Goal: Obtain resource: Obtain resource

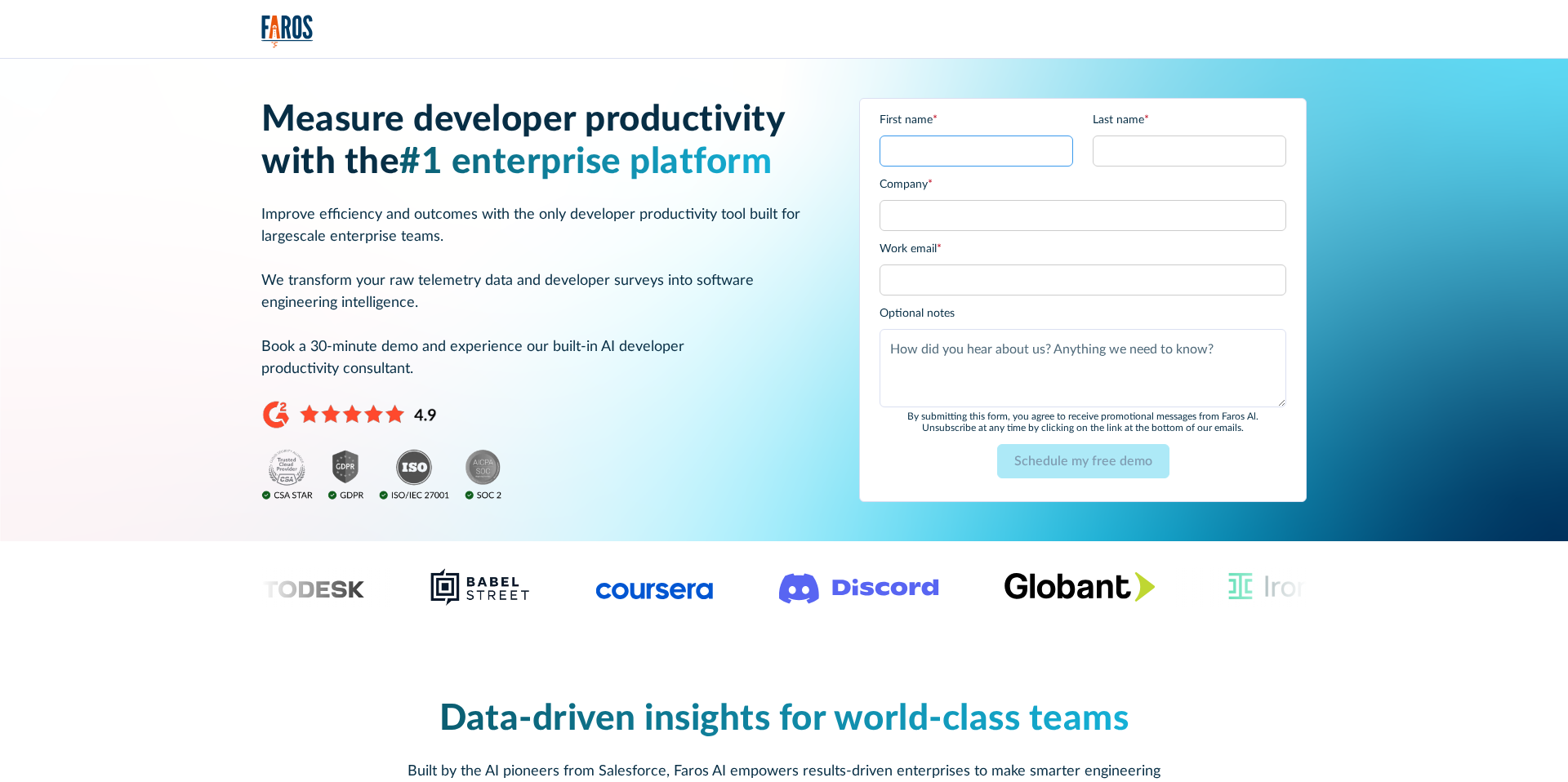
click at [925, 153] on input "First name *" at bounding box center [976, 151] width 194 height 31
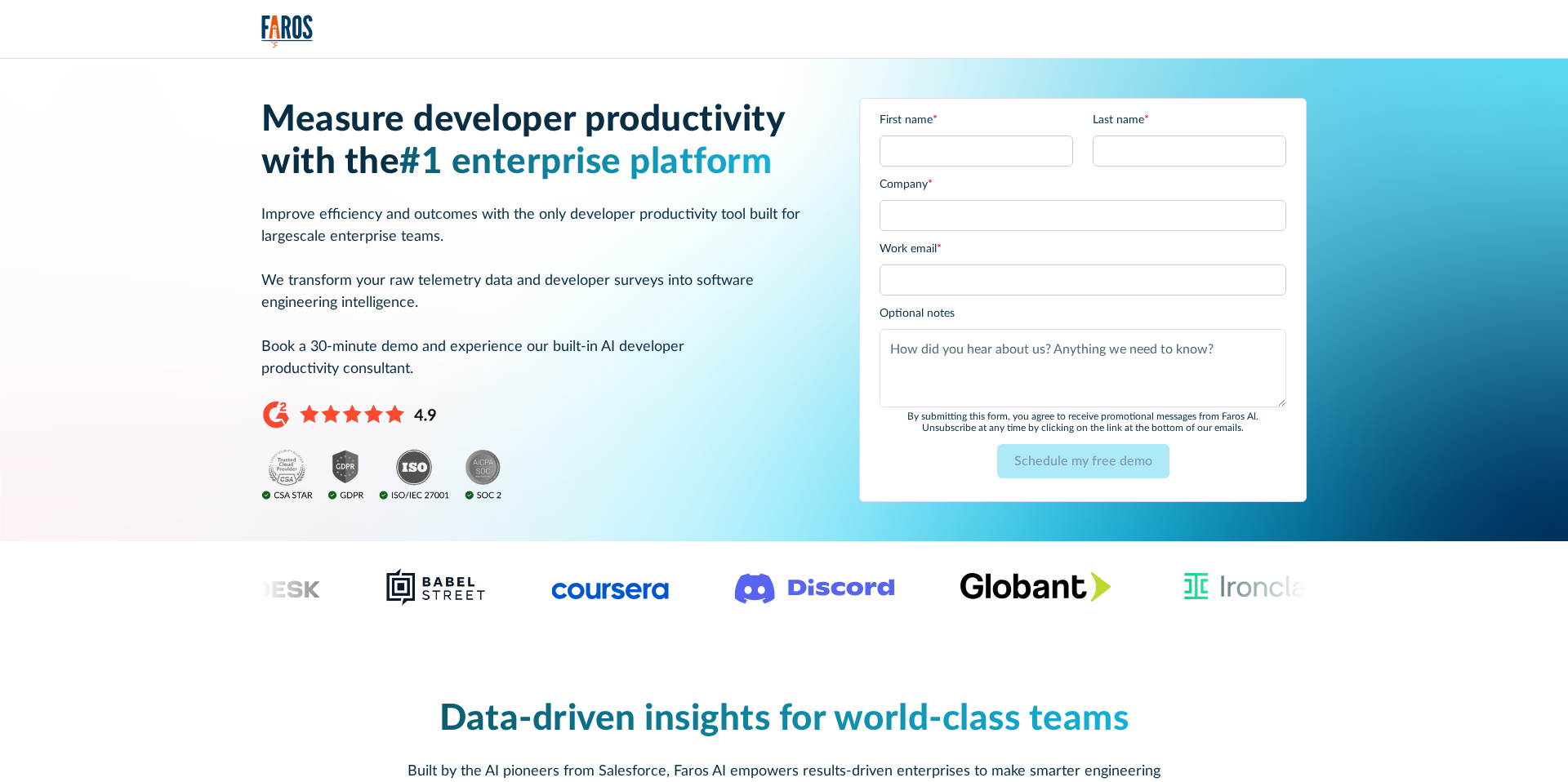
click at [782, 110] on h1 "Measure developer productivity with the #1 enterprise platform" at bounding box center [540, 141] width 558 height 86
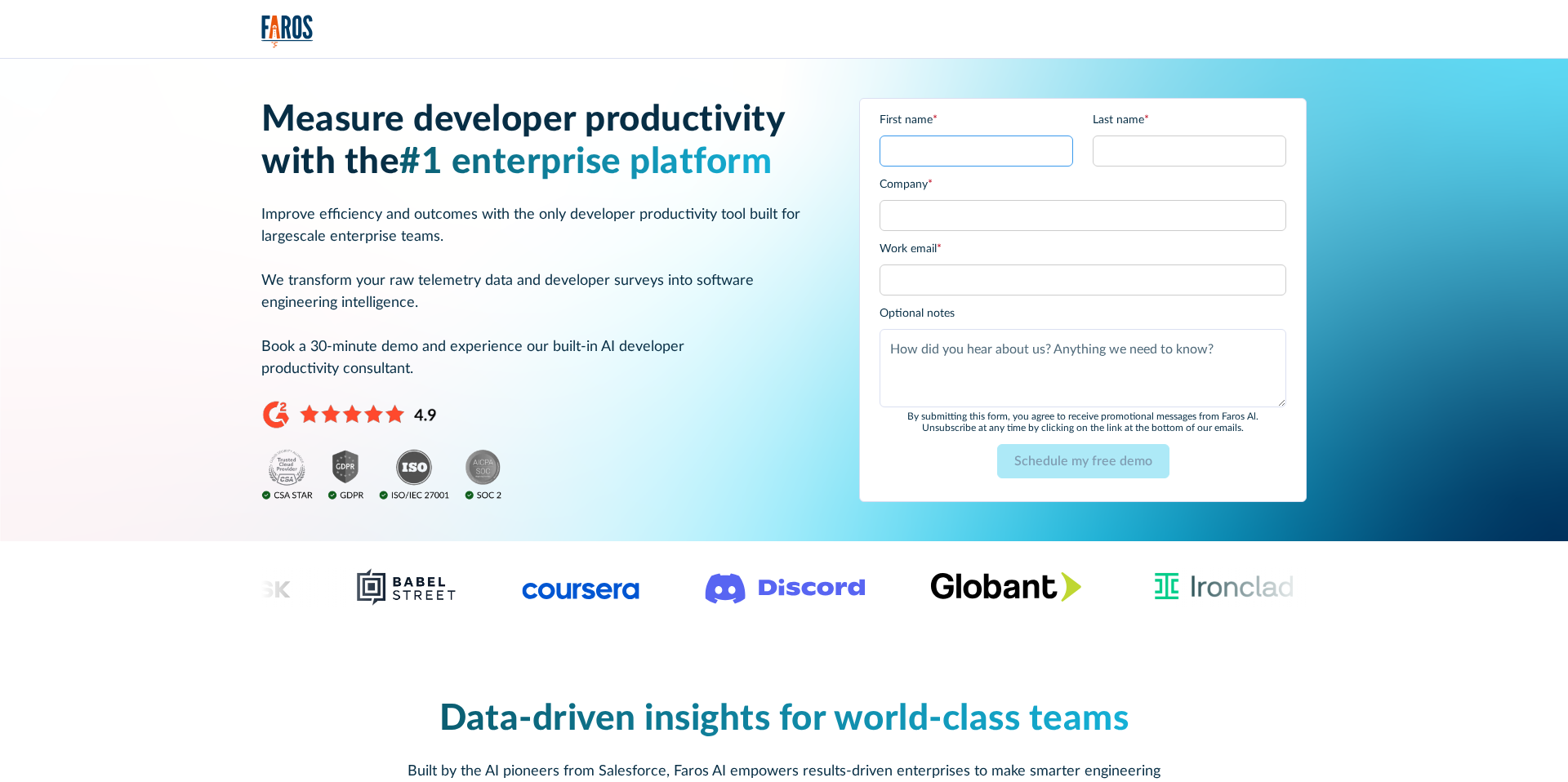
click at [996, 145] on input "First name *" at bounding box center [976, 151] width 194 height 31
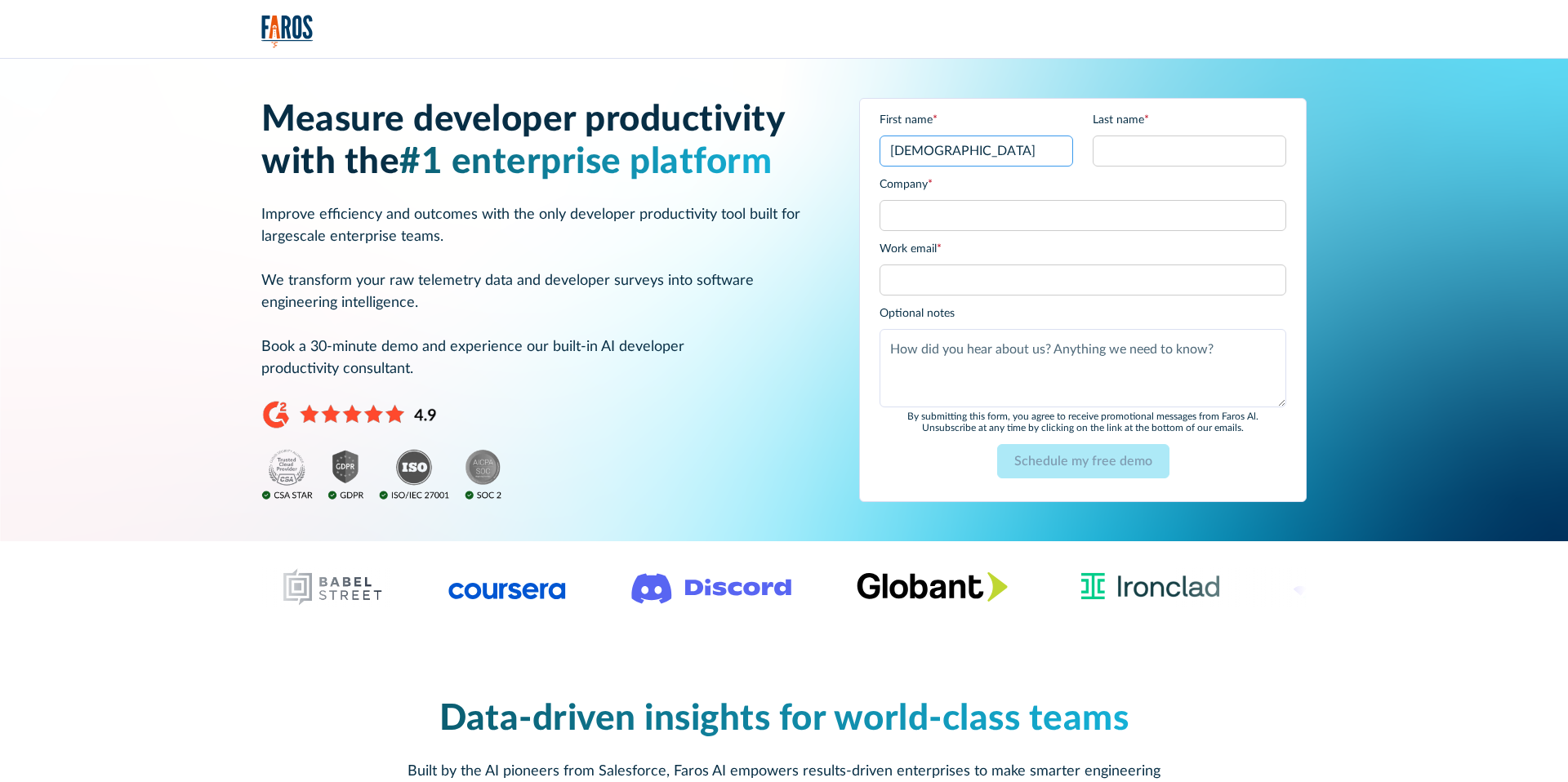
type input "Shiran"
click at [1187, 145] on input "Last name *" at bounding box center [1190, 151] width 194 height 31
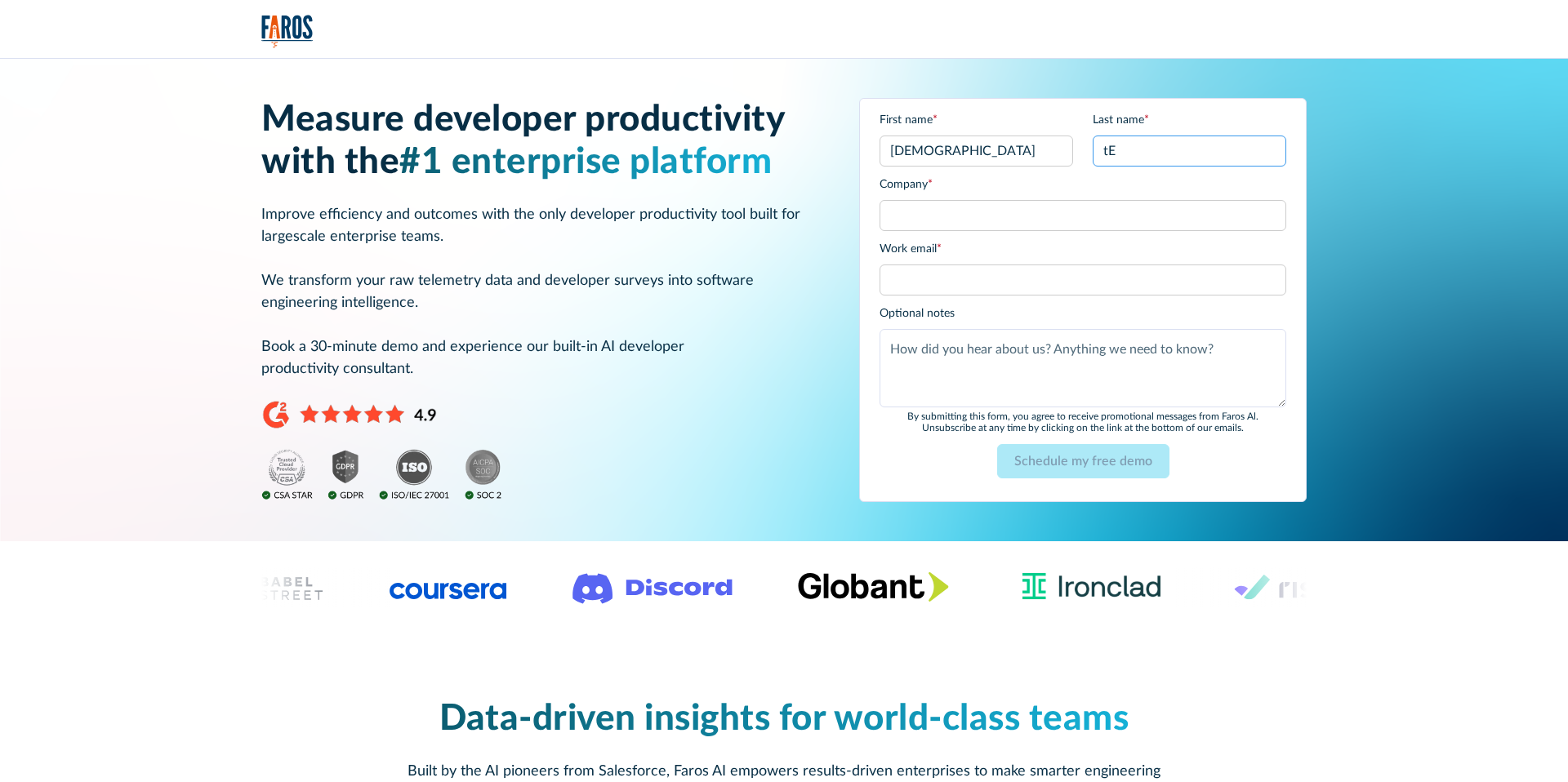
type input "t"
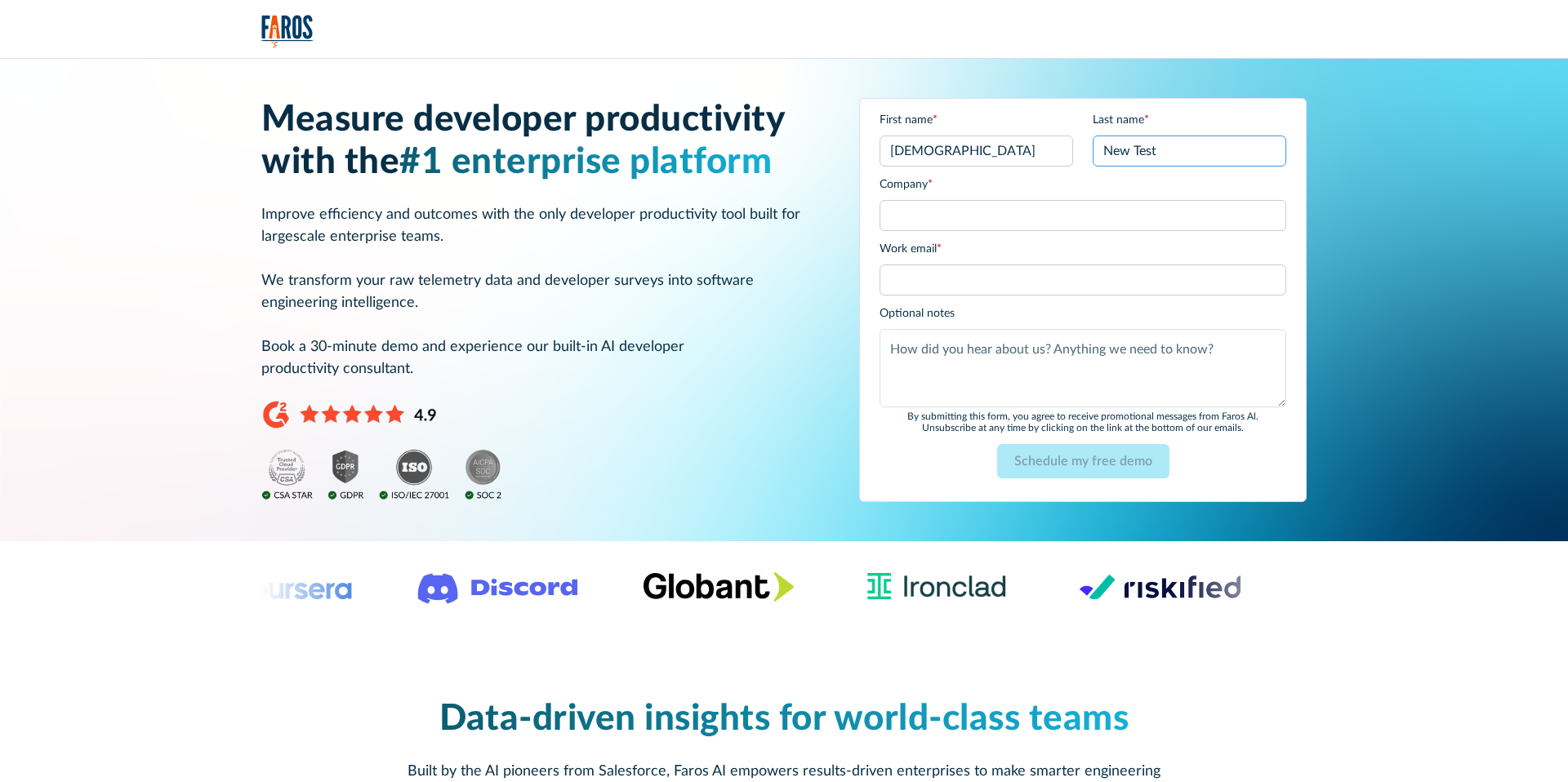
type input "New Test"
click at [1075, 201] on input "Company *" at bounding box center [1082, 216] width 406 height 31
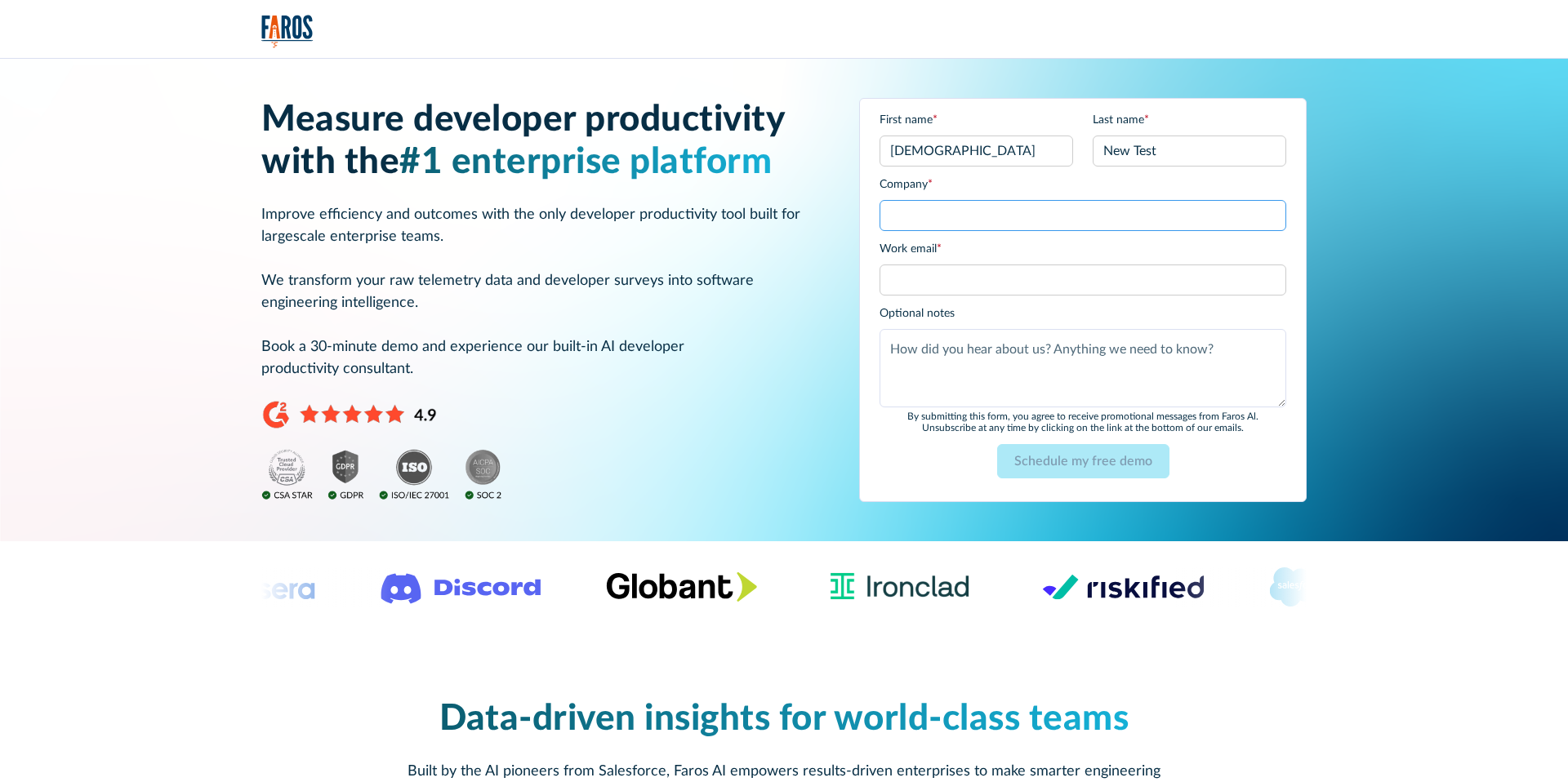
type input "kukiiiii"
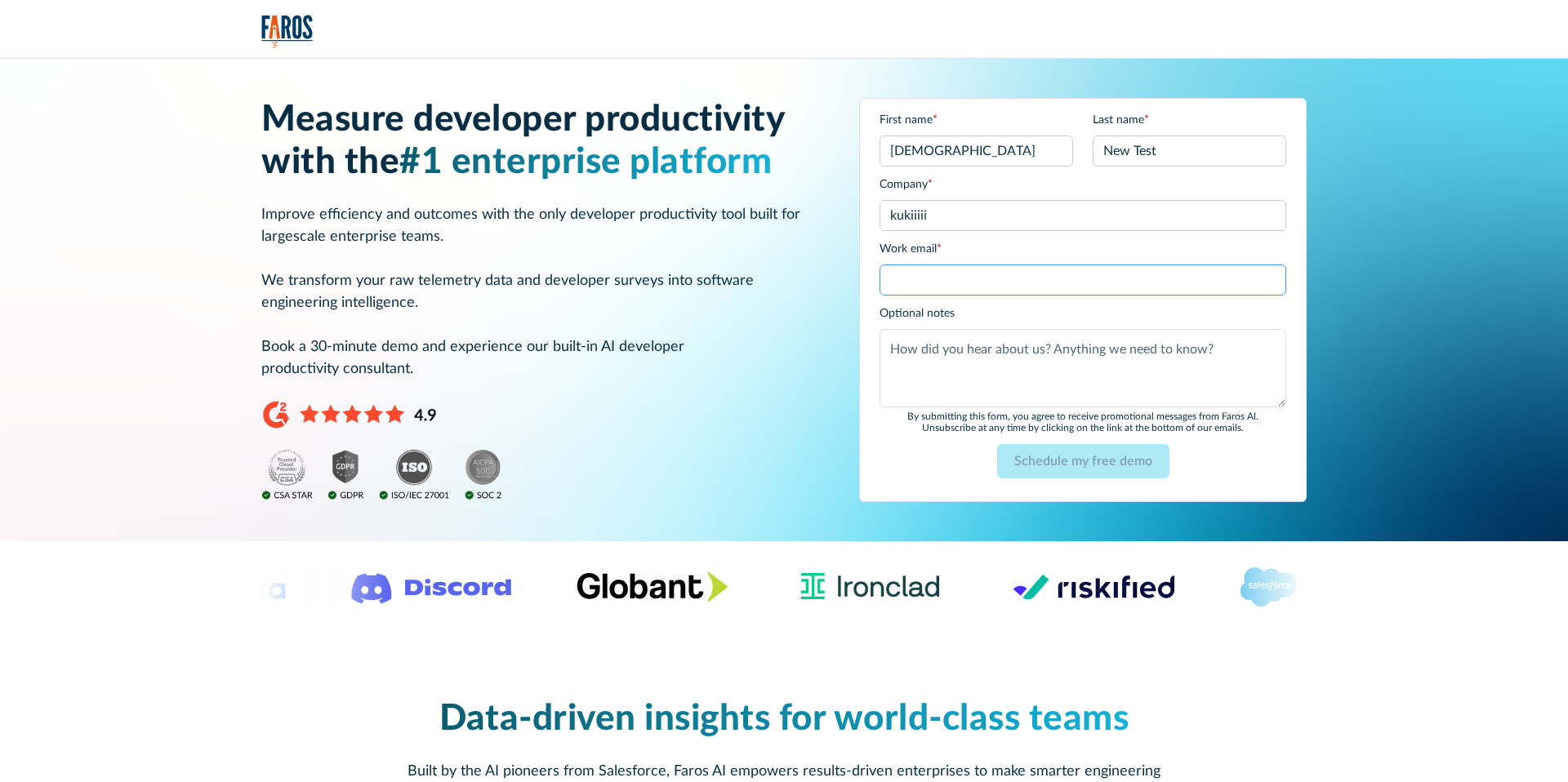
click at [947, 284] on input "Work email *" at bounding box center [1082, 280] width 406 height 31
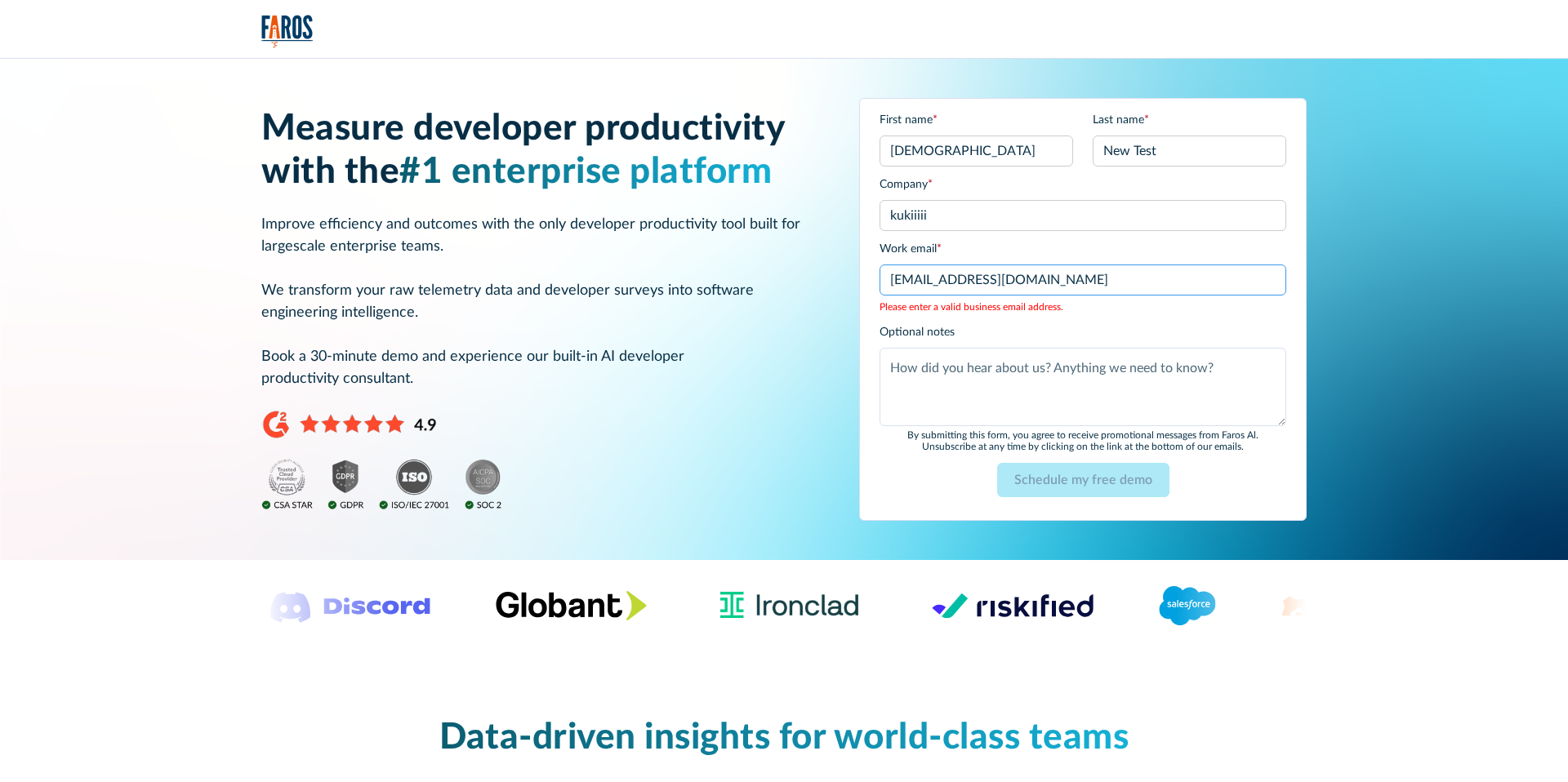
click at [1002, 286] on input "shiranelha@gmail.com" at bounding box center [1082, 280] width 406 height 31
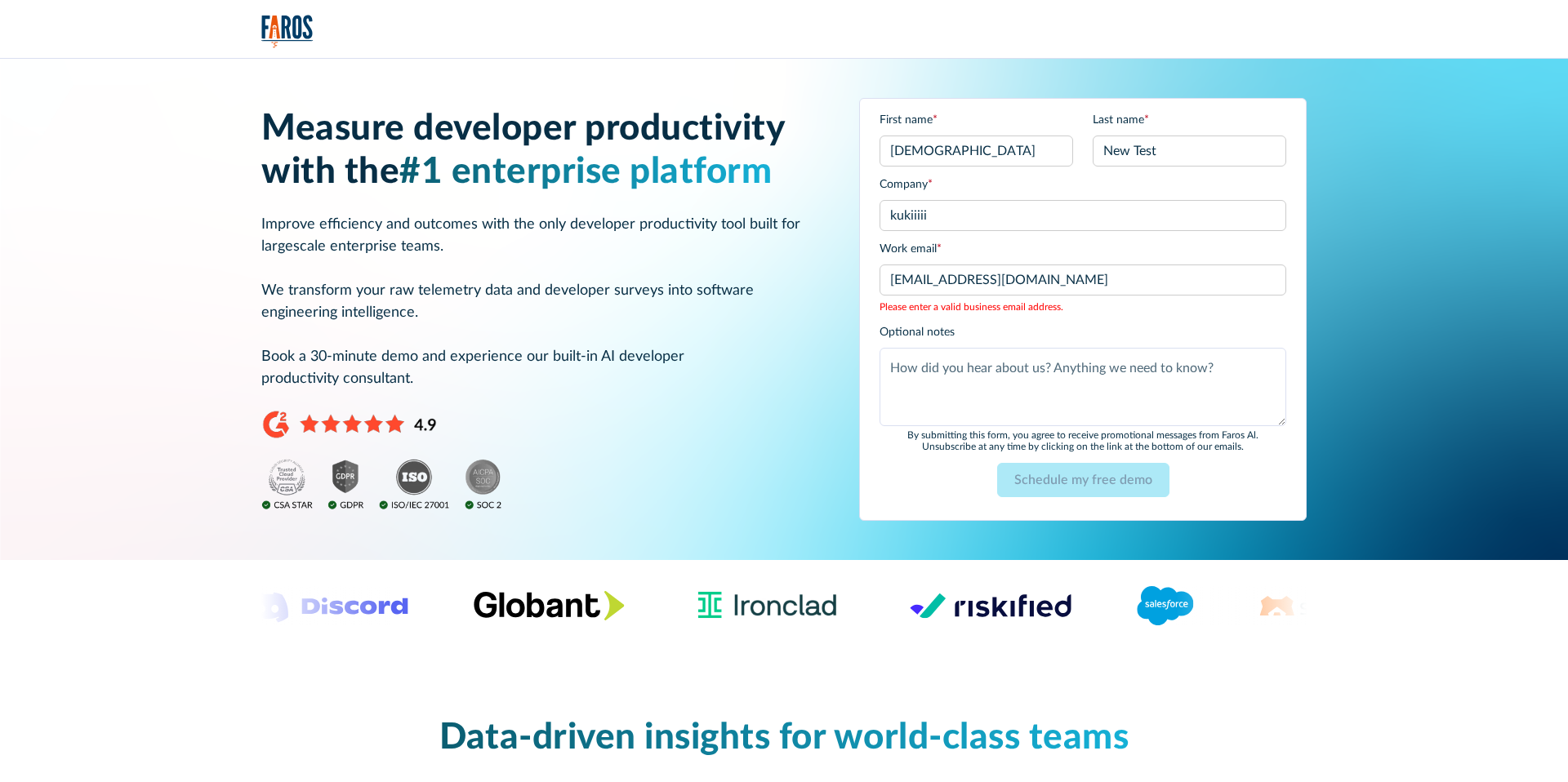
click at [1086, 239] on form "First name * Shiran Last name * New Test Company * kukiiiii Work email * shiran…" at bounding box center [1082, 309] width 406 height 396
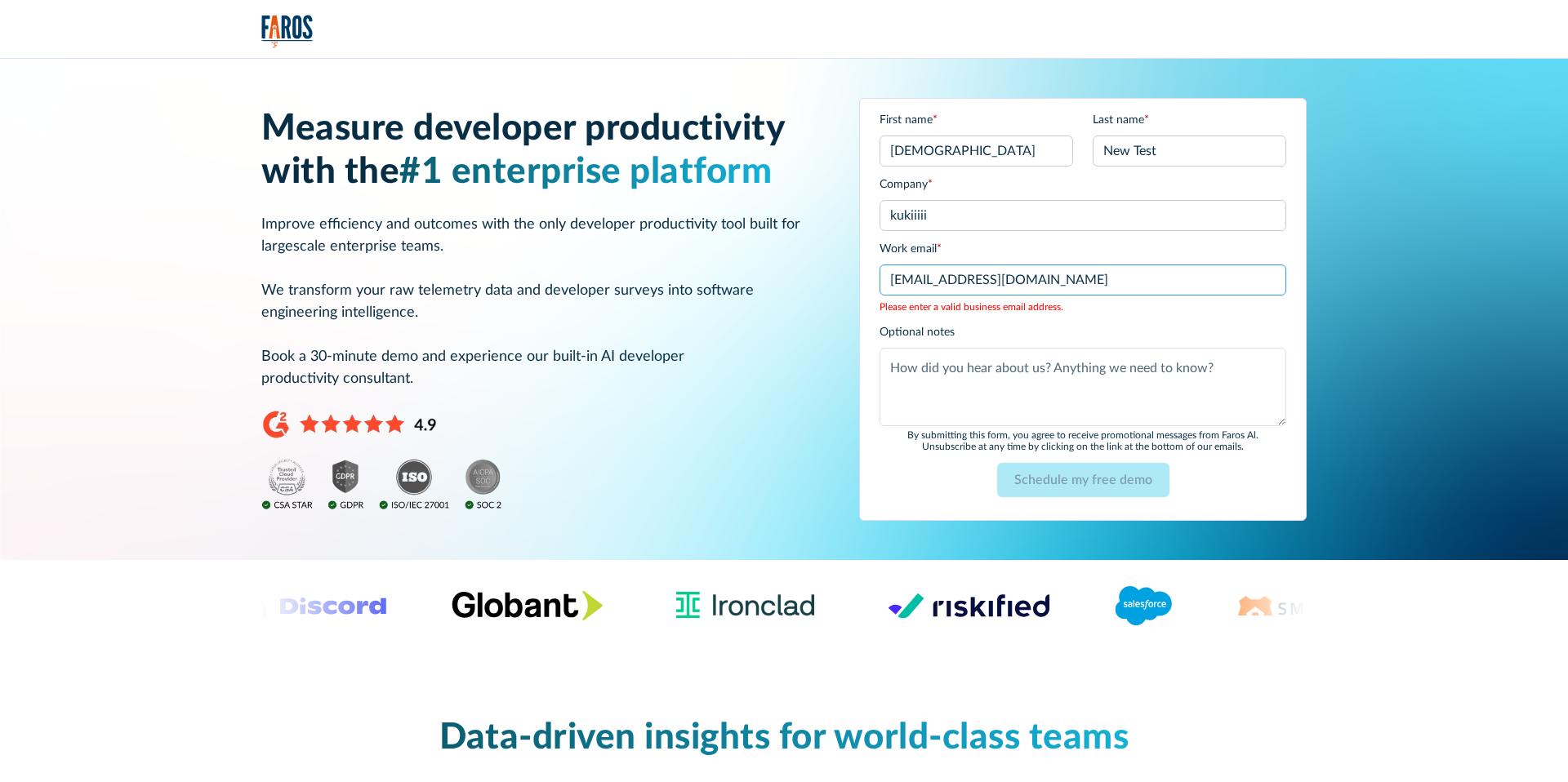
click at [972, 285] on input "shiranelha@gmail.com" at bounding box center [1082, 280] width 406 height 31
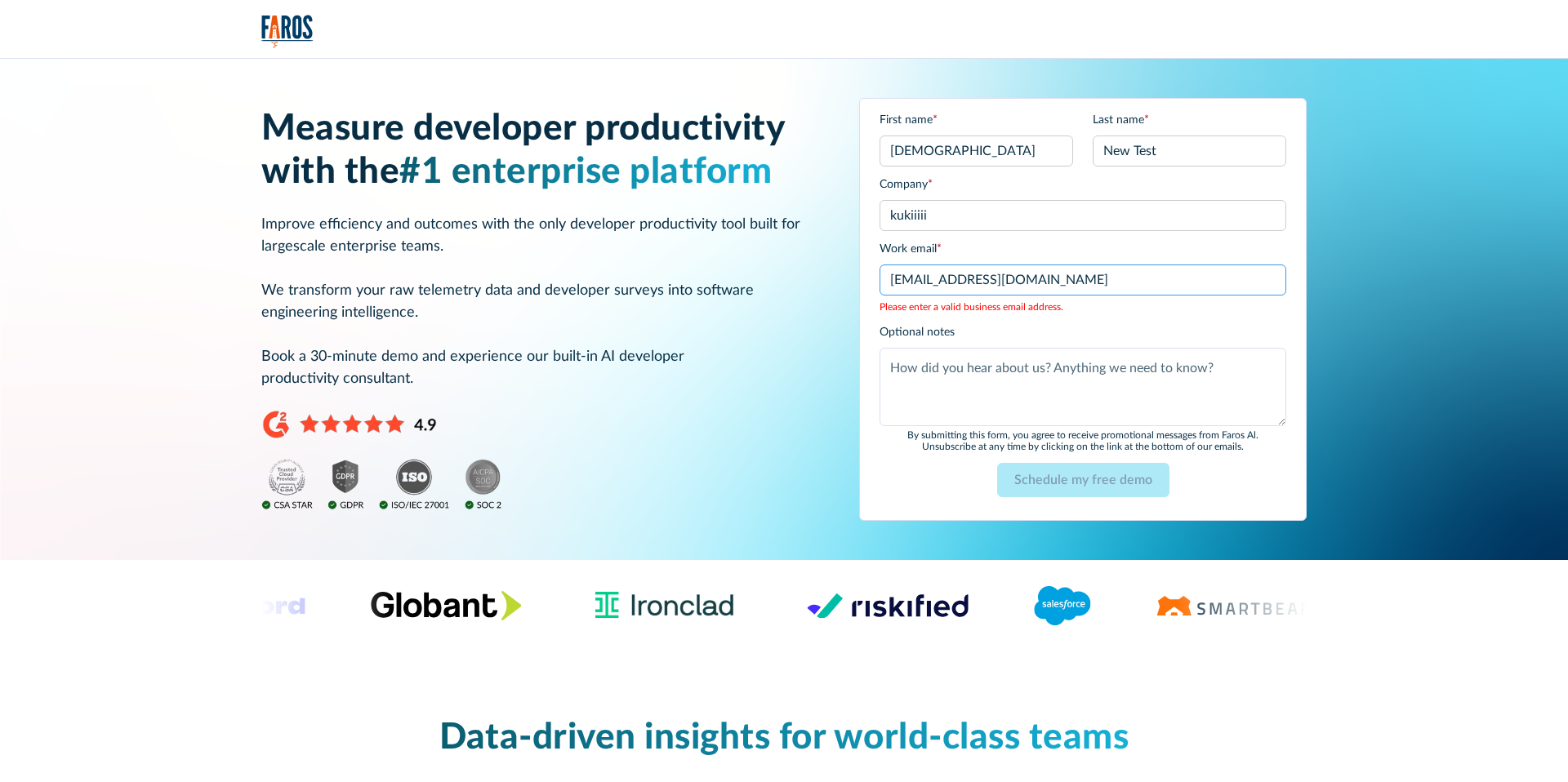
drag, startPoint x: 960, startPoint y: 280, endPoint x: 1141, endPoint y: 269, distance: 181.3
click at [1141, 269] on input "shiranelha@gmail.com" at bounding box center [1082, 280] width 406 height 31
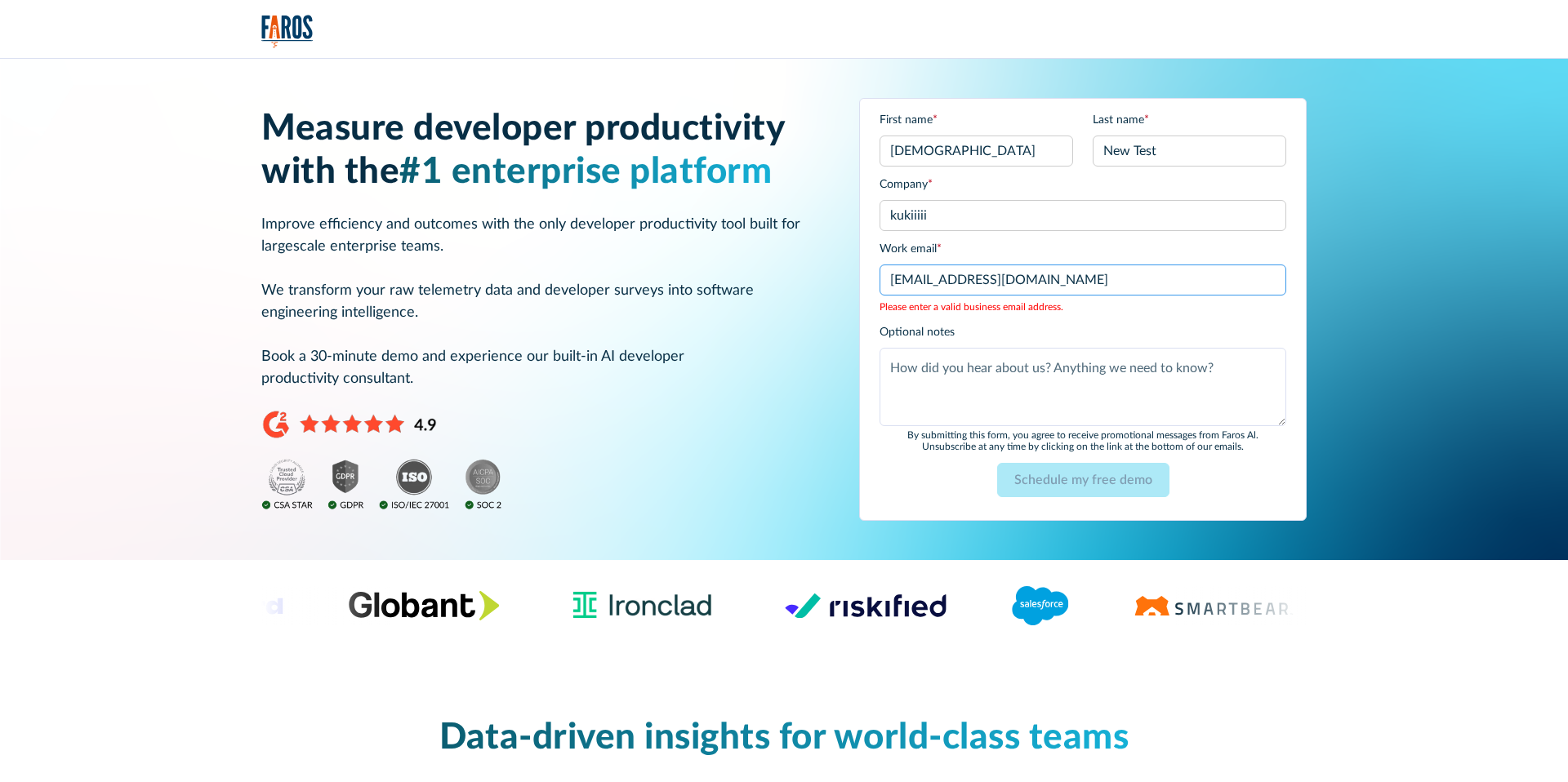
click at [956, 281] on input "shiranelha@gmail.com" at bounding box center [1082, 280] width 406 height 31
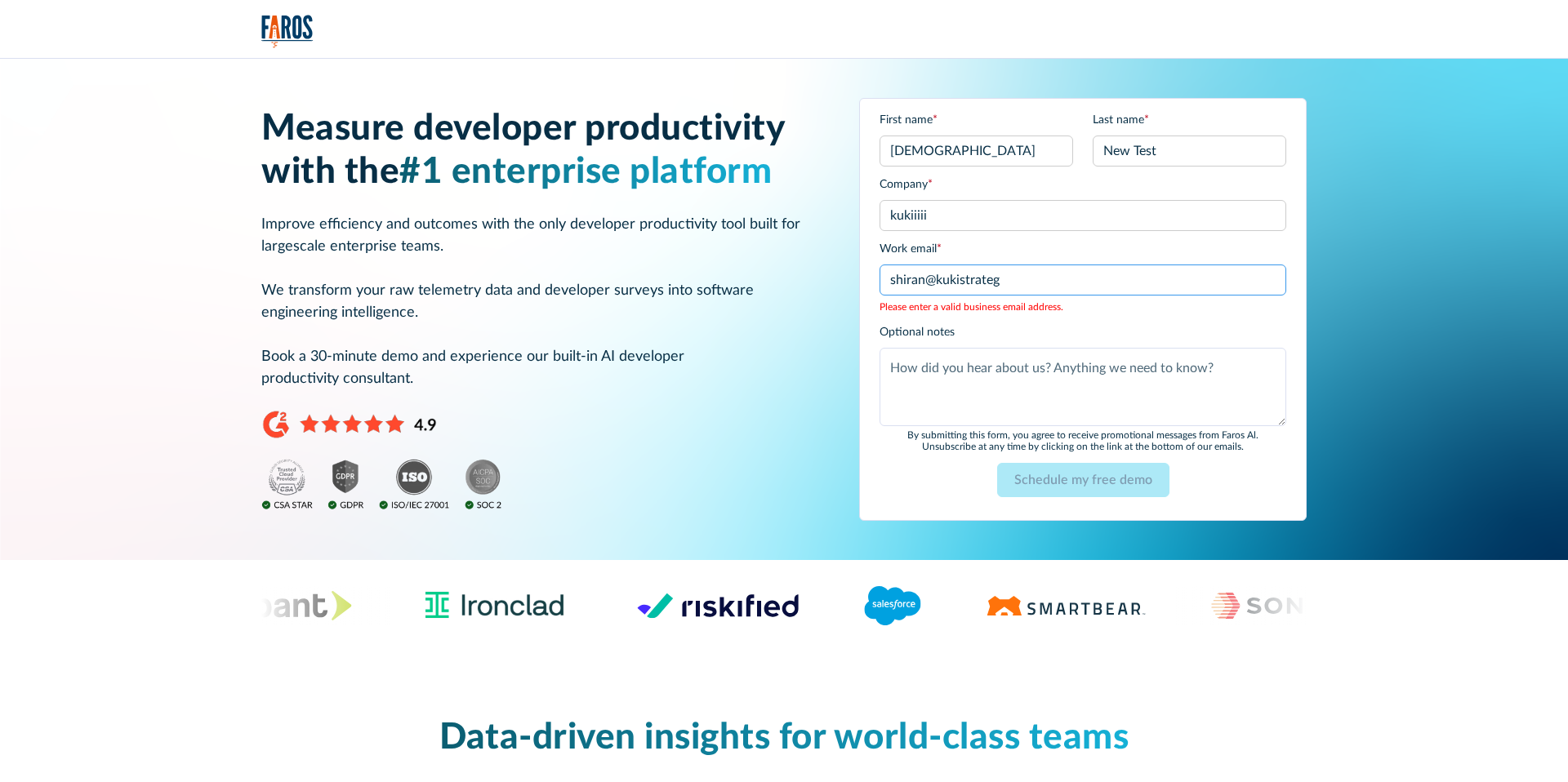
type input "[EMAIL_ADDRESS][DOMAIN_NAME]"
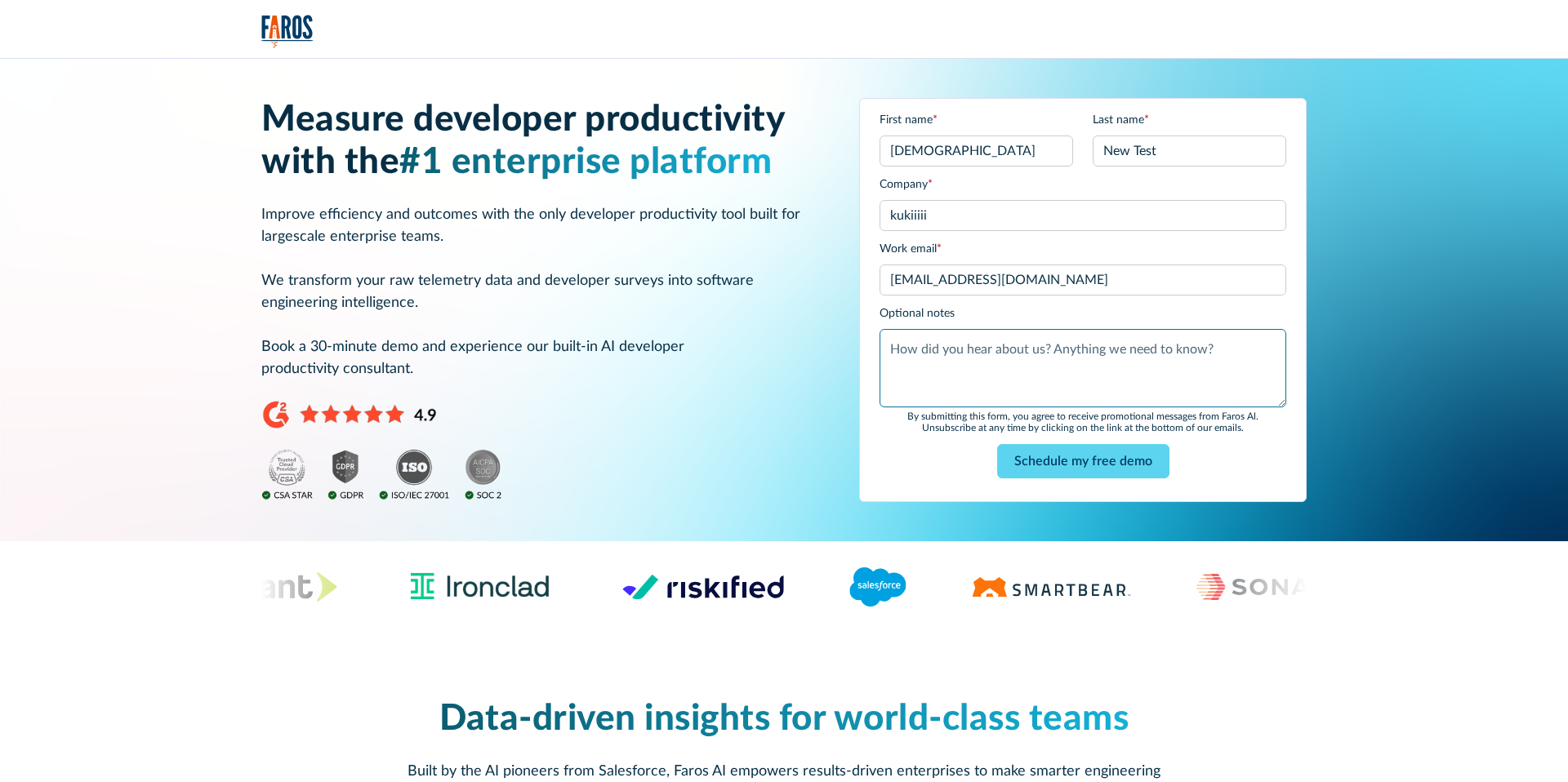
click at [968, 365] on textarea "Optional notes" at bounding box center [1082, 368] width 406 height 79
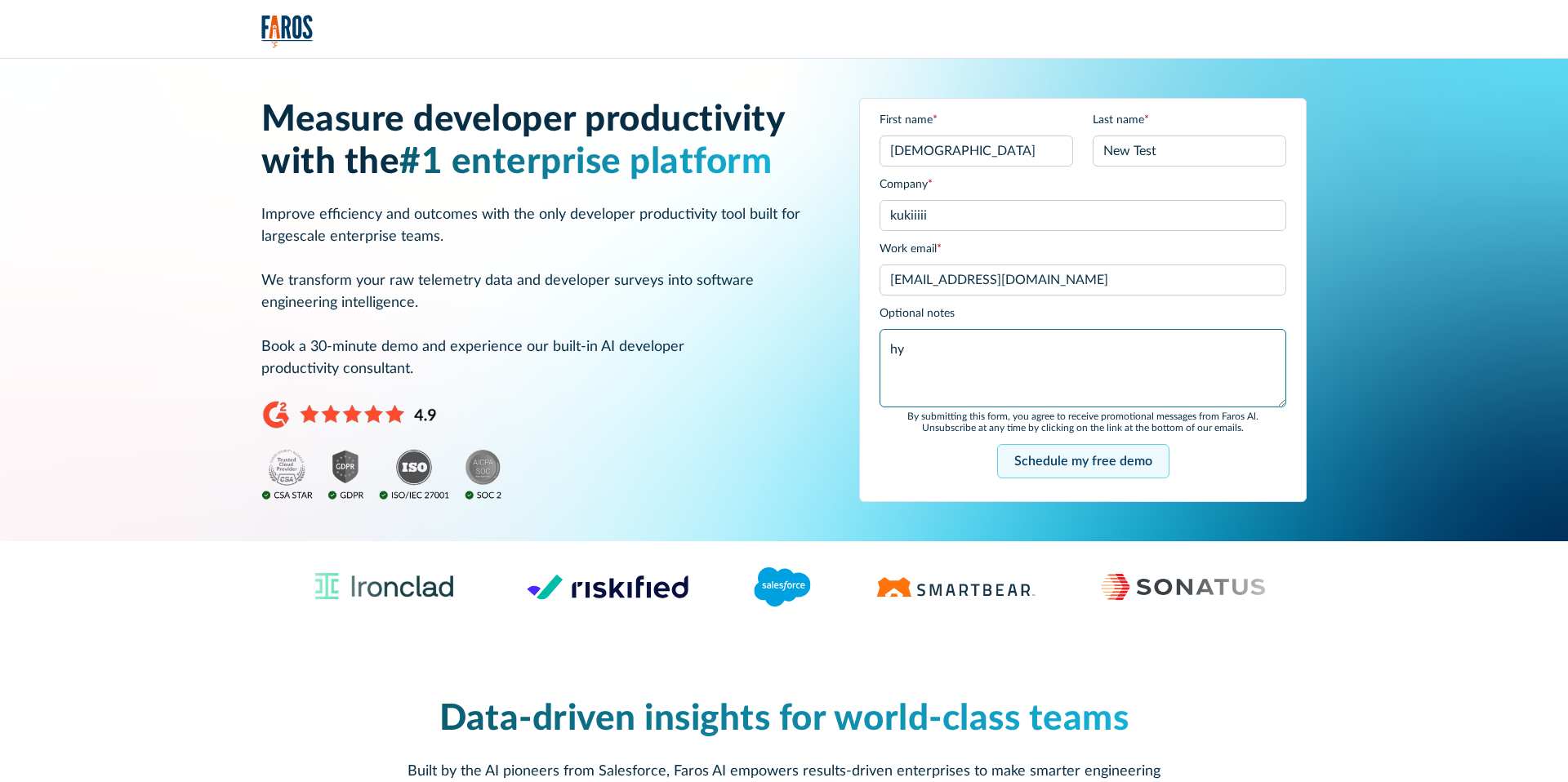
type textarea "hy"
click at [1067, 457] on input "Schedule my free demo" at bounding box center [1084, 461] width 172 height 34
type input "Please wait..."
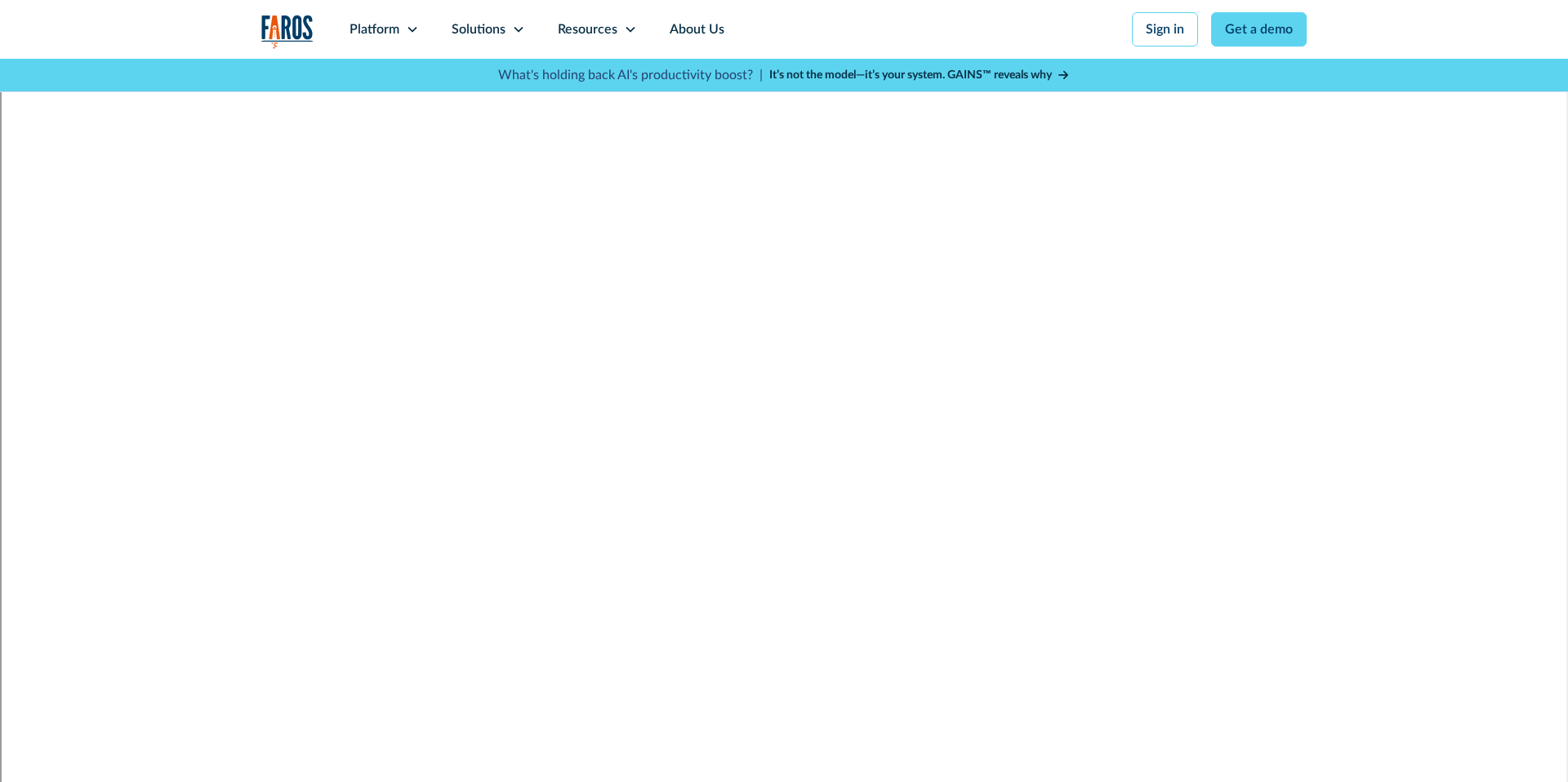
click at [284, 24] on img "home" at bounding box center [287, 31] width 53 height 34
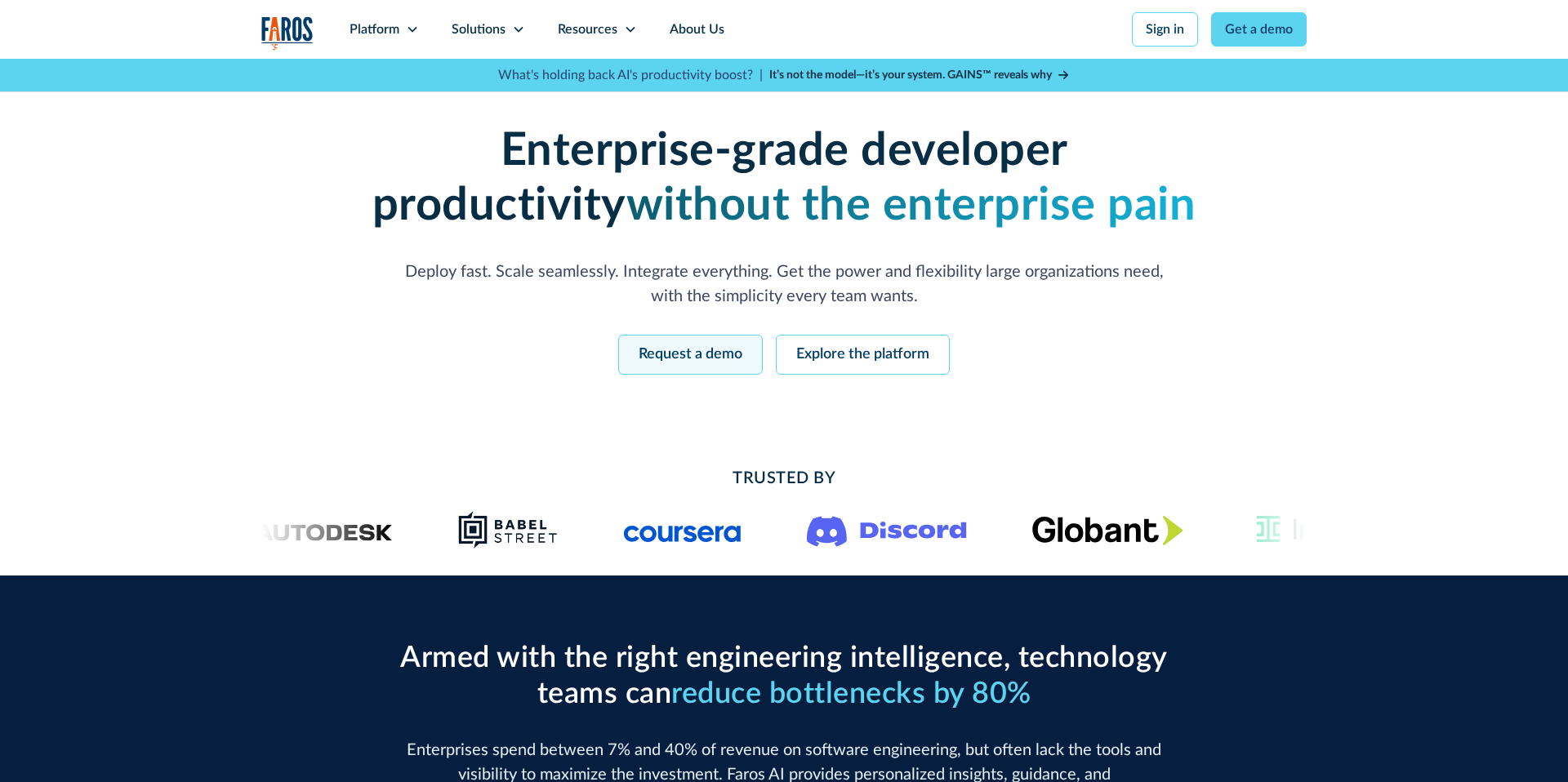
click at [718, 359] on link "Request a demo" at bounding box center [690, 354] width 144 height 40
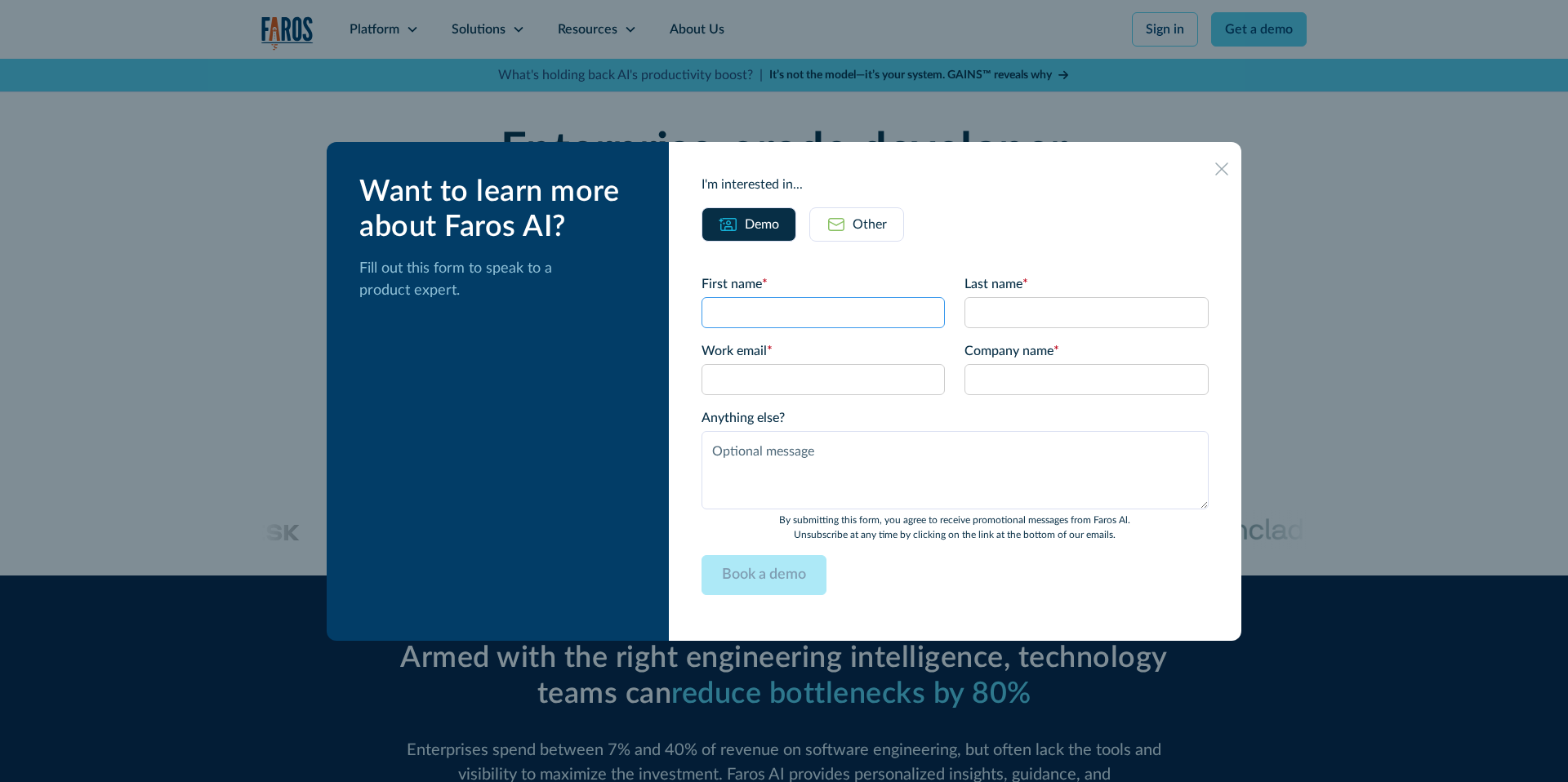
click at [758, 311] on input "First name *" at bounding box center [823, 313] width 244 height 31
type input "Shiran"
click at [1012, 307] on input "Last name *" at bounding box center [1086, 313] width 244 height 31
type input "t"
type input "Y"
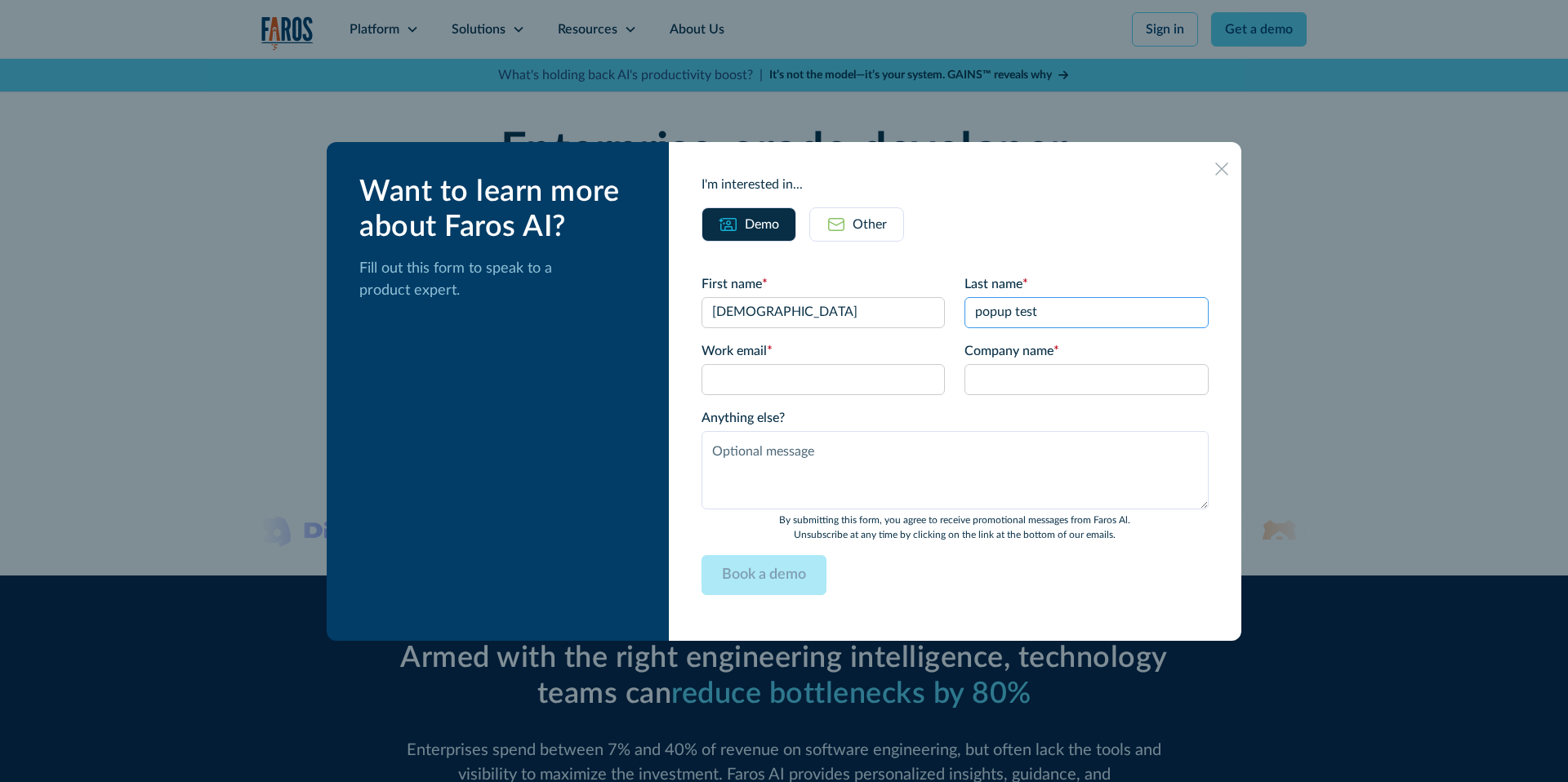
type input "popup test"
click at [831, 382] on input "Work email *" at bounding box center [823, 380] width 244 height 31
type input "[EMAIL_ADDRESS][DOMAIN_NAME]"
click at [1044, 379] on input "Company name *" at bounding box center [1086, 380] width 244 height 31
type input "kukiiiii"
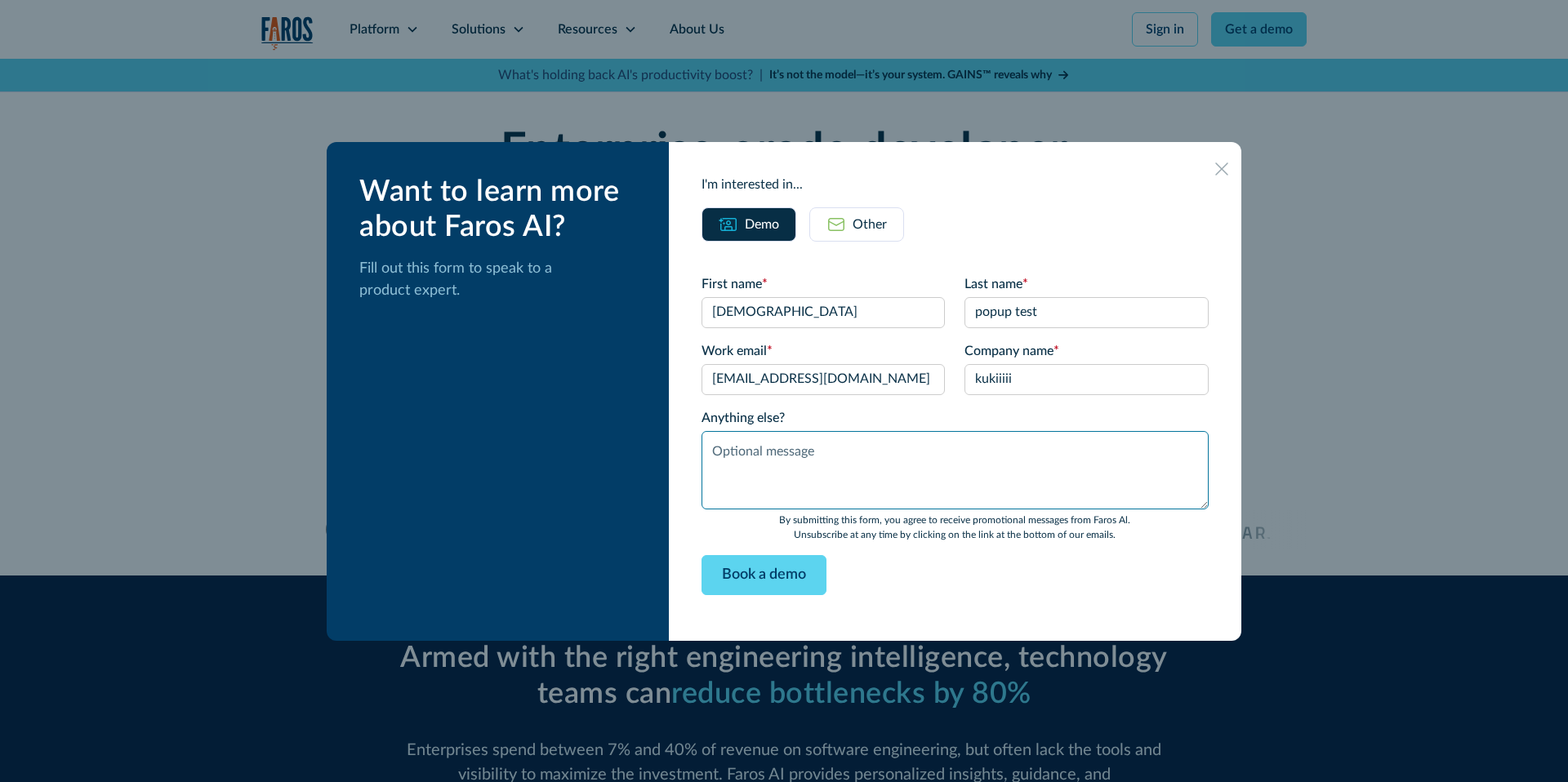
click at [974, 456] on textarea "Anything else?" at bounding box center [956, 470] width 507 height 79
type textarea "d"
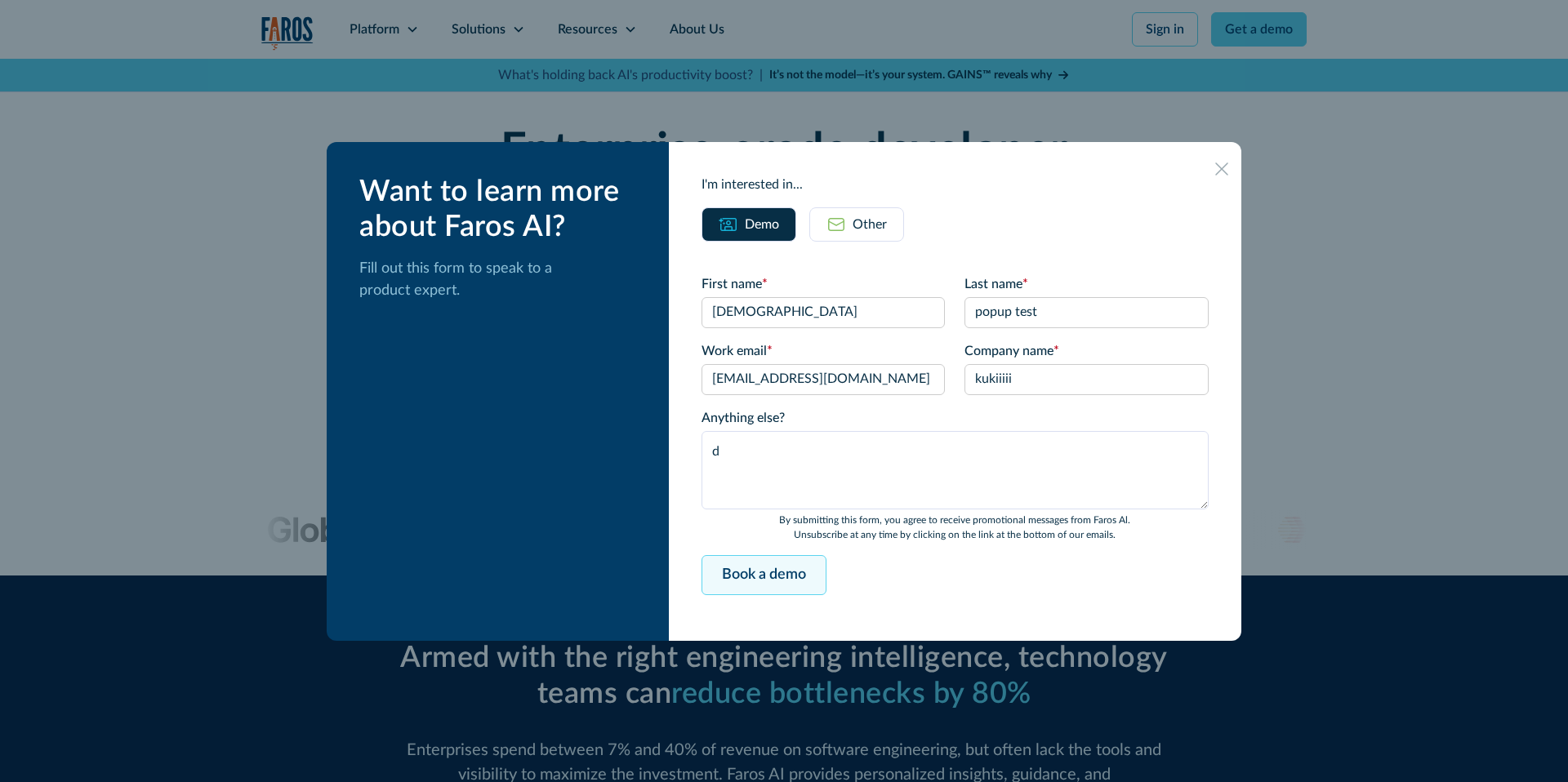
click at [749, 591] on input "Book a demo" at bounding box center [764, 575] width 125 height 40
type input "Please wait..."
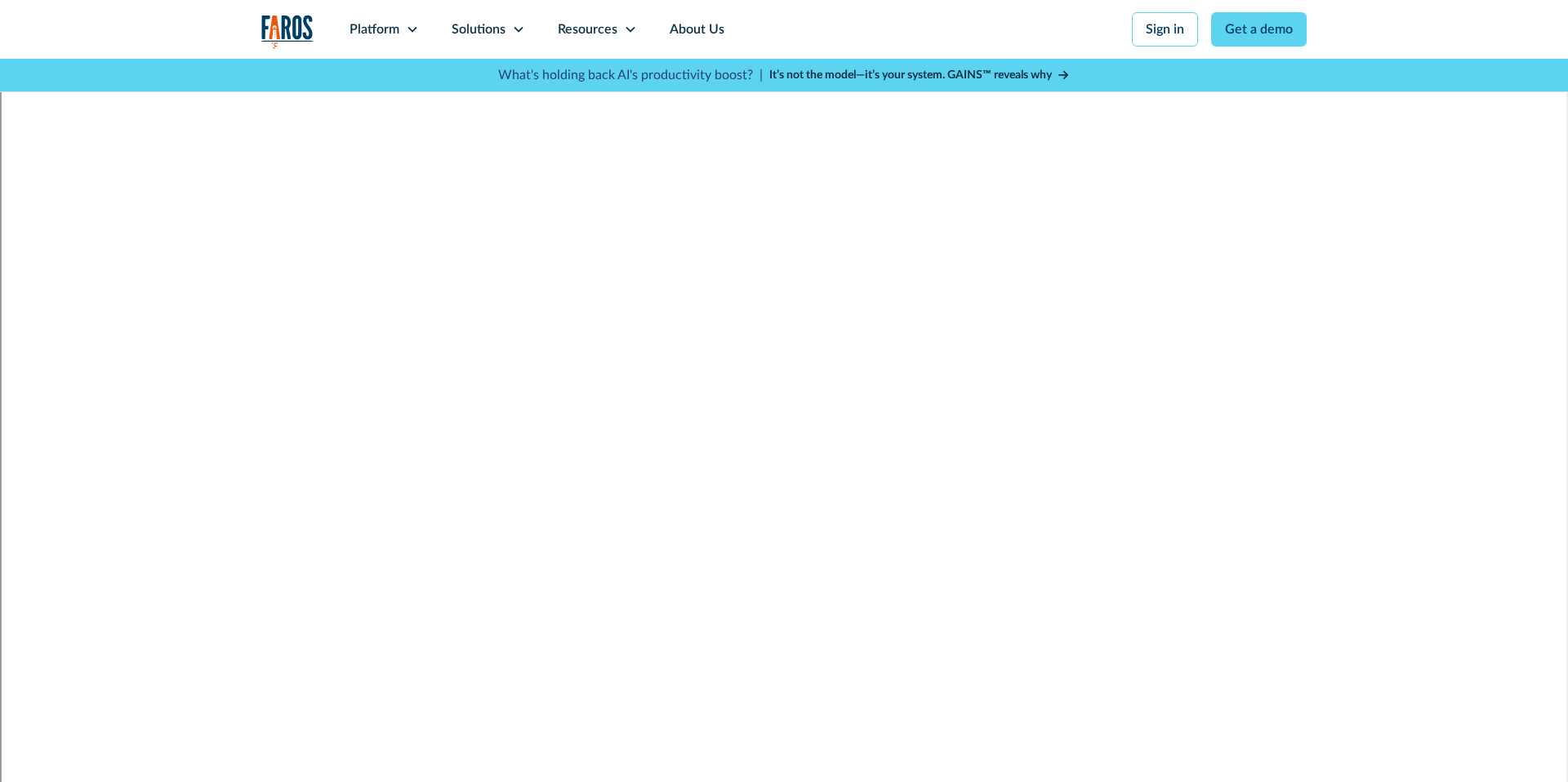
click at [289, 29] on img "home" at bounding box center [287, 31] width 53 height 34
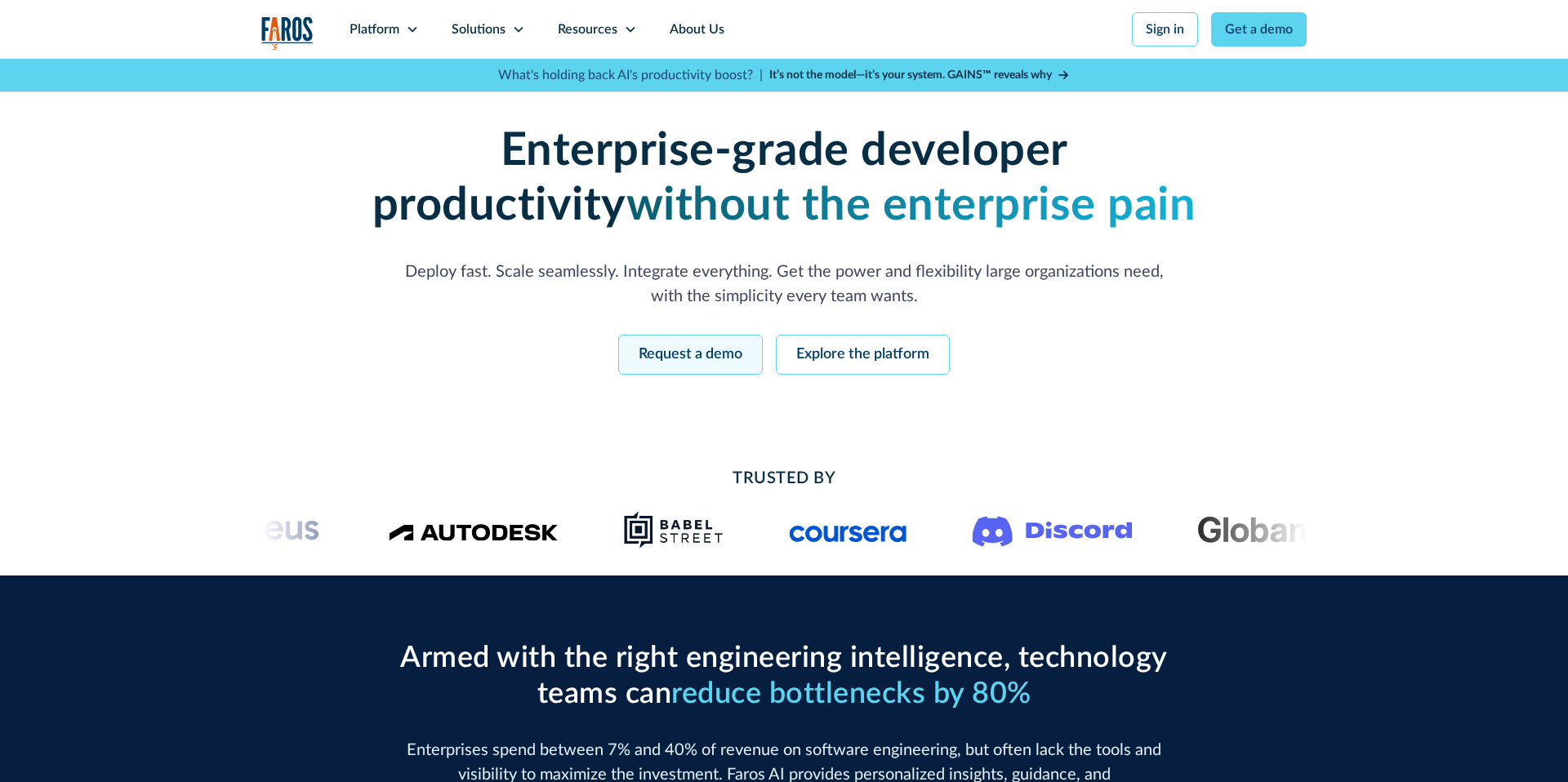
click at [679, 354] on link "Request a demo" at bounding box center [690, 354] width 144 height 40
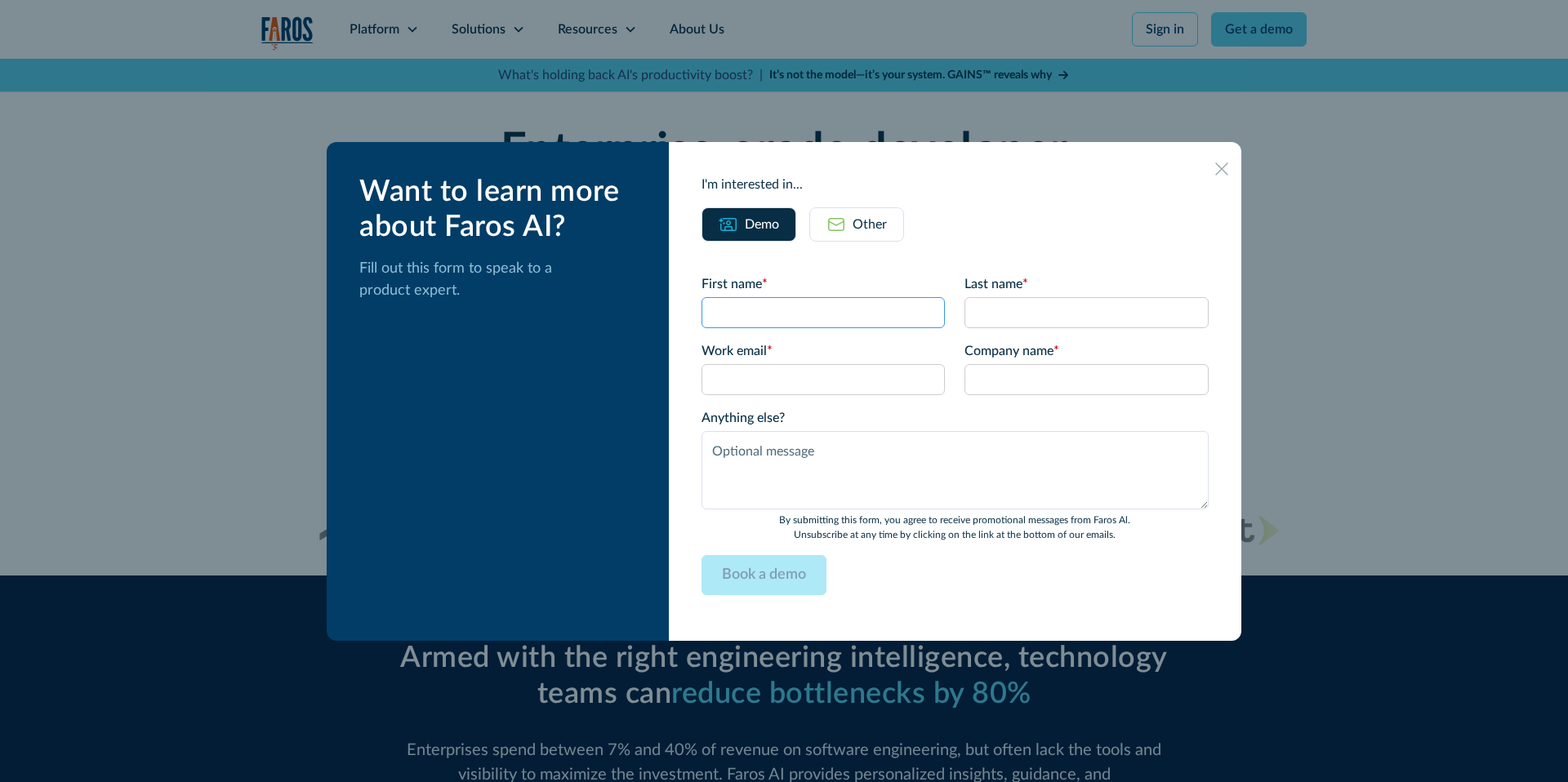
click at [795, 311] on input "First name *" at bounding box center [823, 313] width 244 height 31
type input "stest1"
click at [1039, 311] on input "Last name *" at bounding box center [1086, 313] width 244 height 31
type input "[PERSON_NAME]"
click at [813, 381] on input "Work email *" at bounding box center [823, 380] width 244 height 31
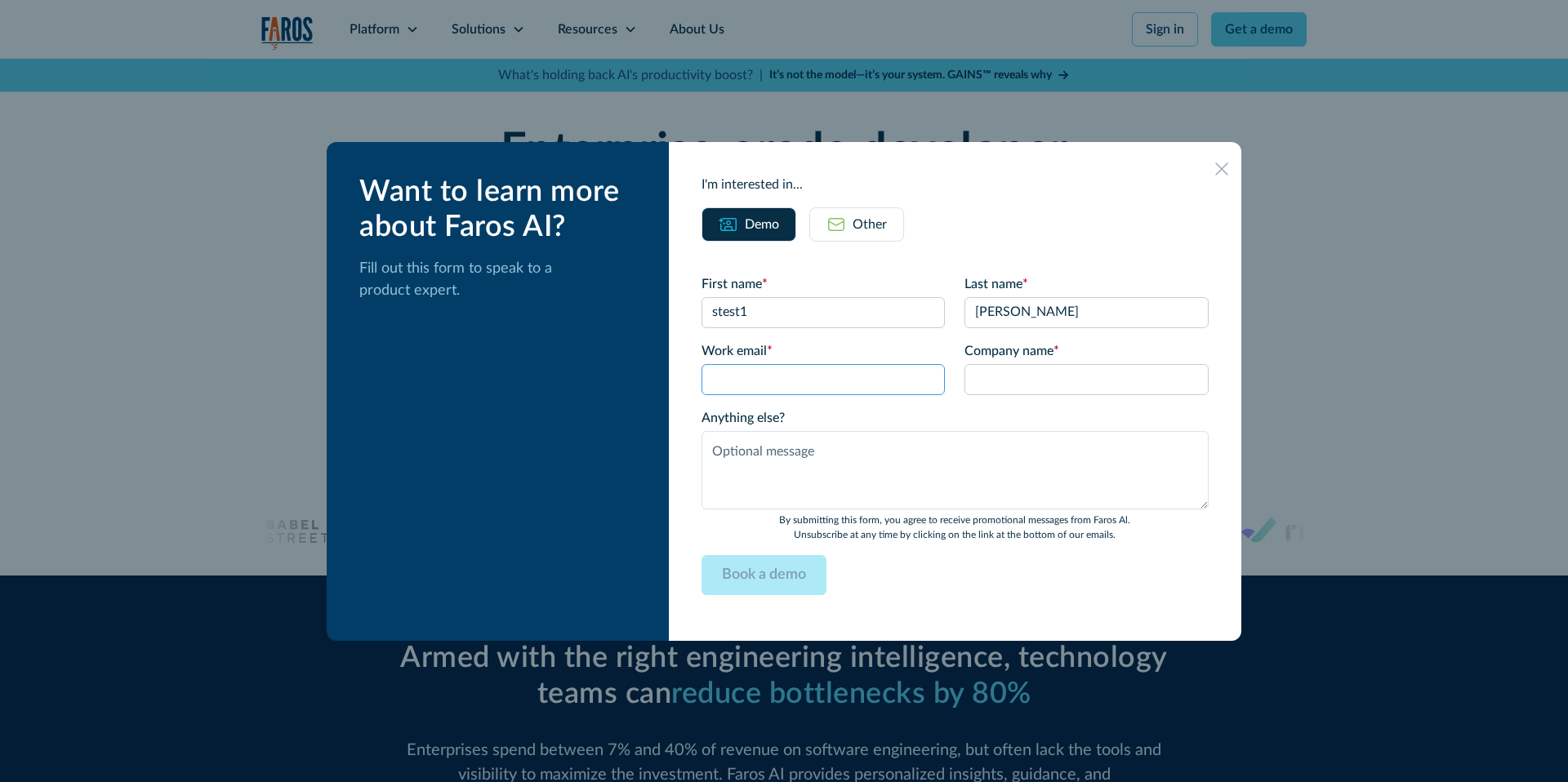
type input "[EMAIL_ADDRESS][DOMAIN_NAME]"
click at [1006, 386] on input "Company name *" at bounding box center [1086, 380] width 244 height 31
type input "kukiiiii test"
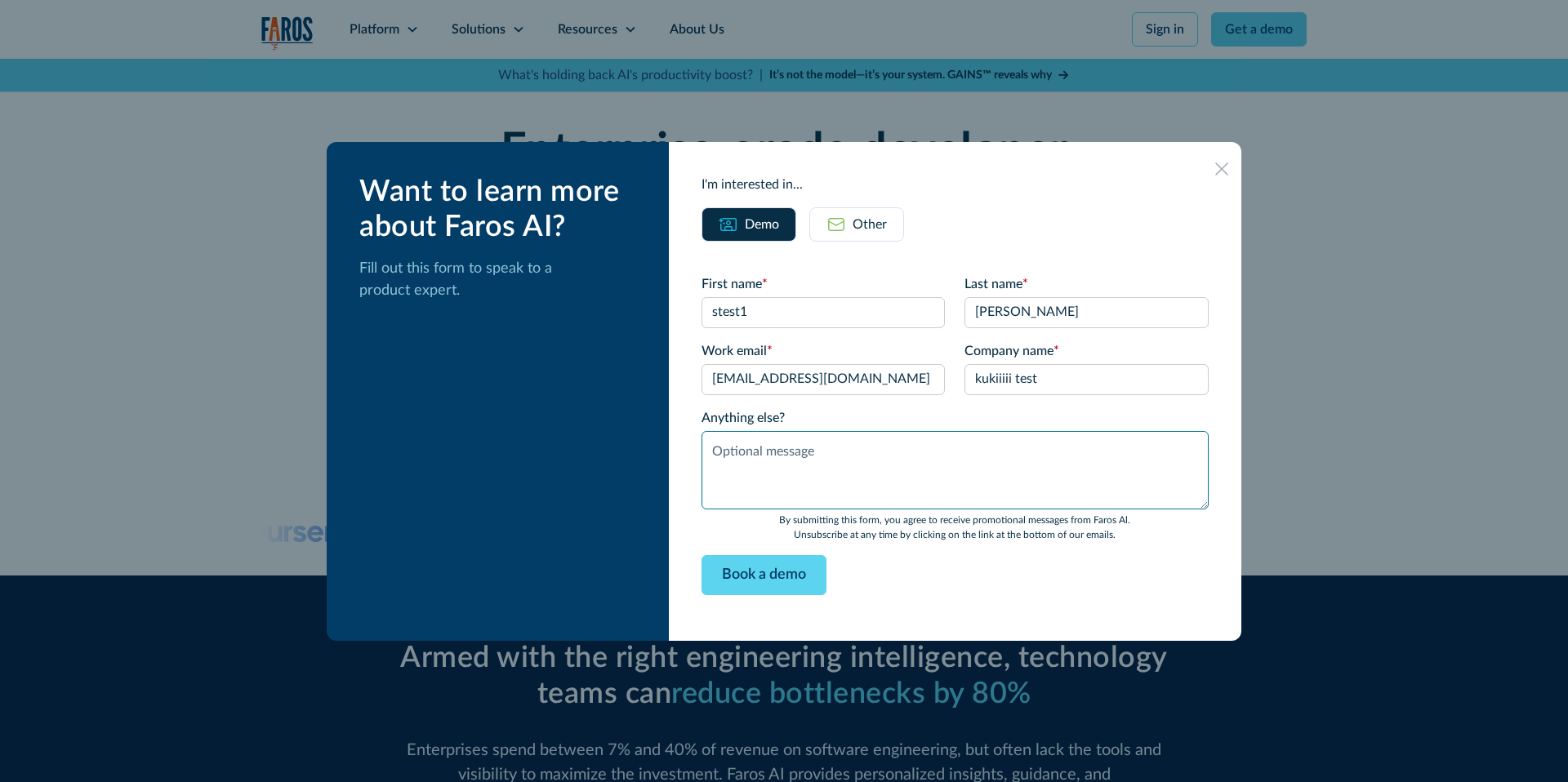
click at [853, 445] on textarea "Anything else?" at bounding box center [956, 470] width 507 height 79
type textarea "111"
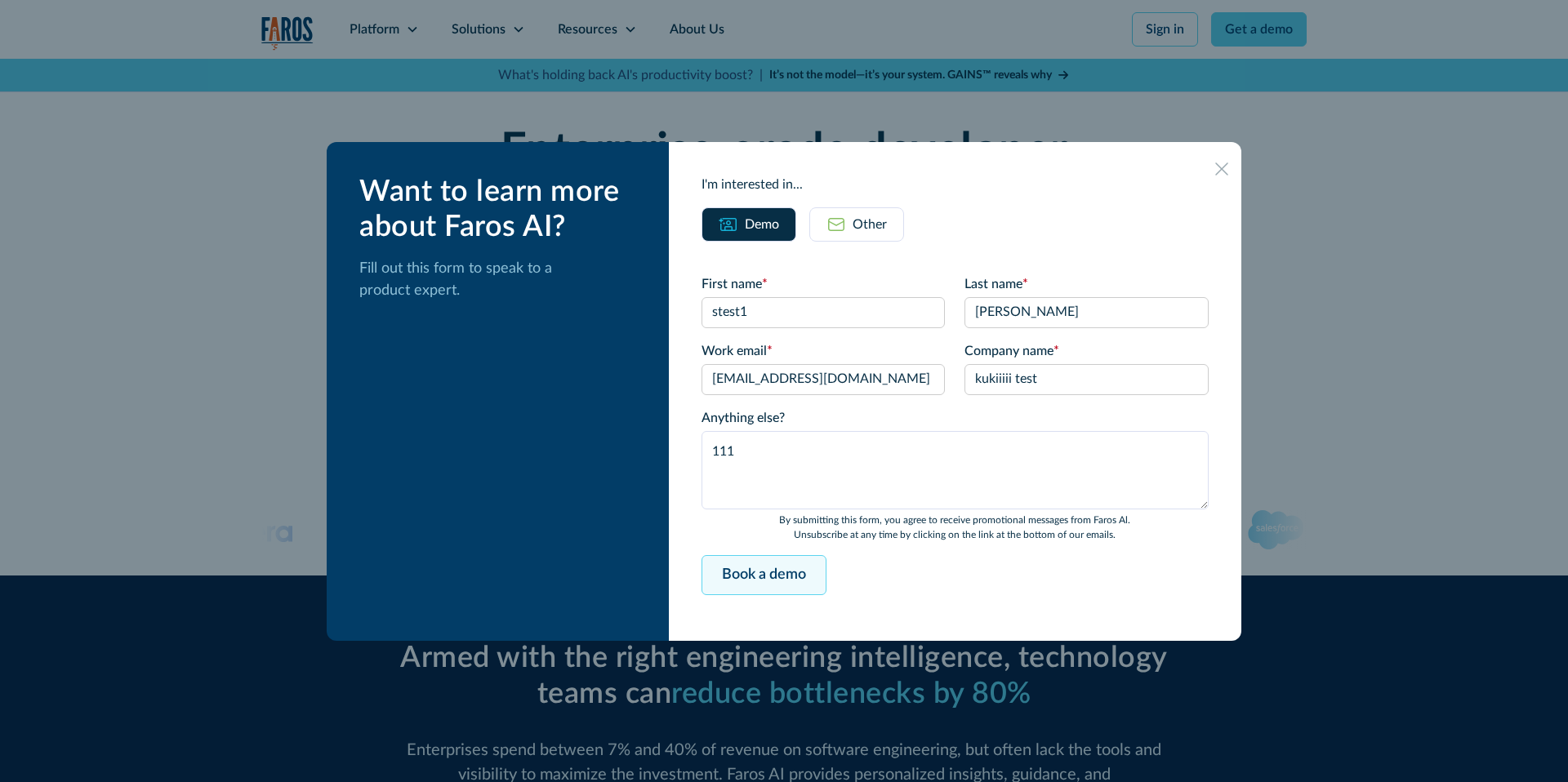
click at [768, 569] on input "Book a demo" at bounding box center [764, 575] width 125 height 40
type input "Please wait..."
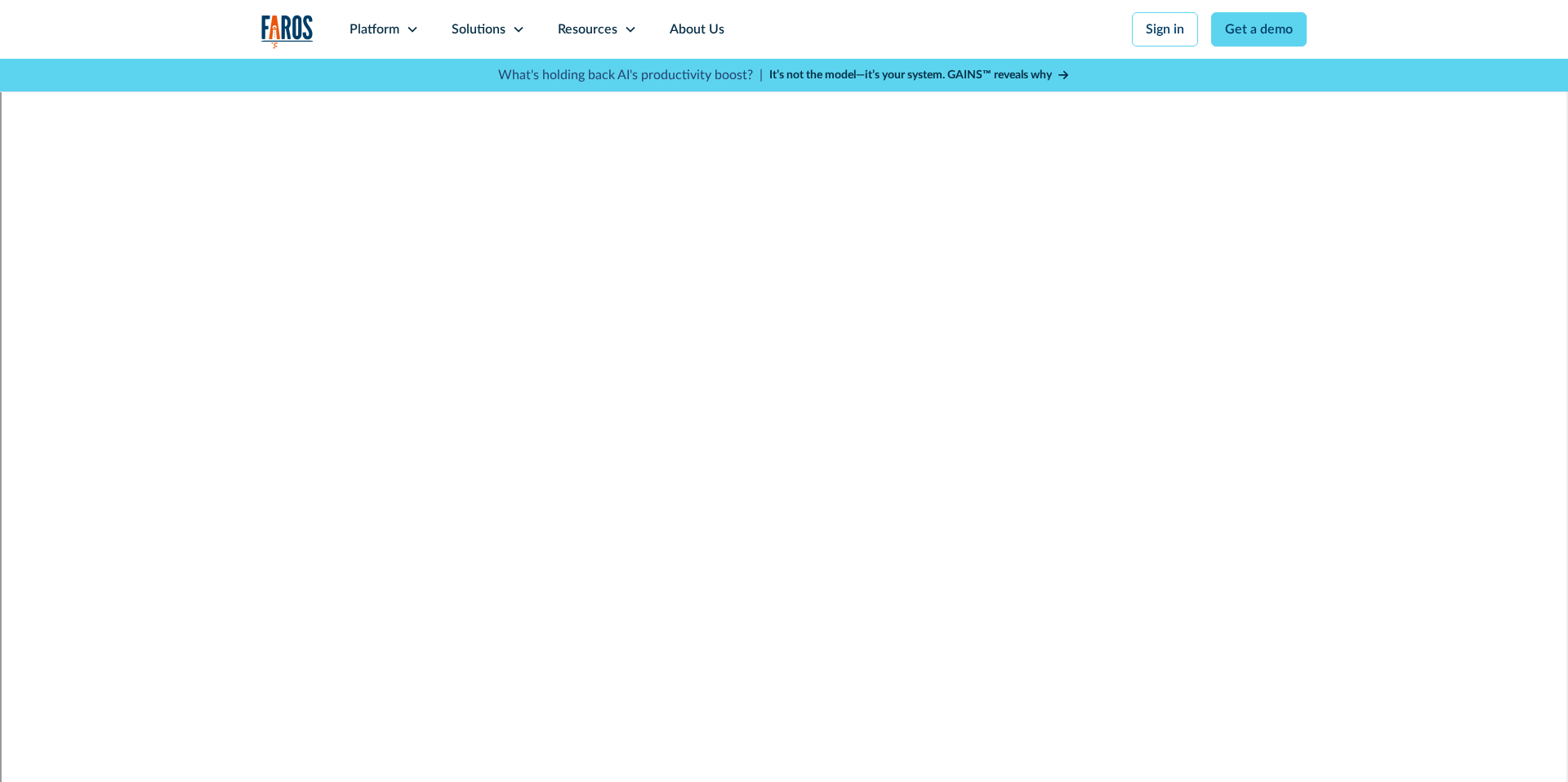
click at [287, 21] on img "home" at bounding box center [287, 31] width 53 height 34
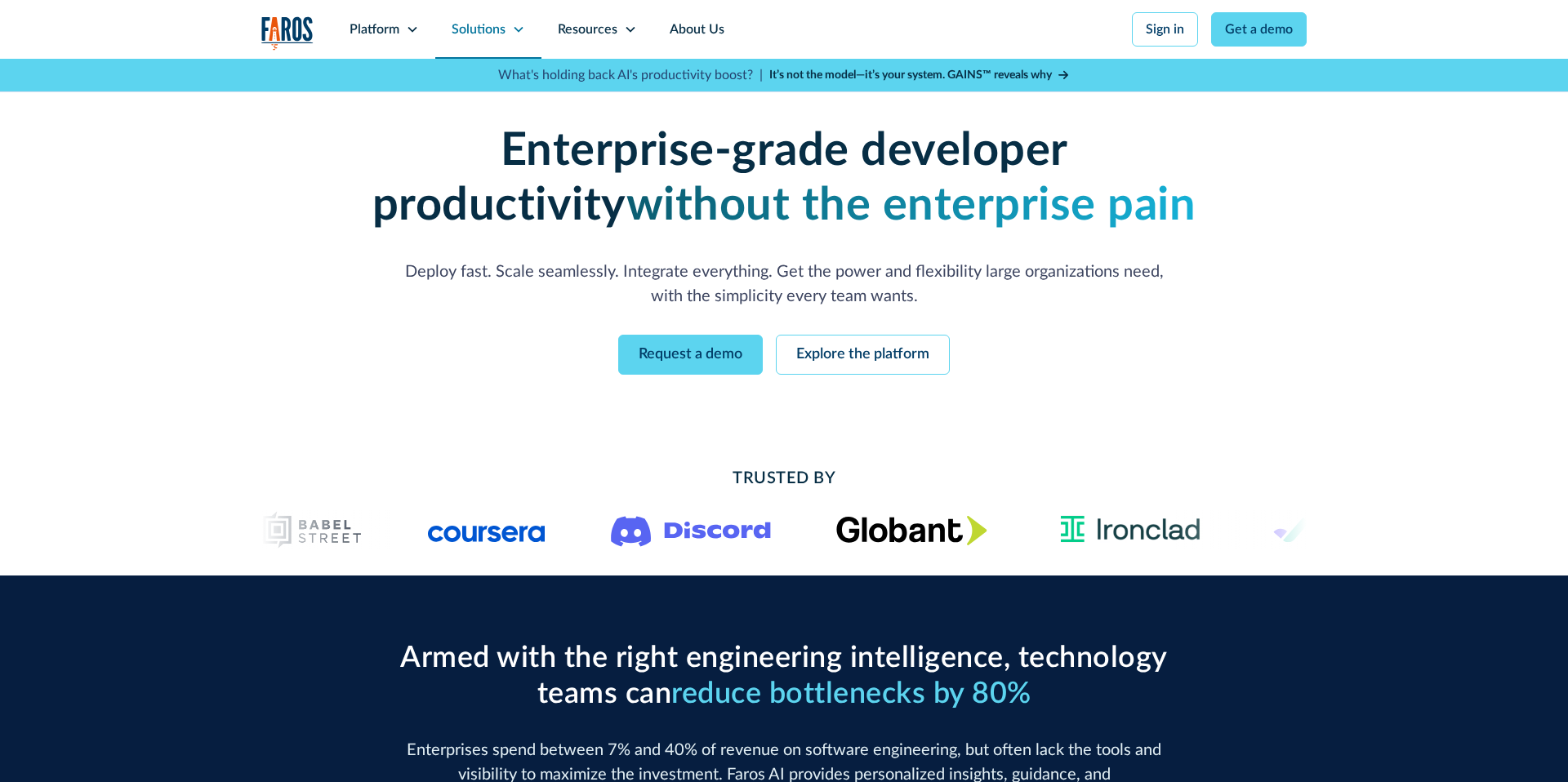
click at [491, 27] on div "Solutions" at bounding box center [479, 30] width 54 height 20
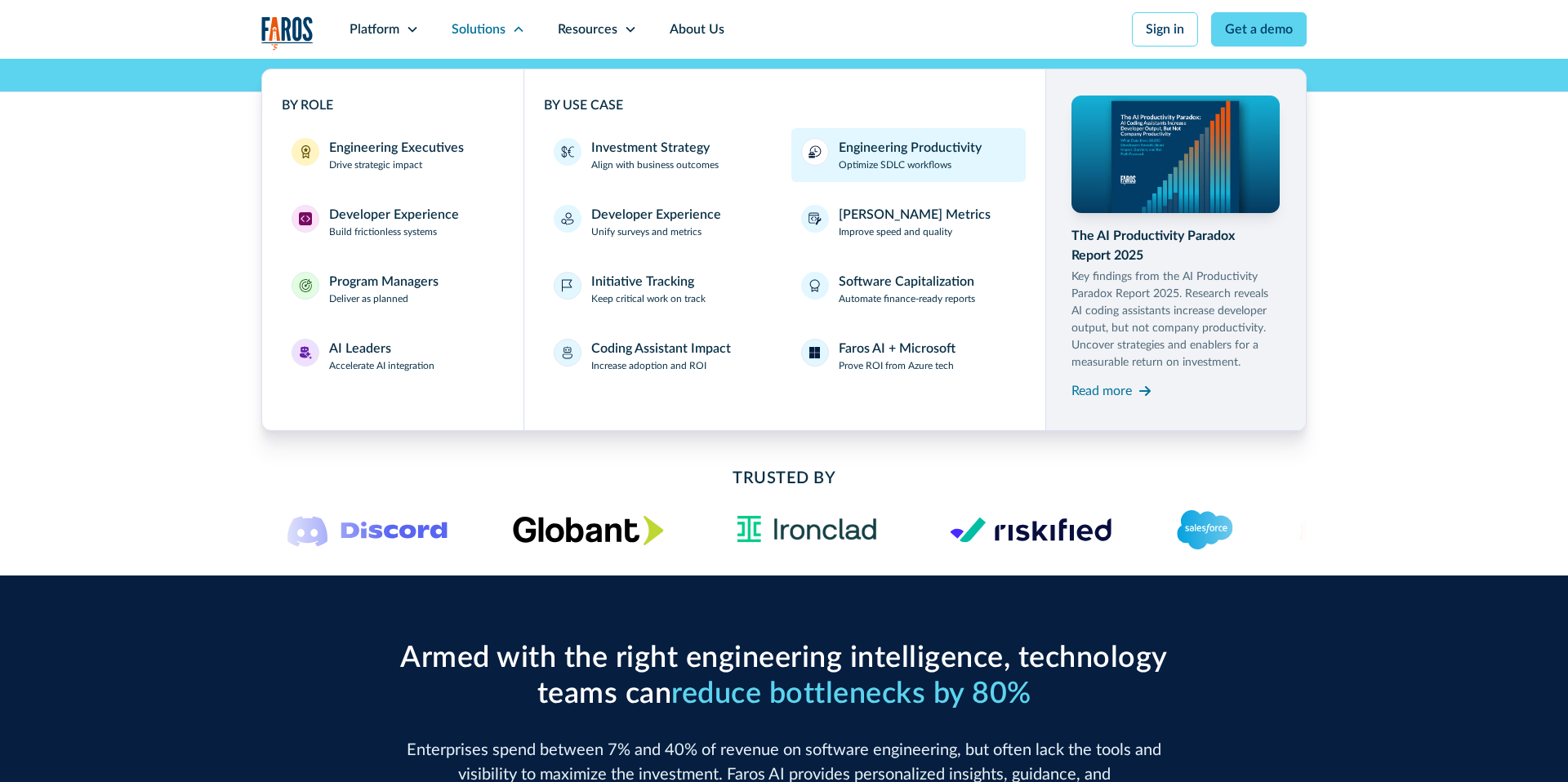
click at [916, 158] on p "Optimize SDLC workflows" at bounding box center [895, 165] width 112 height 15
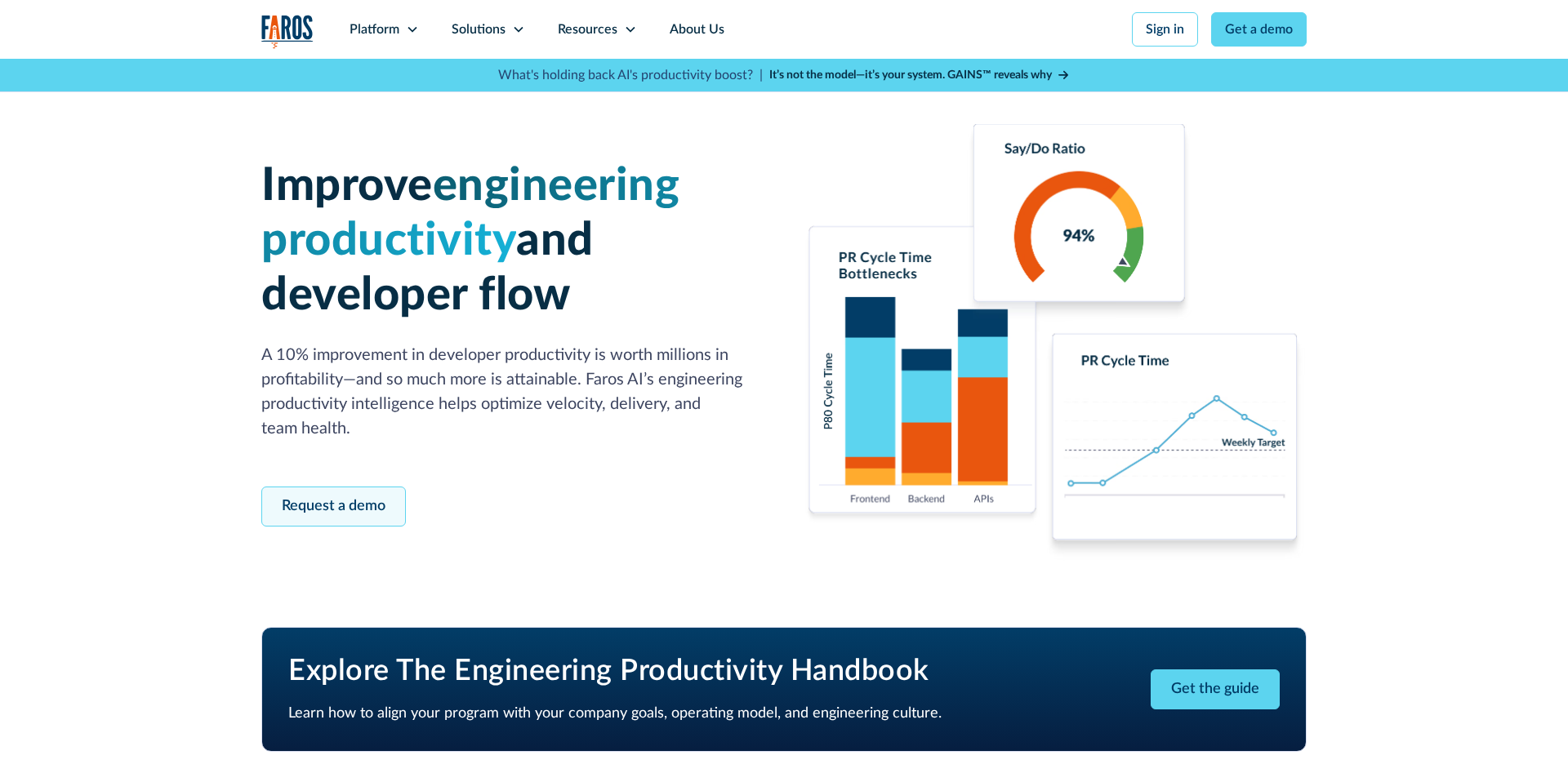
click at [364, 514] on link "Request a demo" at bounding box center [333, 506] width 144 height 40
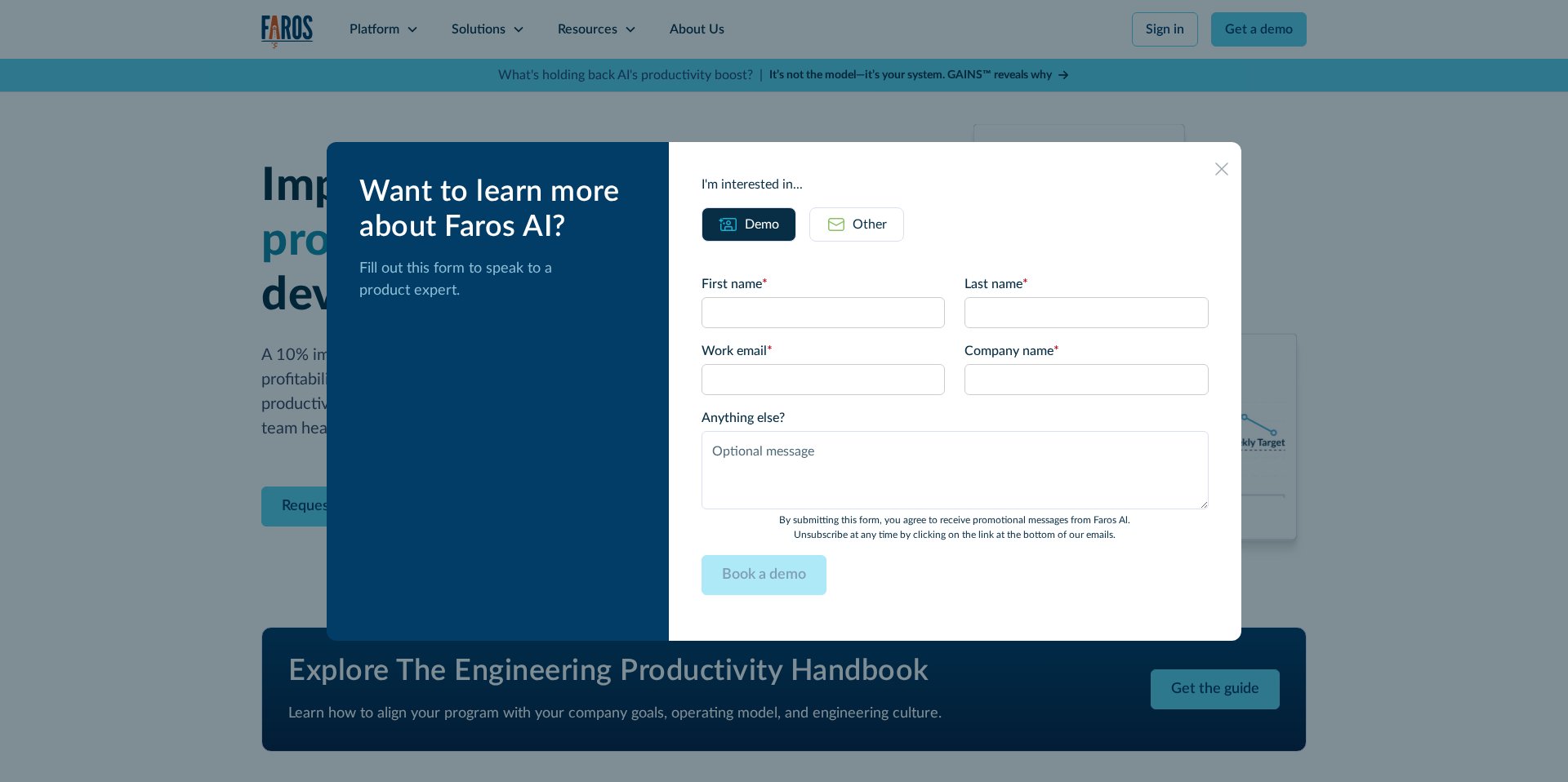
click at [1220, 168] on icon at bounding box center [1222, 168] width 13 height 12
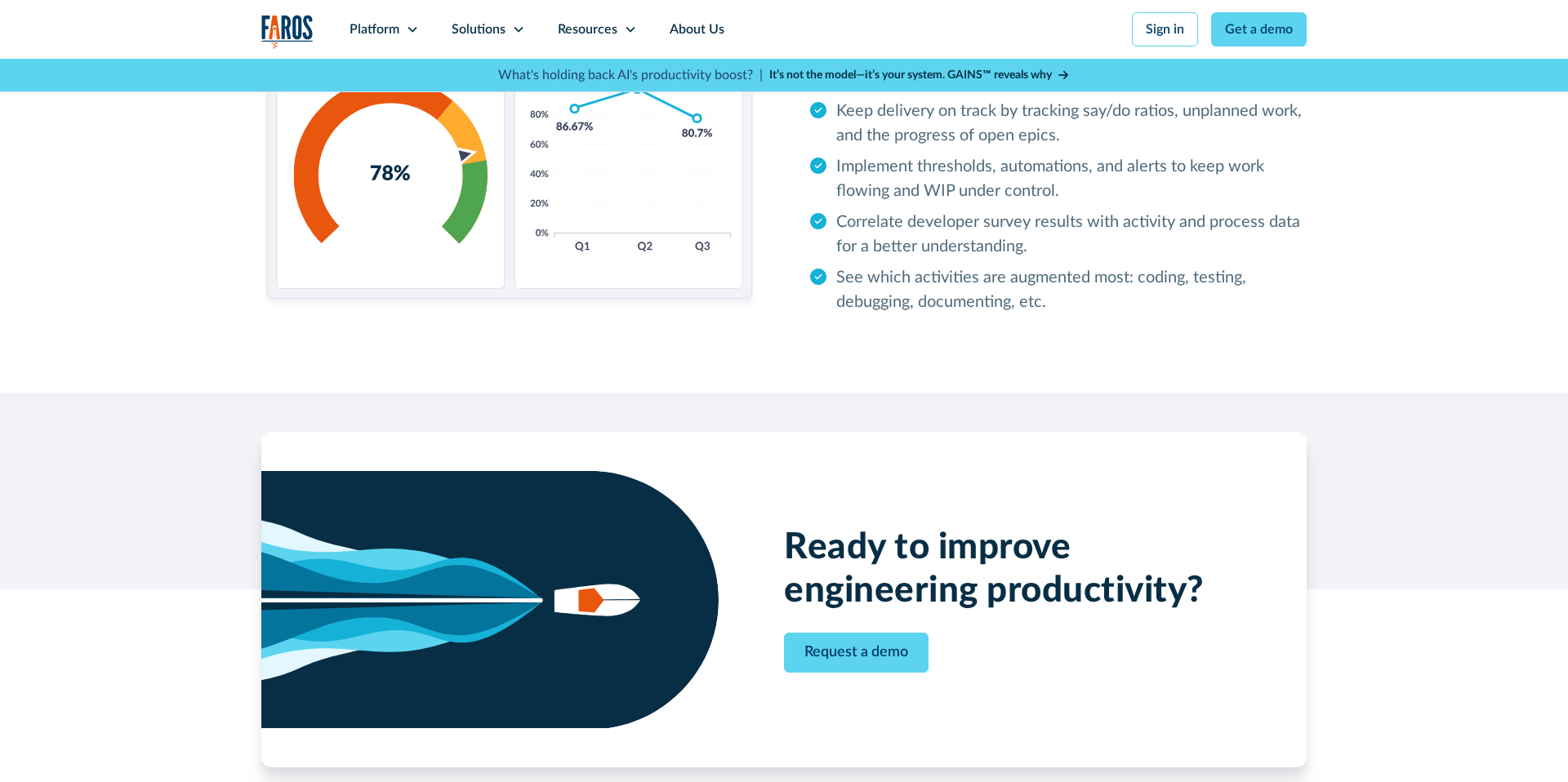
scroll to position [2606, 0]
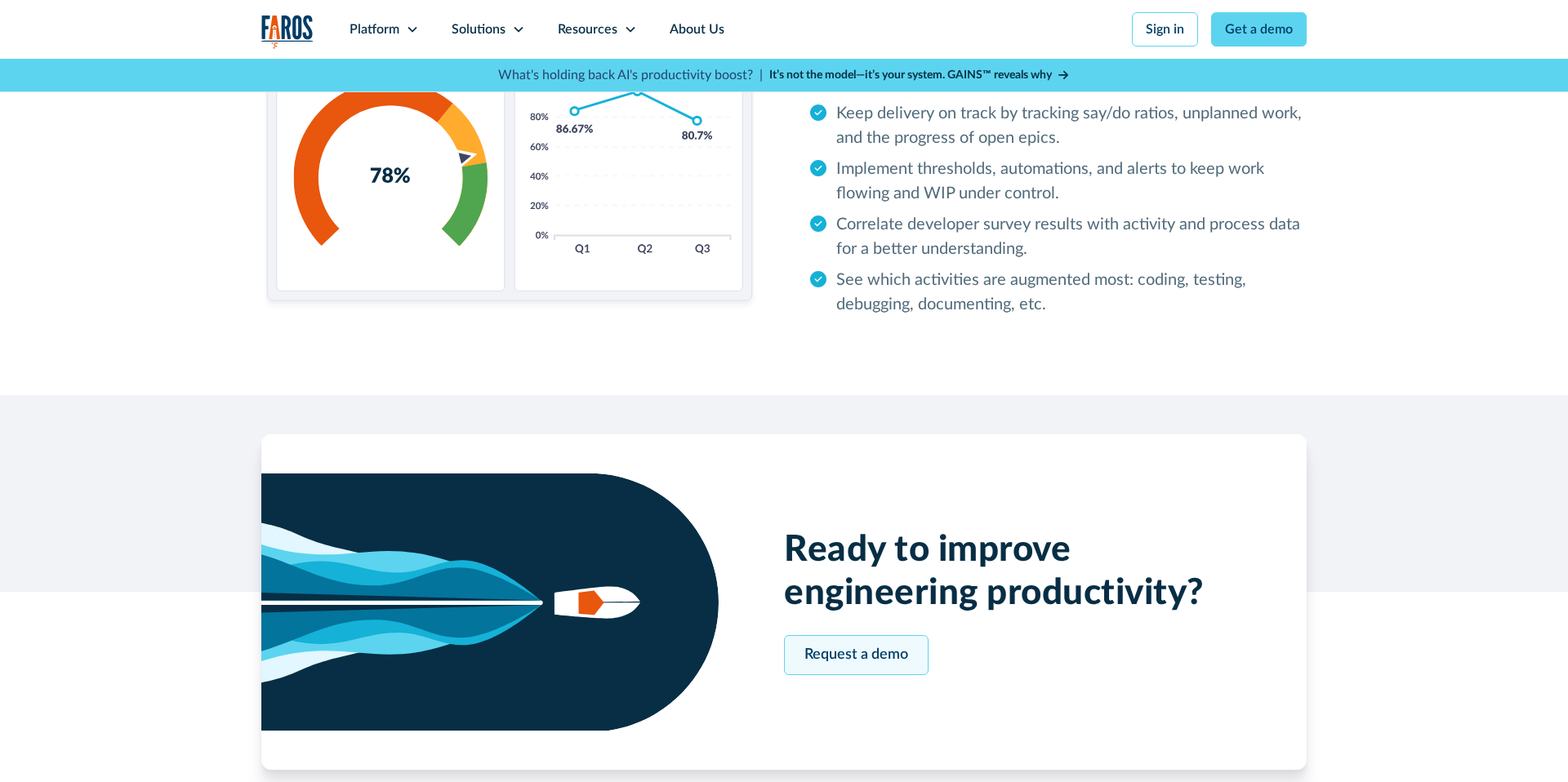
click at [863, 652] on link "Request a demo" at bounding box center [856, 655] width 144 height 40
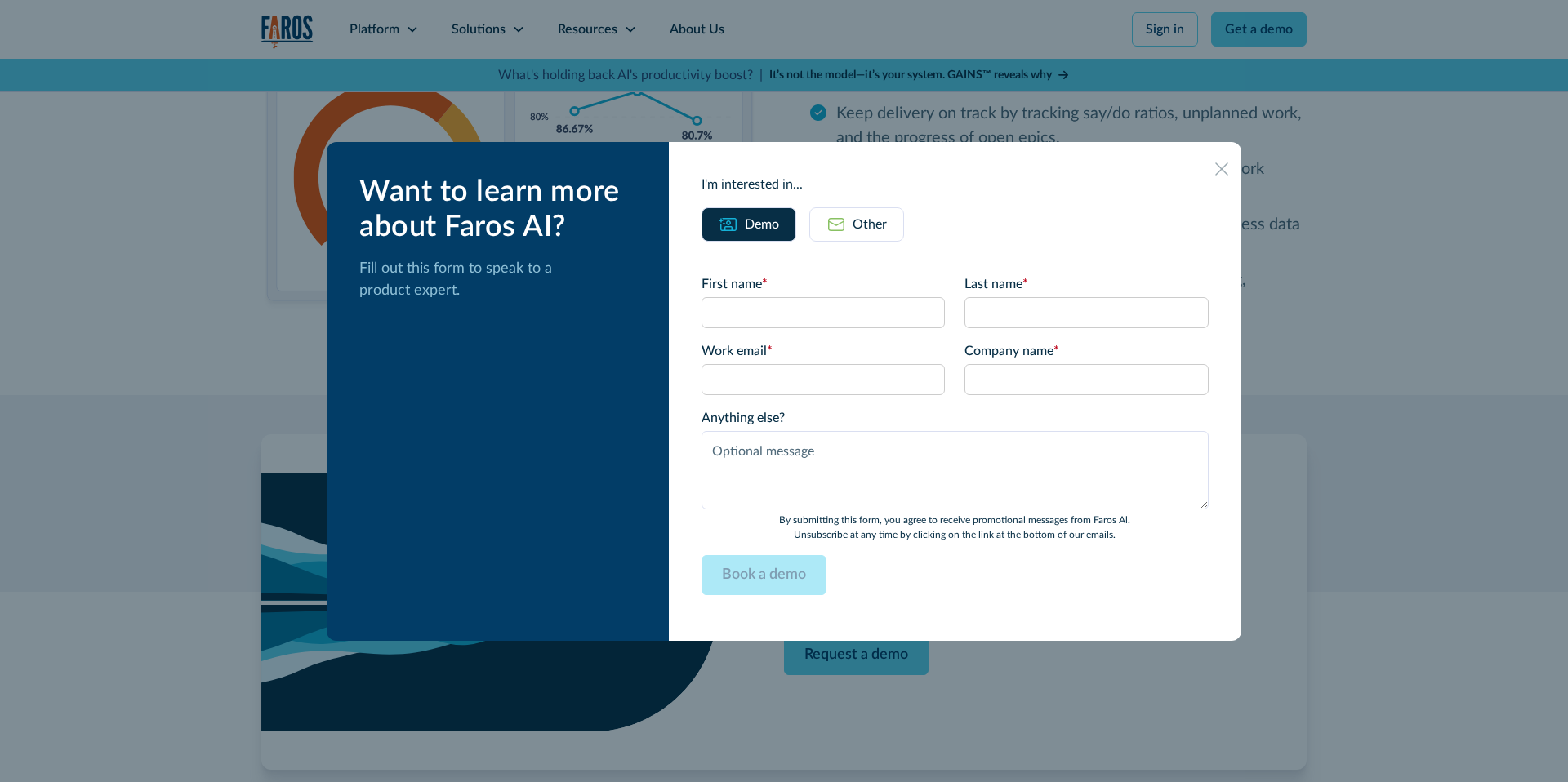
click at [1218, 164] on icon at bounding box center [1222, 169] width 13 height 13
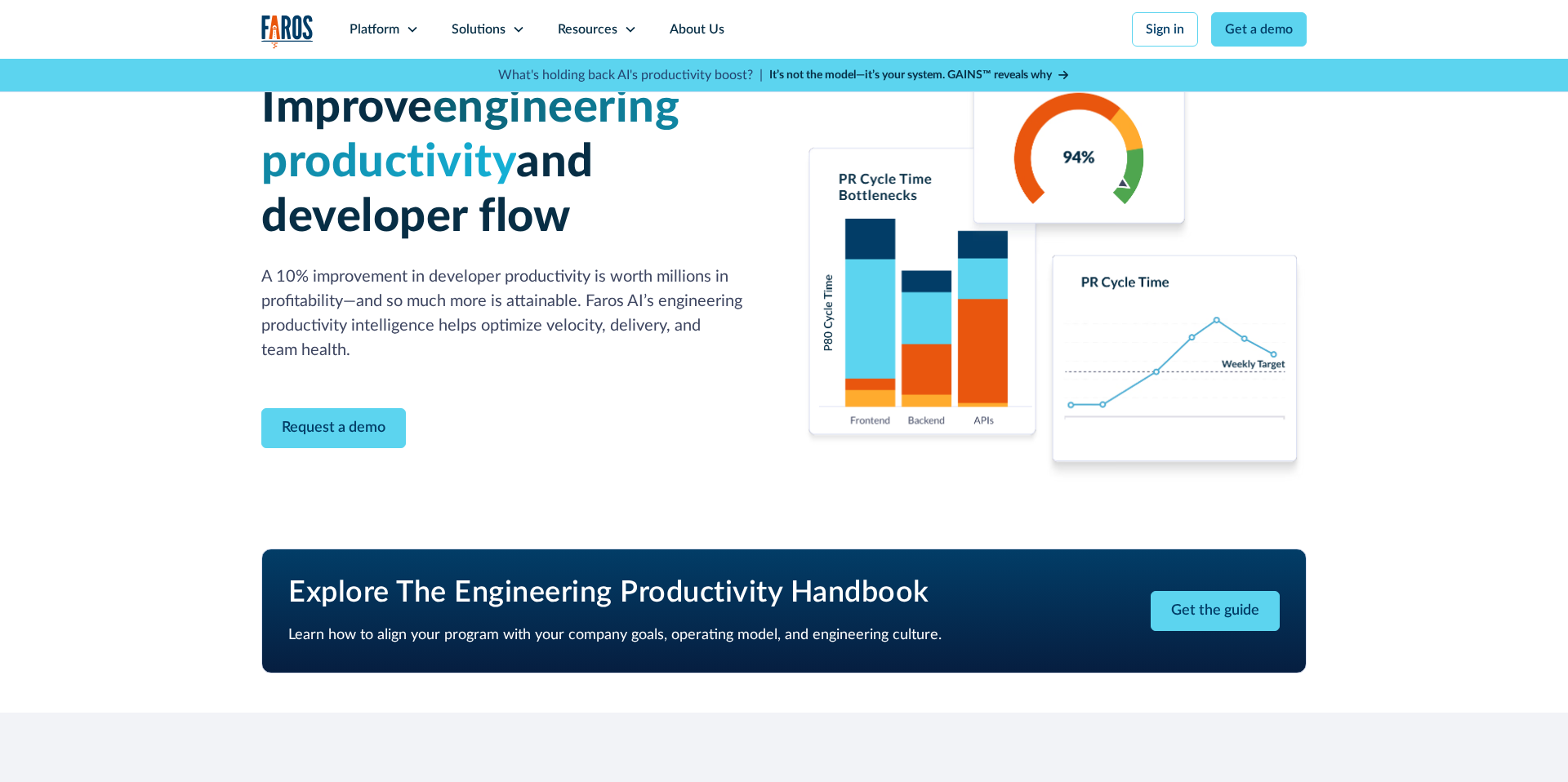
scroll to position [75, 0]
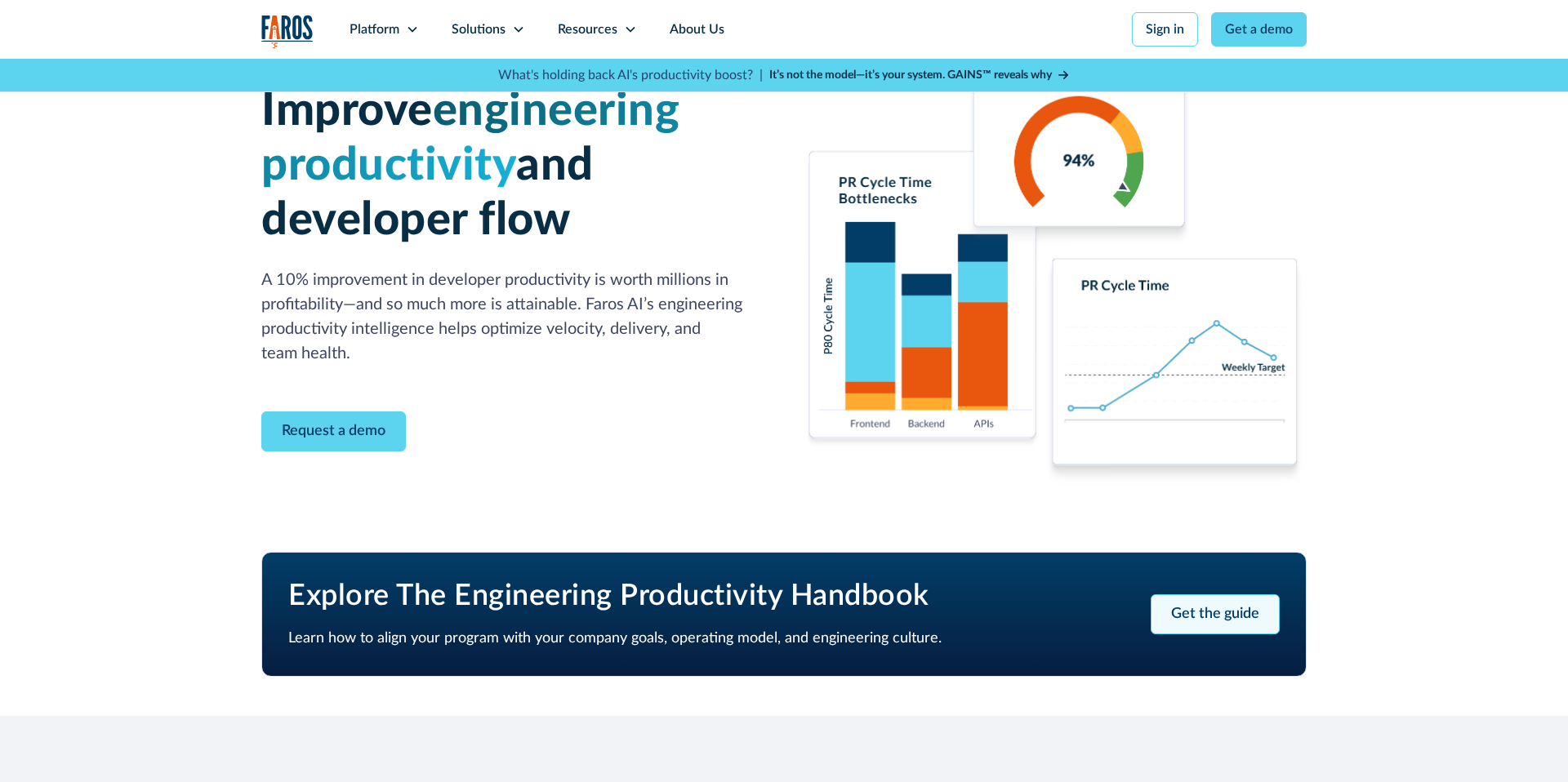
click at [1244, 617] on link "Get the guide" at bounding box center [1215, 614] width 129 height 40
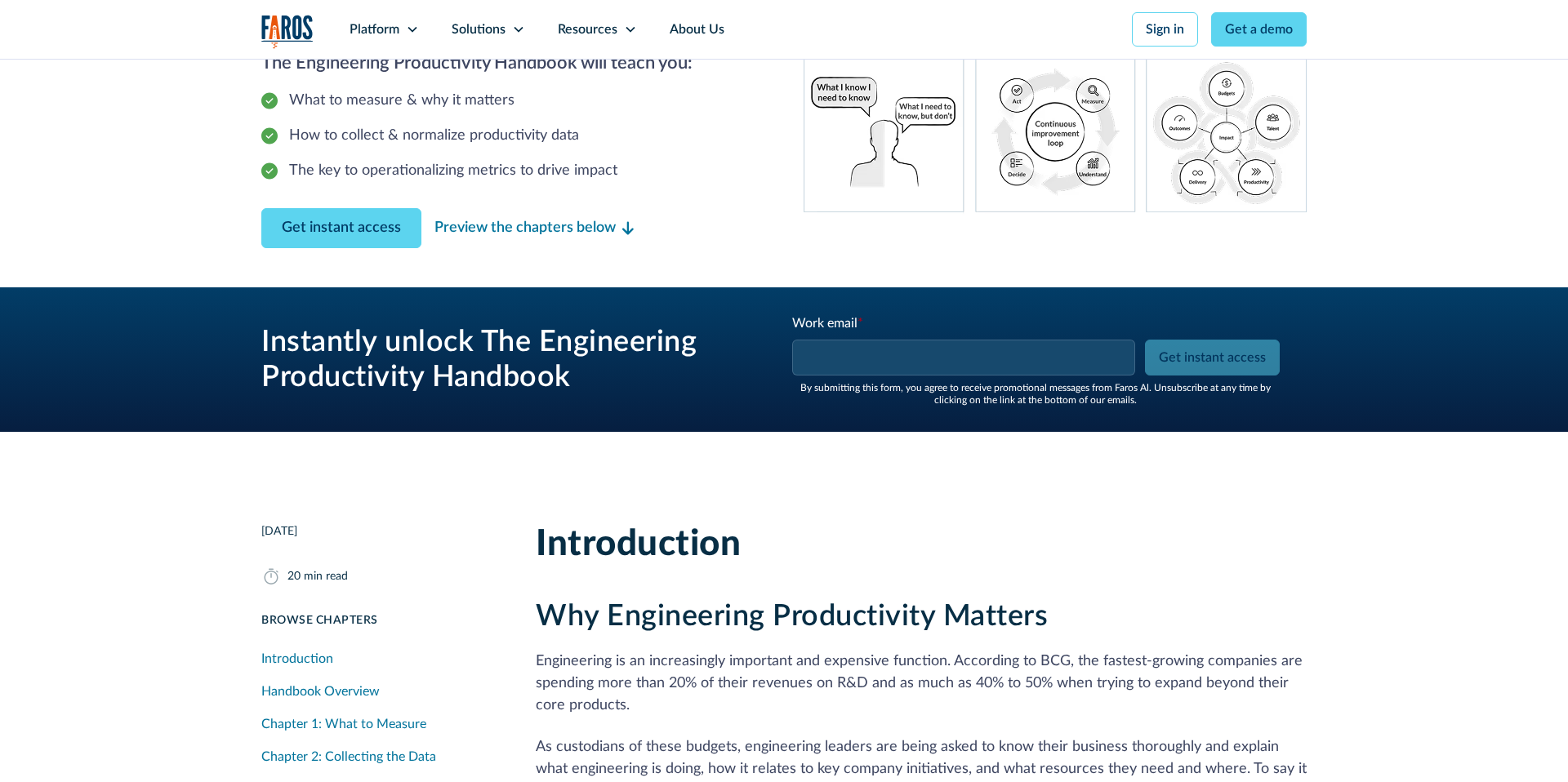
scroll to position [245, 0]
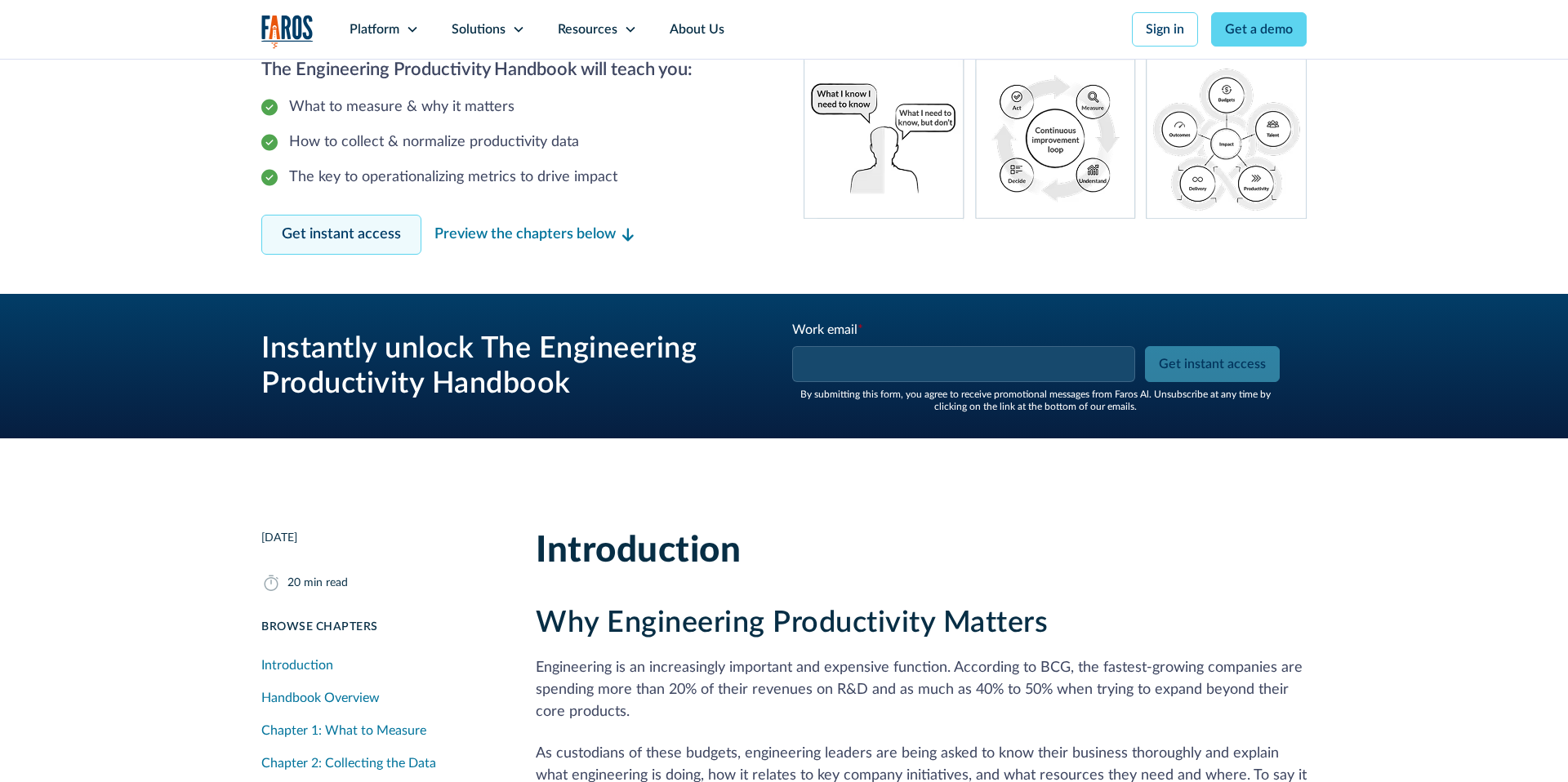
click at [344, 222] on link "Get instant access" at bounding box center [341, 235] width 160 height 40
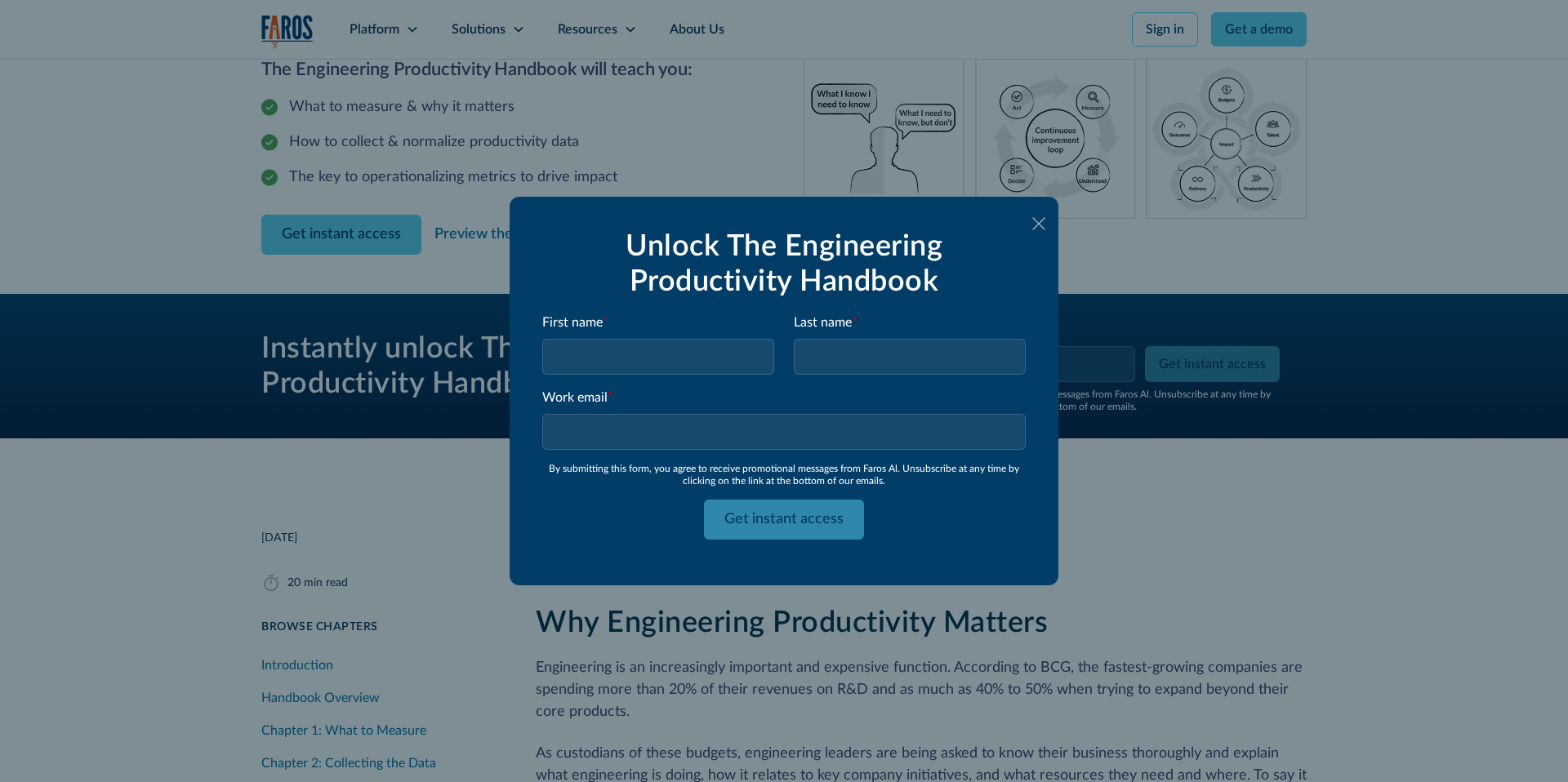
click at [653, 359] on input "Email Form" at bounding box center [658, 357] width 232 height 36
type input "Shiran"
click at [836, 350] on input "Last name *" at bounding box center [910, 357] width 232 height 36
type input "test"
click at [698, 449] on input "Work email *" at bounding box center [784, 432] width 484 height 36
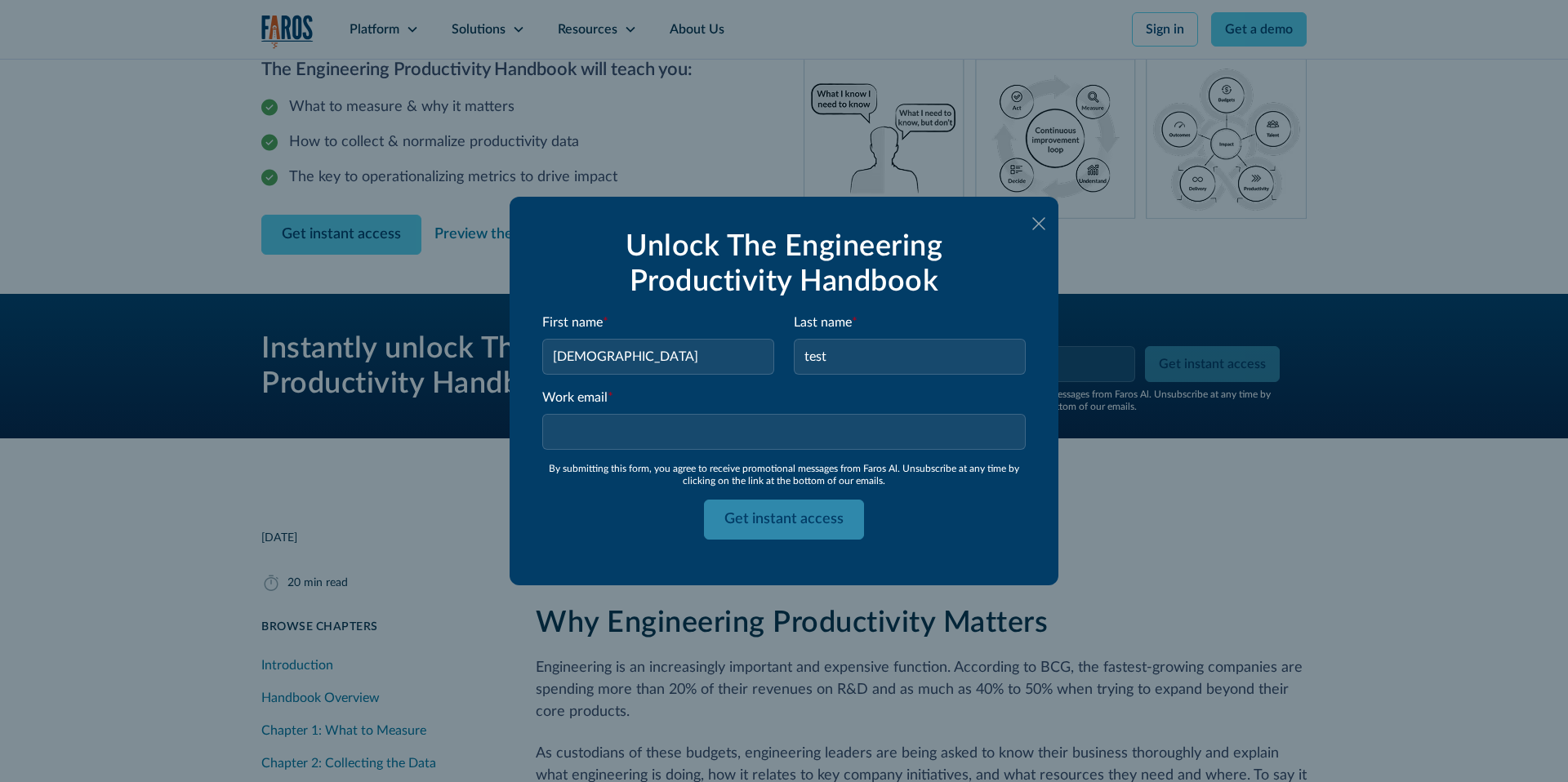
click at [681, 432] on input "Work email *" at bounding box center [784, 432] width 484 height 36
click at [667, 442] on input "Work email *" at bounding box center [784, 432] width 484 height 36
click at [657, 441] on input "Work email *" at bounding box center [784, 432] width 484 height 36
click at [644, 437] on input "Work email *" at bounding box center [784, 432] width 484 height 36
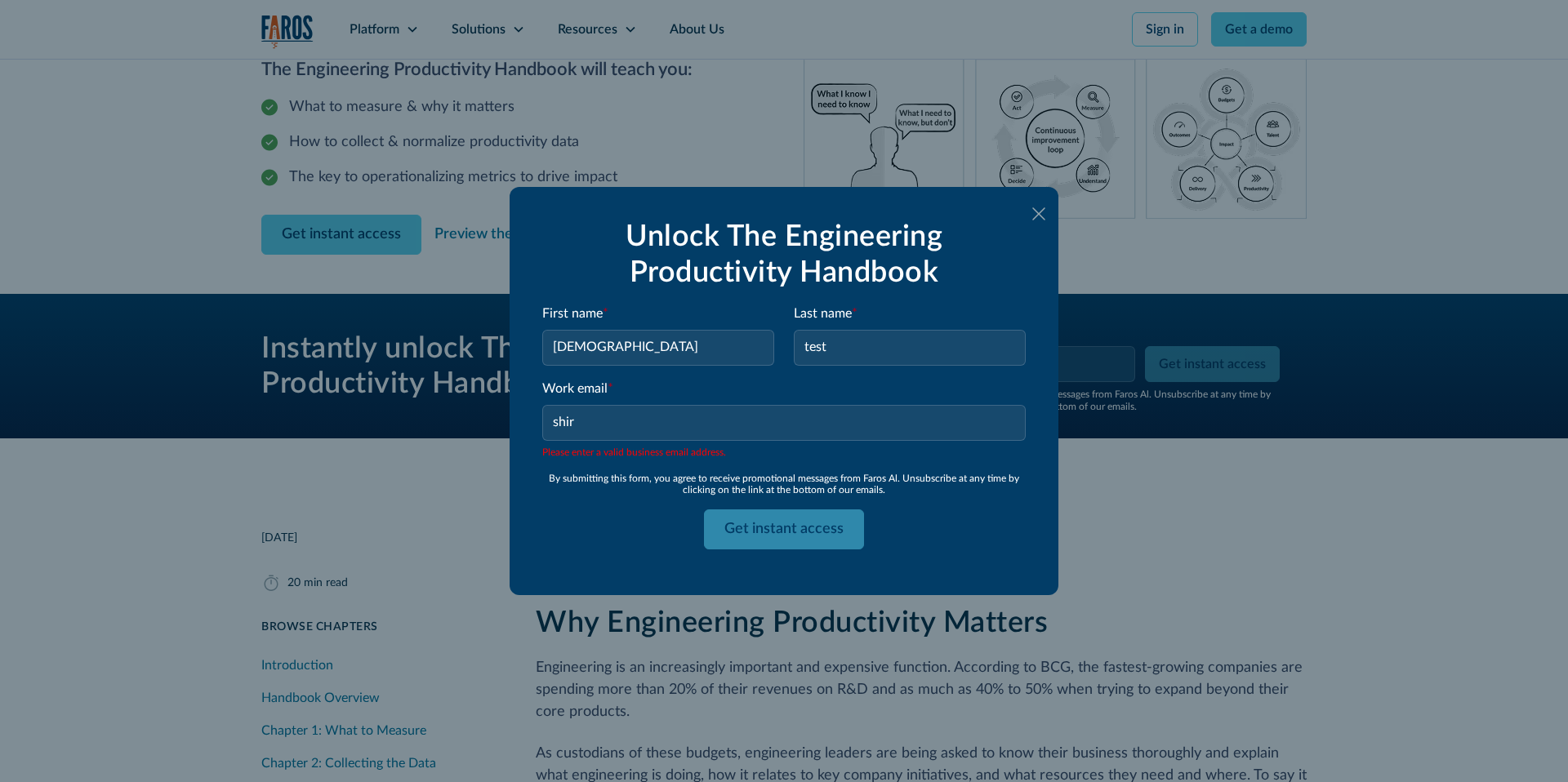
type input "shiran@kukistrategies.com"
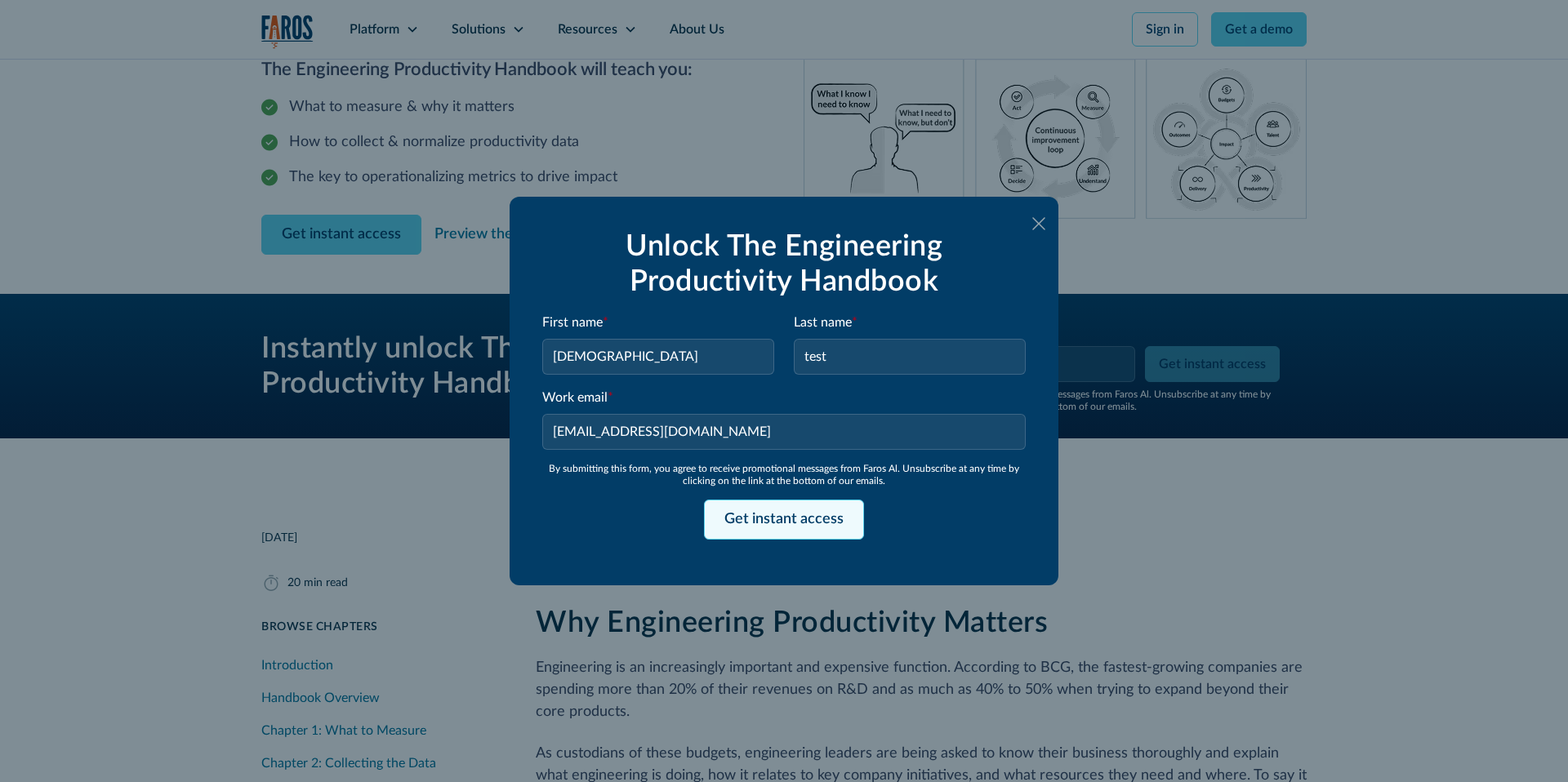
click at [786, 524] on input "Get instant access" at bounding box center [784, 519] width 160 height 40
type input "Please wait..."
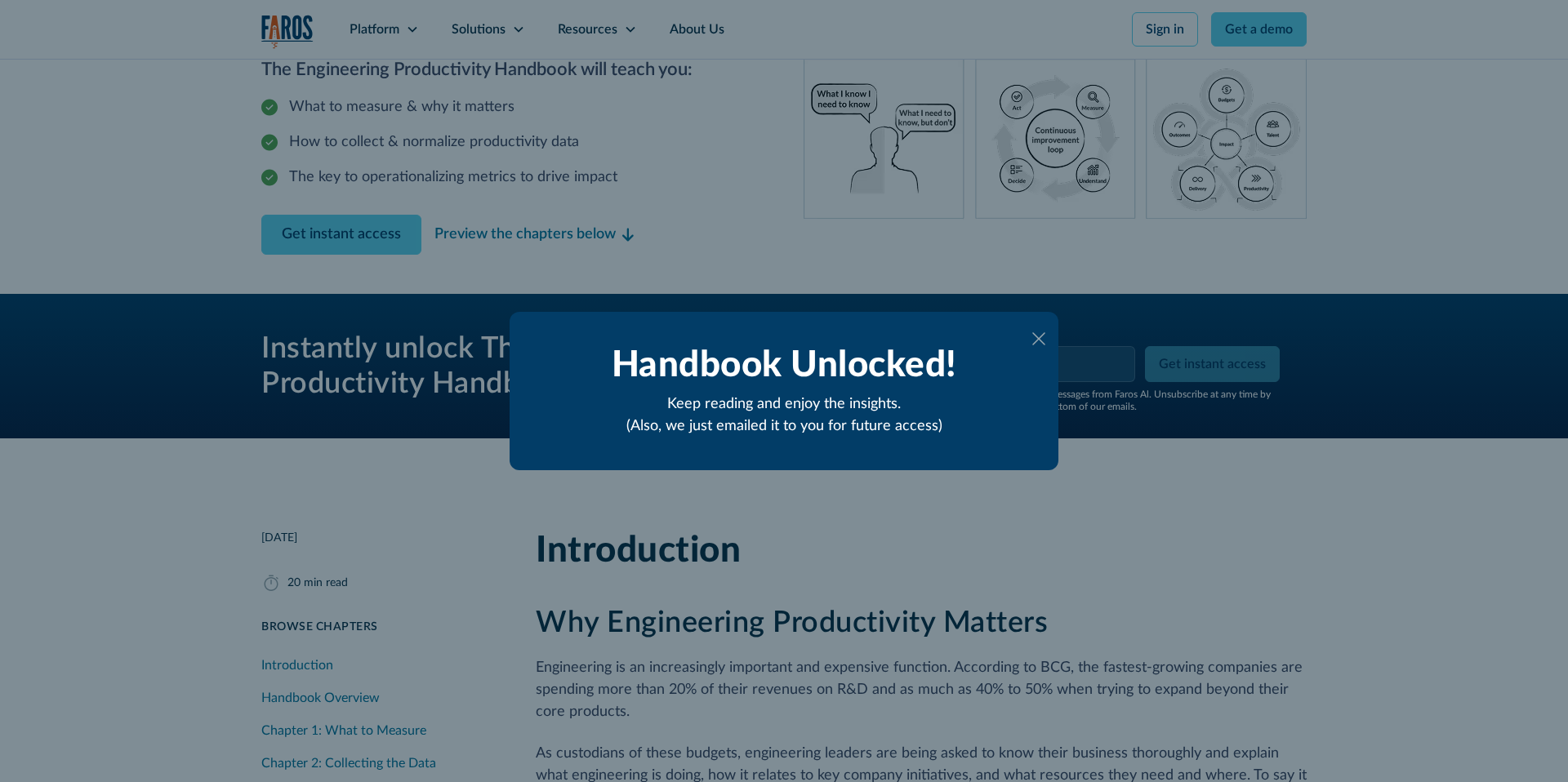
click at [1039, 341] on icon at bounding box center [1039, 339] width 13 height 13
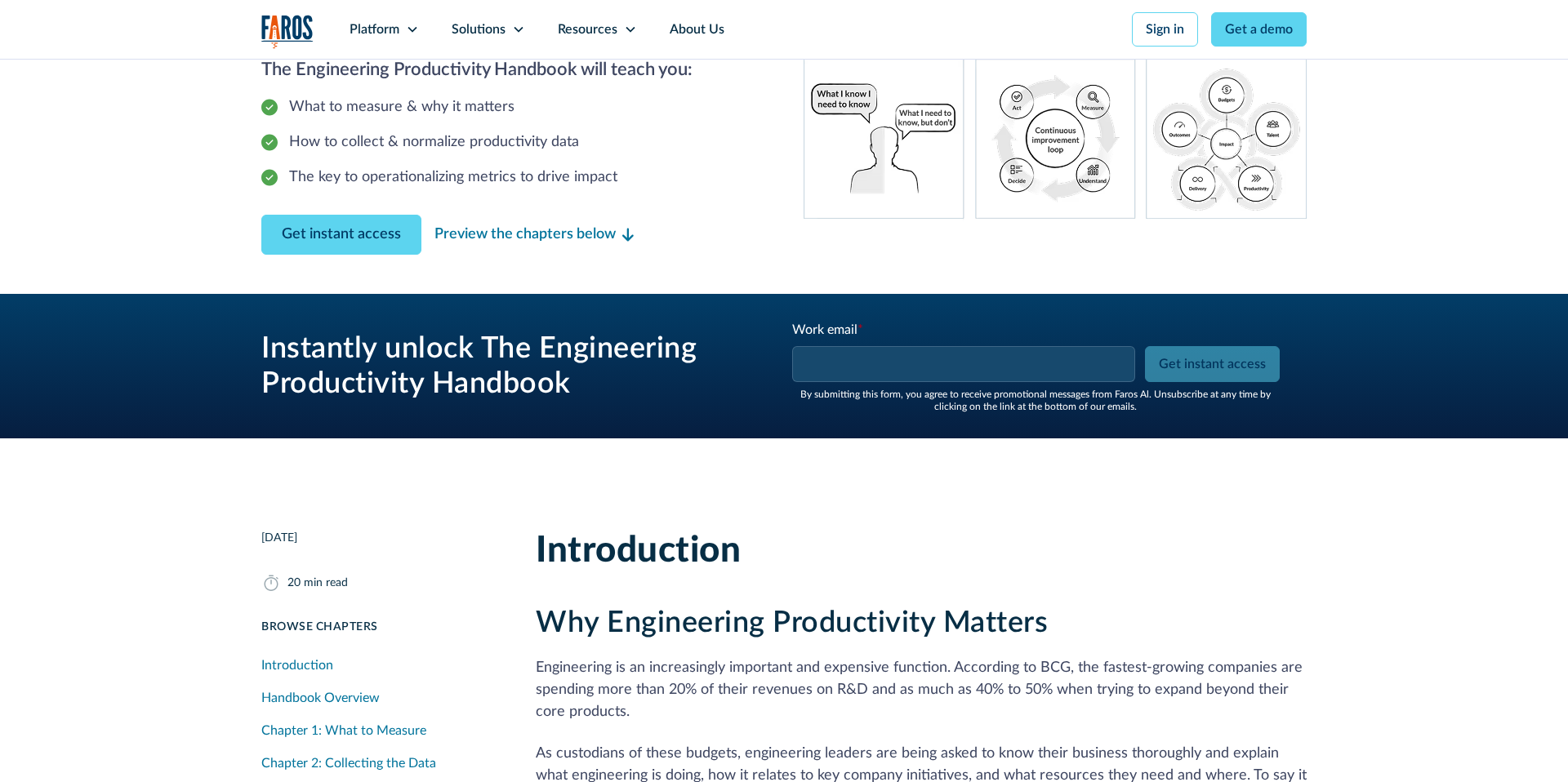
click at [281, 21] on img "home" at bounding box center [287, 31] width 53 height 34
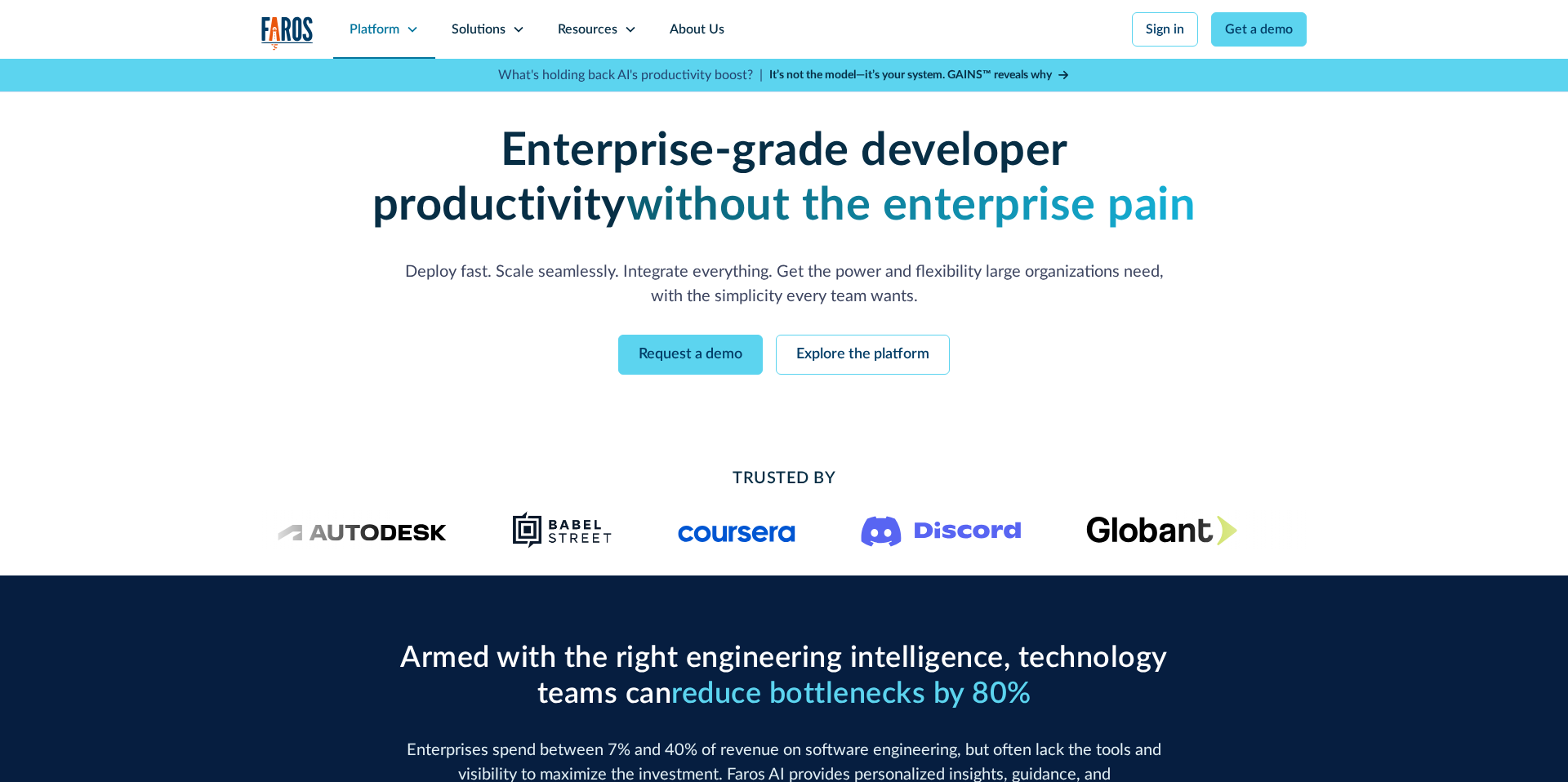
click at [372, 30] on div "Platform" at bounding box center [374, 30] width 50 height 20
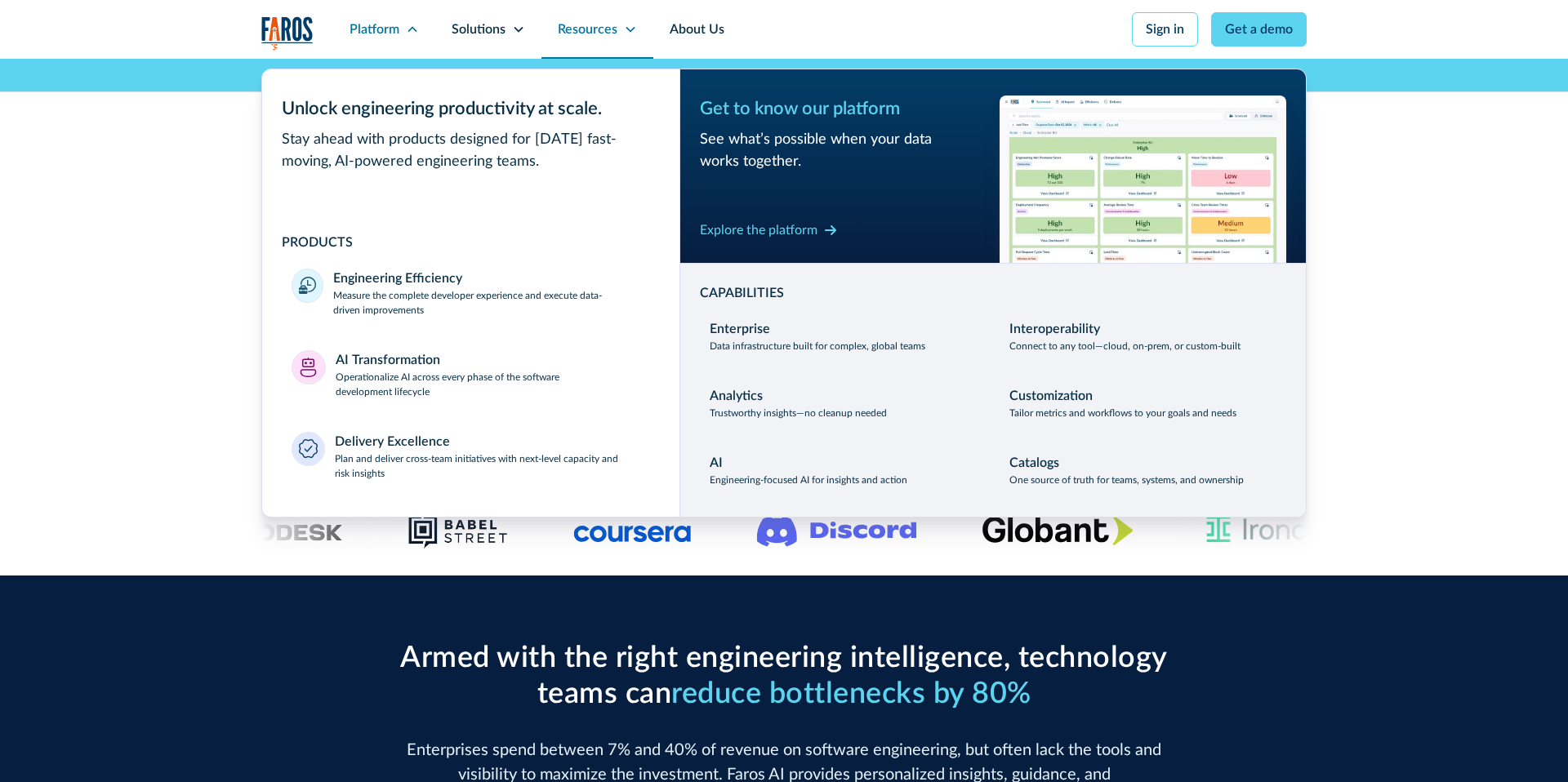
click at [580, 24] on div "Resources" at bounding box center [587, 30] width 60 height 20
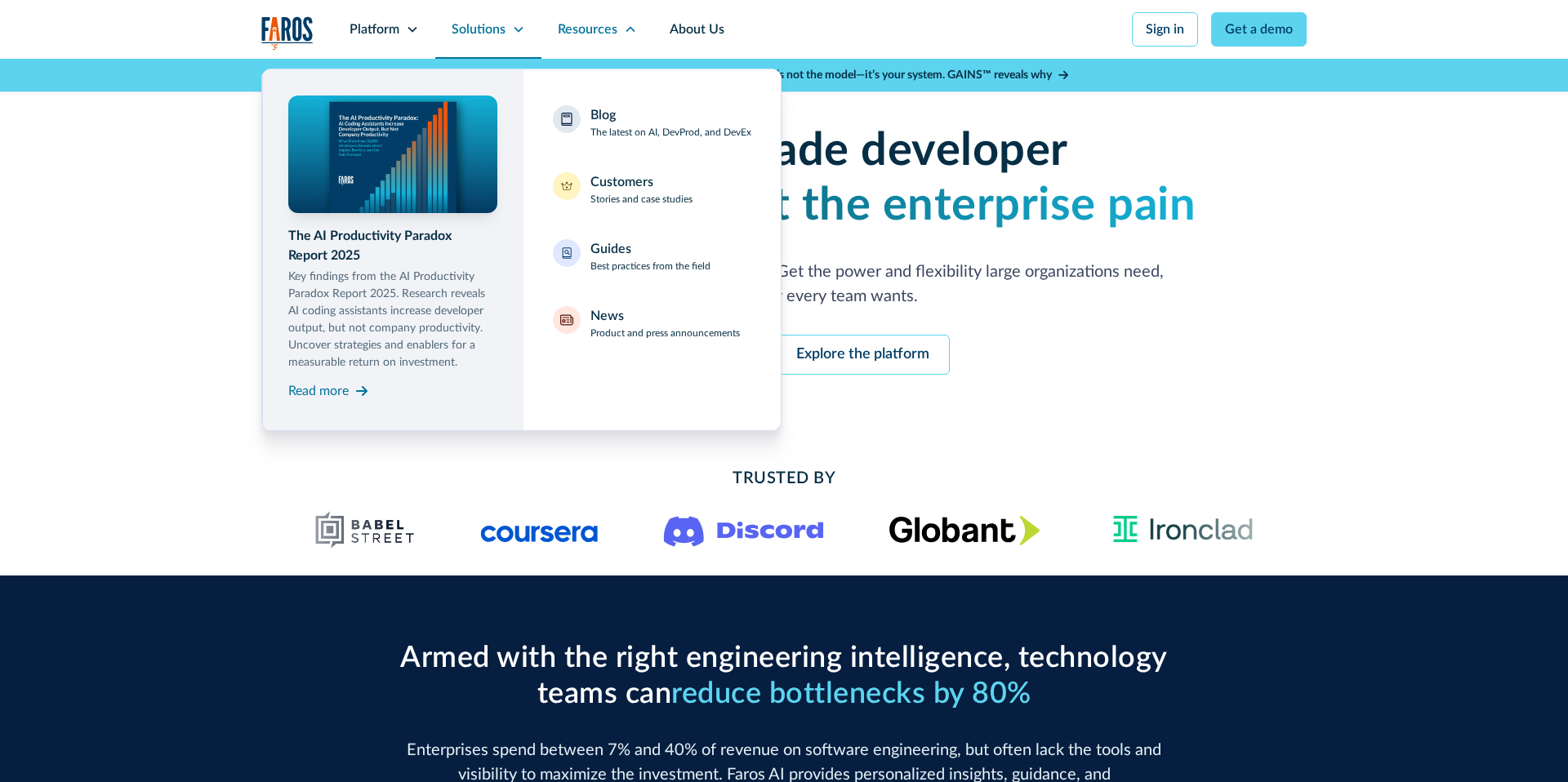
click at [492, 26] on div "Solutions" at bounding box center [479, 30] width 54 height 20
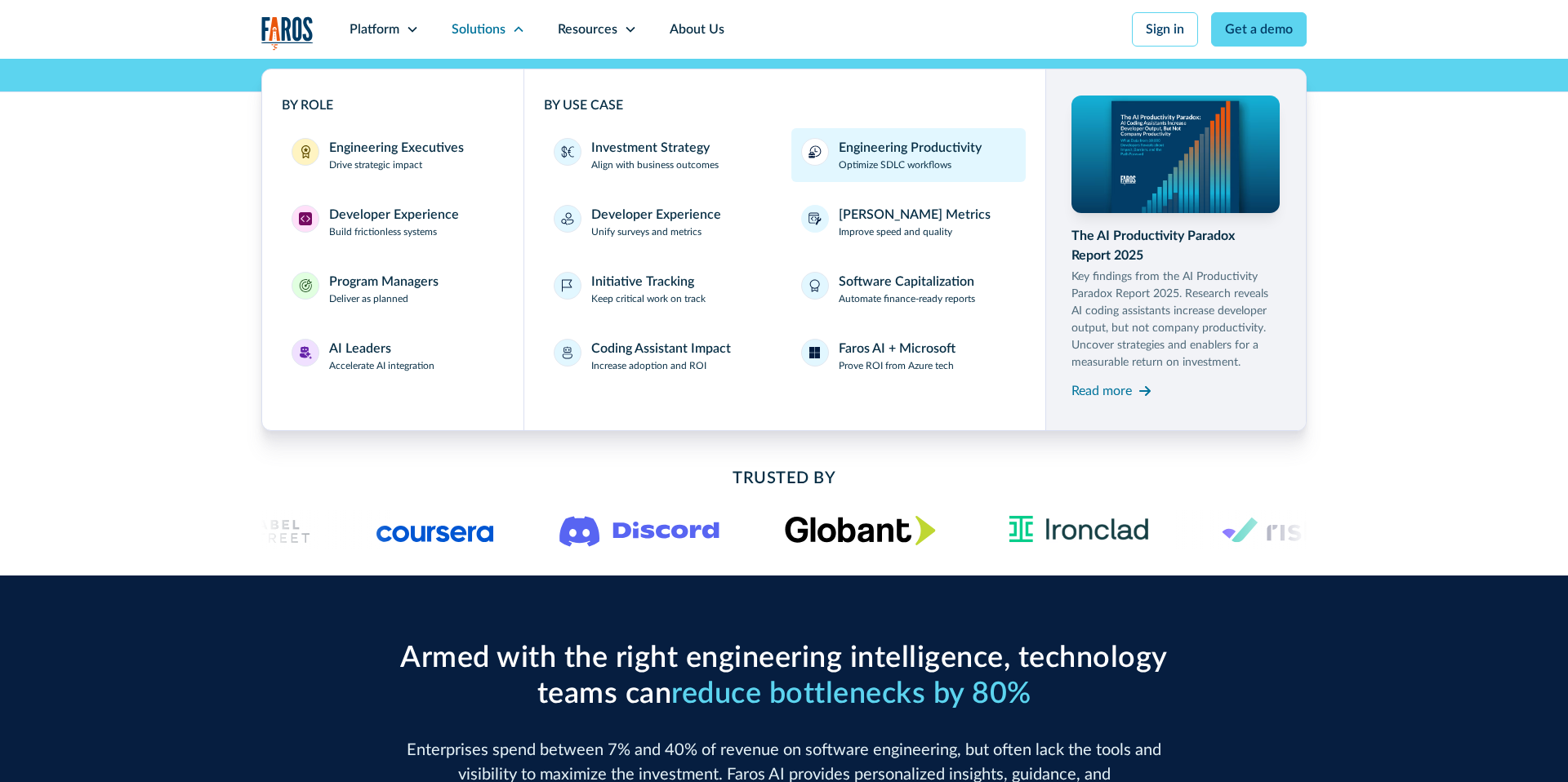
click at [880, 150] on div "Engineering Productivity" at bounding box center [910, 148] width 143 height 20
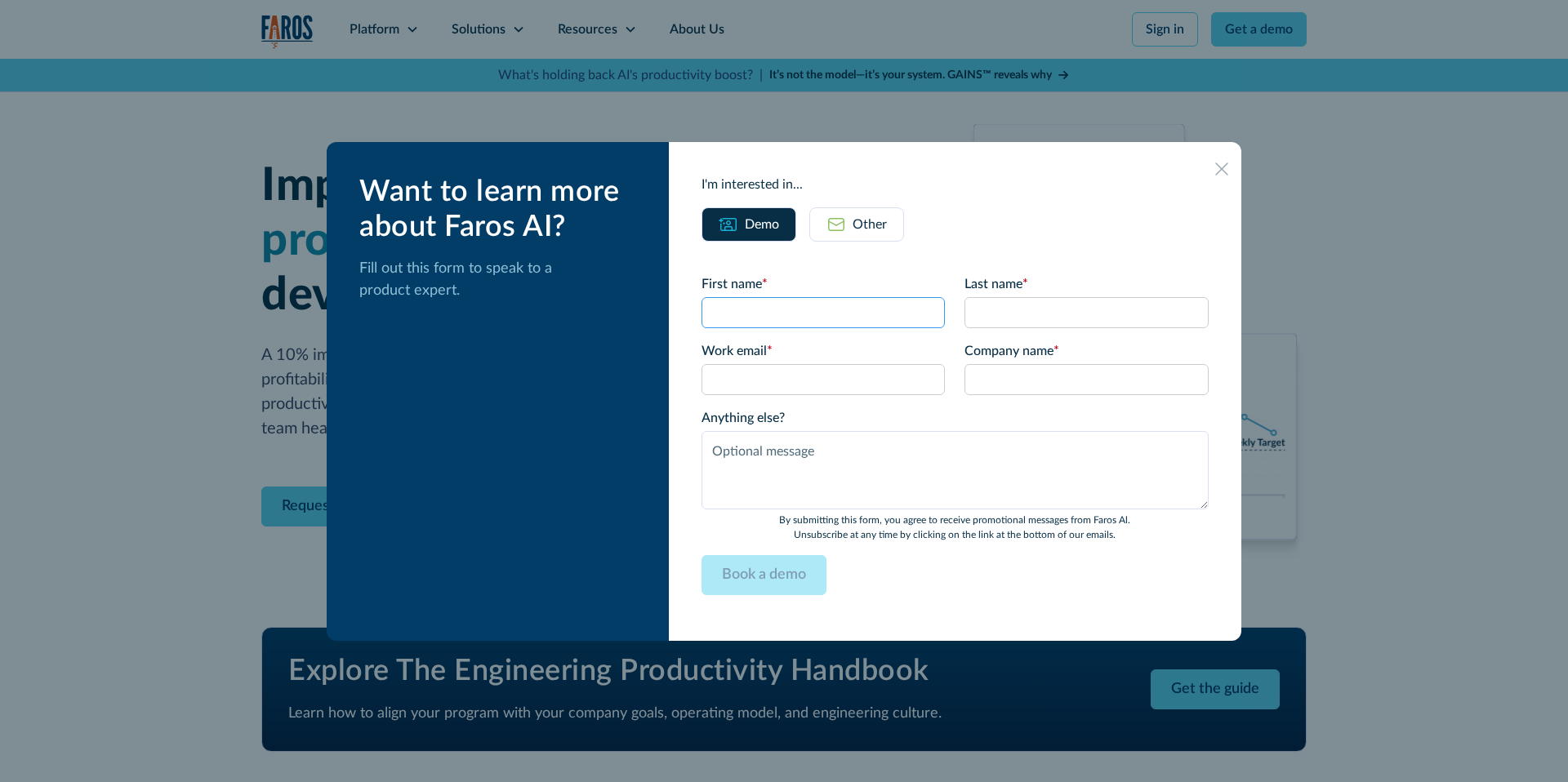
click at [807, 314] on input "First name *" at bounding box center [823, 313] width 244 height 31
type input "Shiran"
click at [1059, 307] on input "Last name *" at bounding box center [1086, 313] width 244 height 31
type input "Markovich test"
click at [1034, 370] on input "Company name *" at bounding box center [1086, 380] width 244 height 31
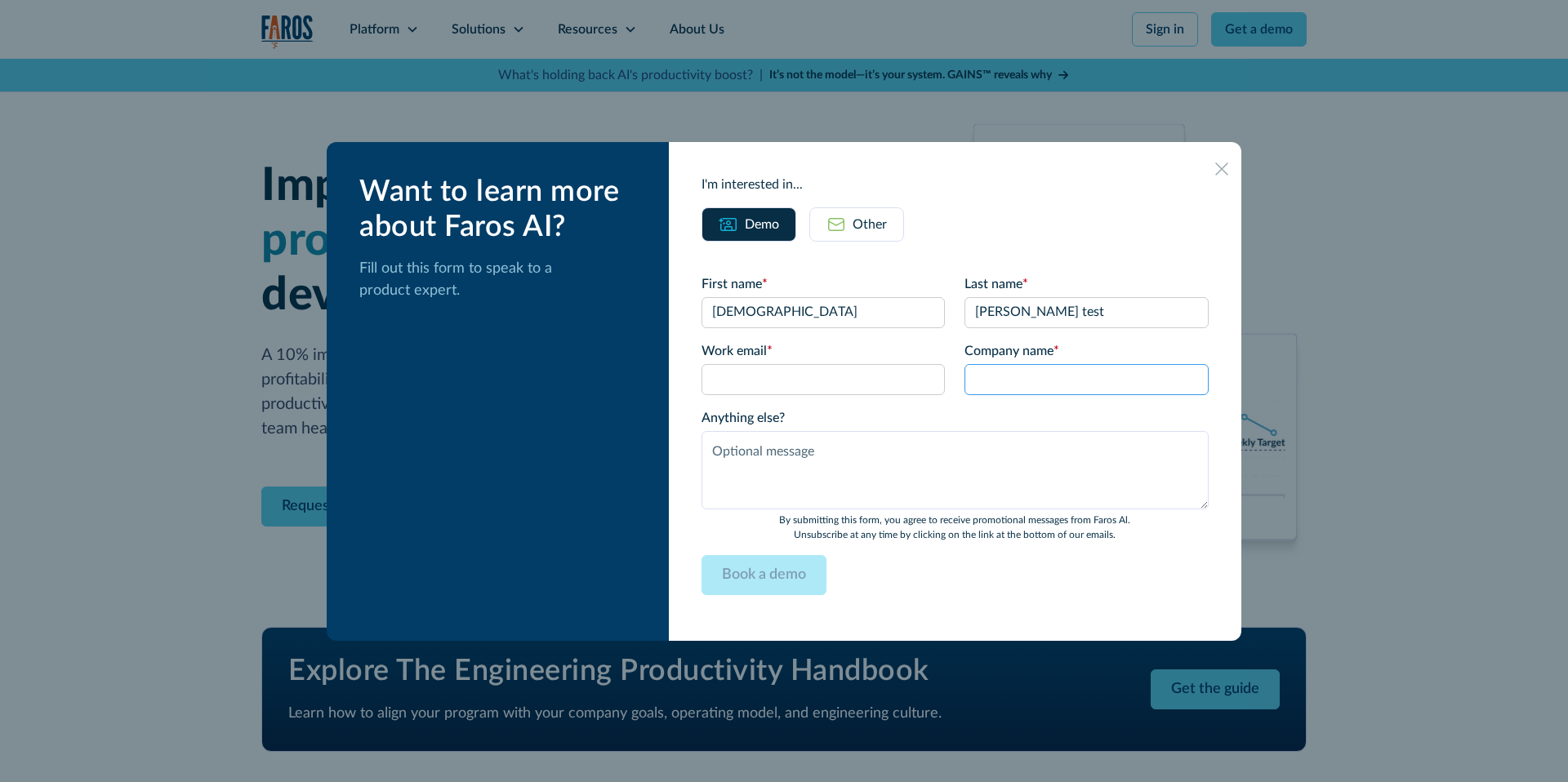
type input "kukiiiii test"
click at [809, 378] on input "Work email *" at bounding box center [823, 380] width 244 height 31
type input "shiran@kukistrategies.com"
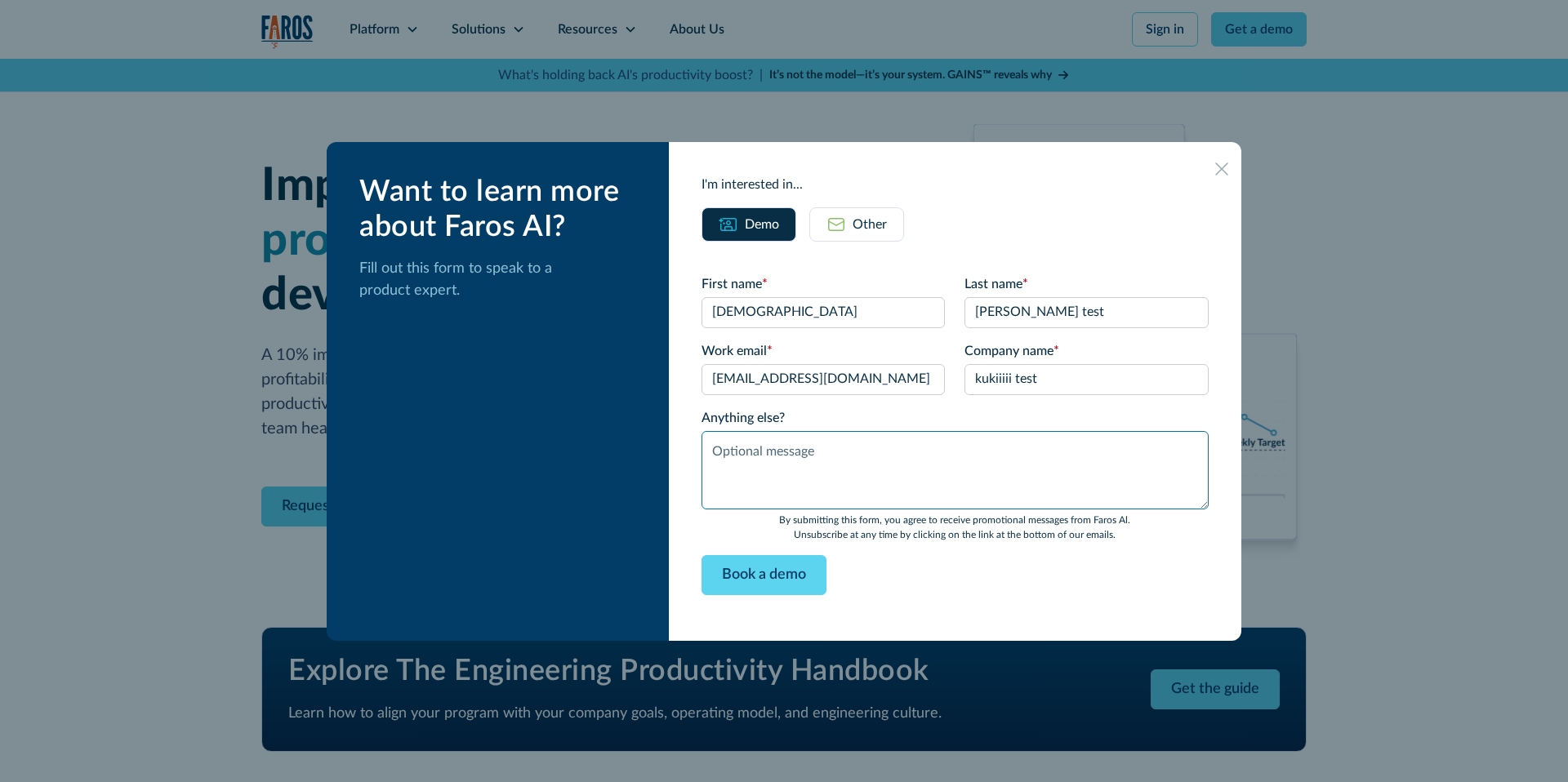
click at [790, 445] on textarea "Anything else?" at bounding box center [956, 470] width 507 height 79
type textarea "ddd"
click at [1223, 170] on icon at bounding box center [1222, 169] width 13 height 13
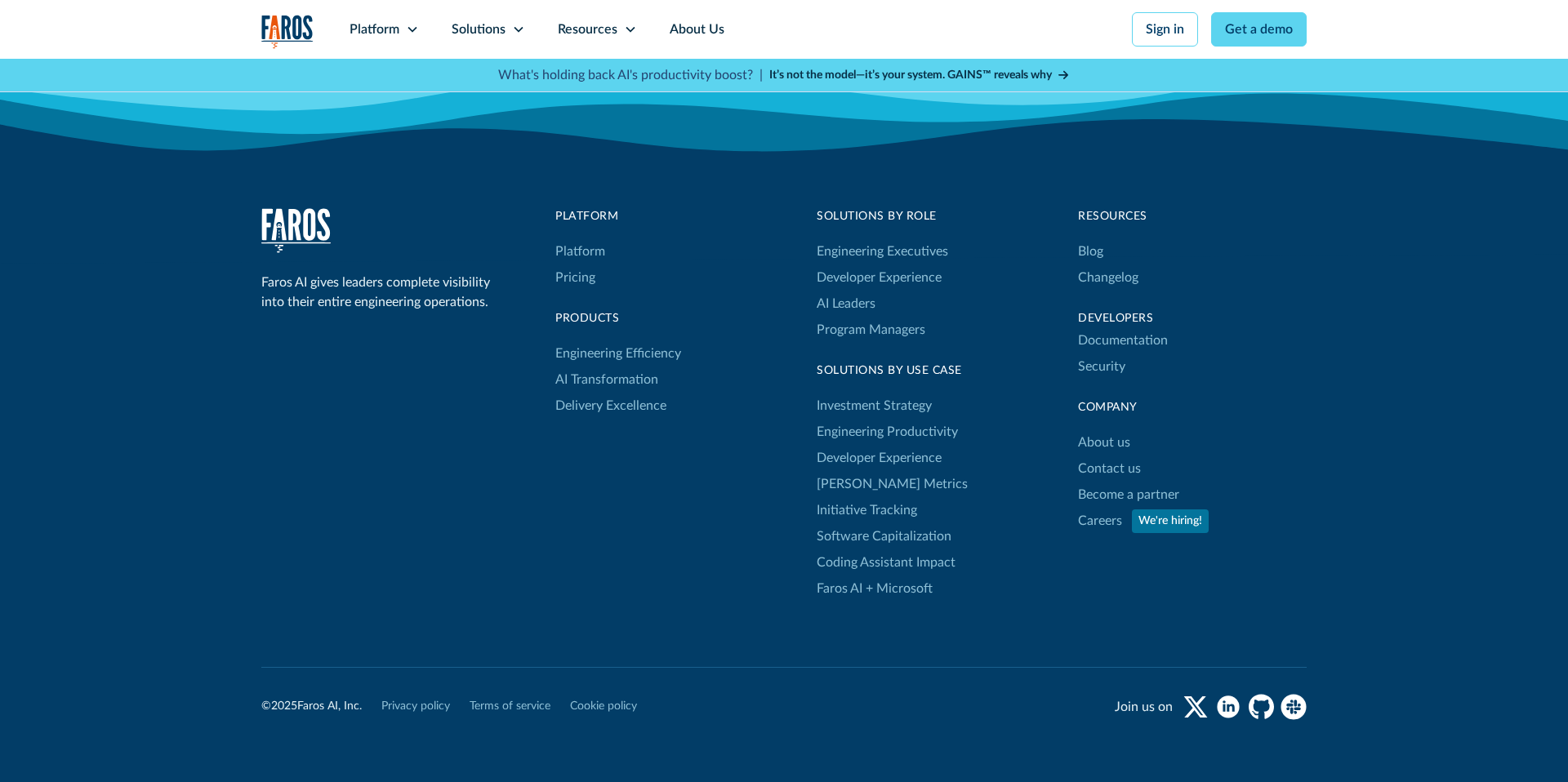
scroll to position [3523, 0]
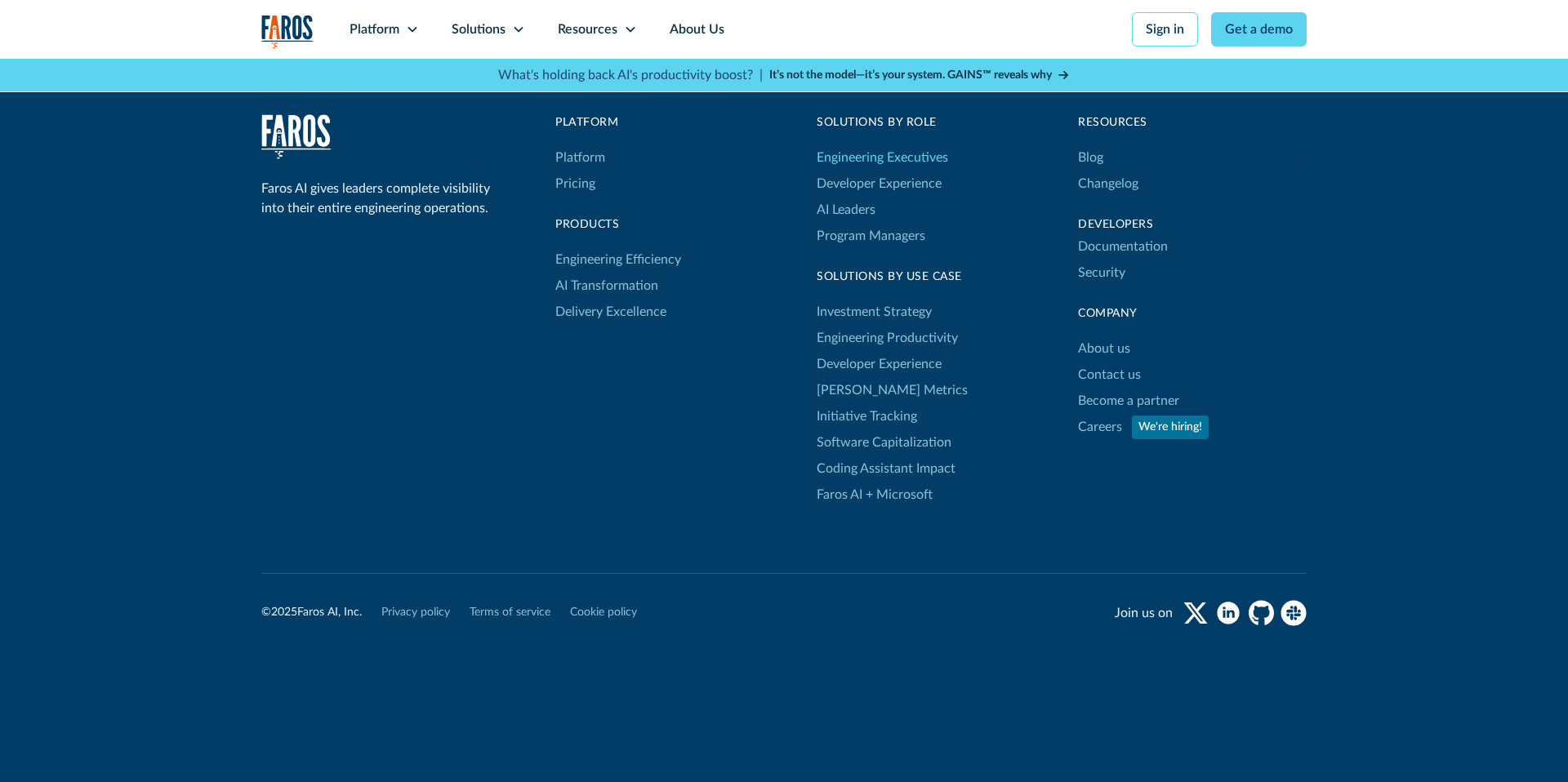
click at [911, 155] on link "Engineering Executives" at bounding box center [883, 158] width 131 height 26
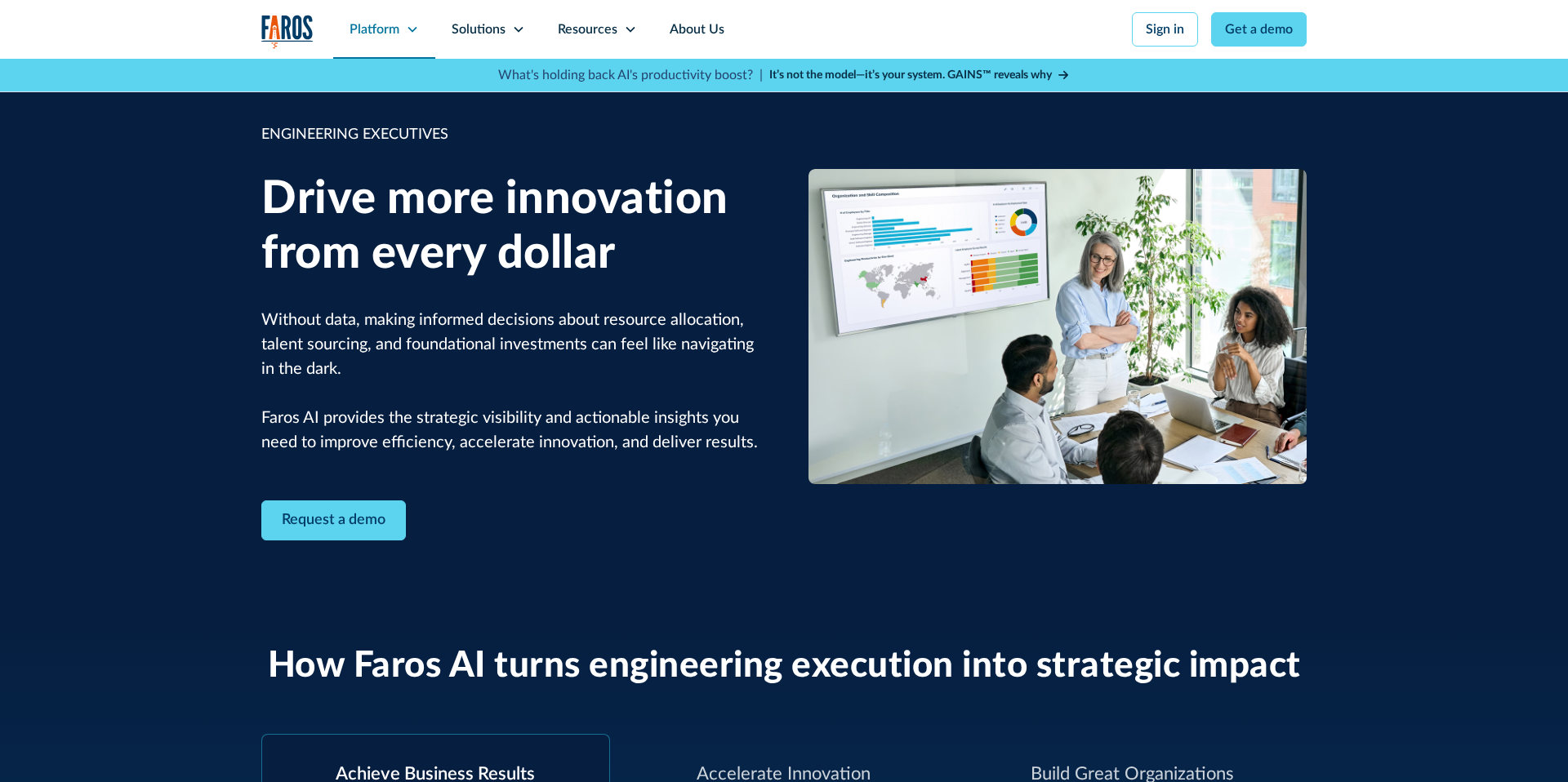
click at [387, 25] on div "Platform" at bounding box center [374, 30] width 50 height 20
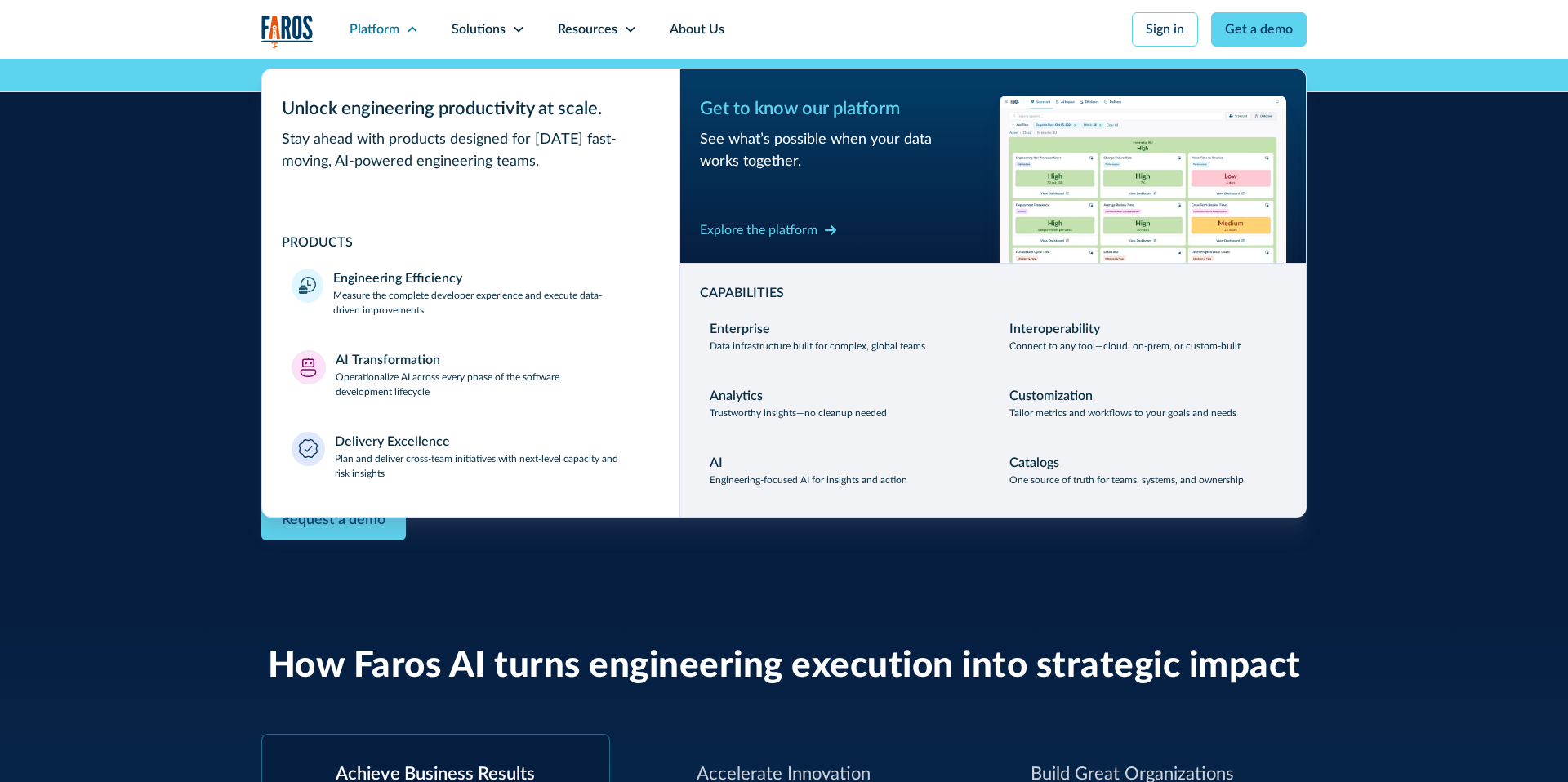
click at [164, 267] on div "ENGINEERING EXECUTIVES Drive more innovation from every dollar Without data, ma…" at bounding box center [784, 332] width 1568 height 547
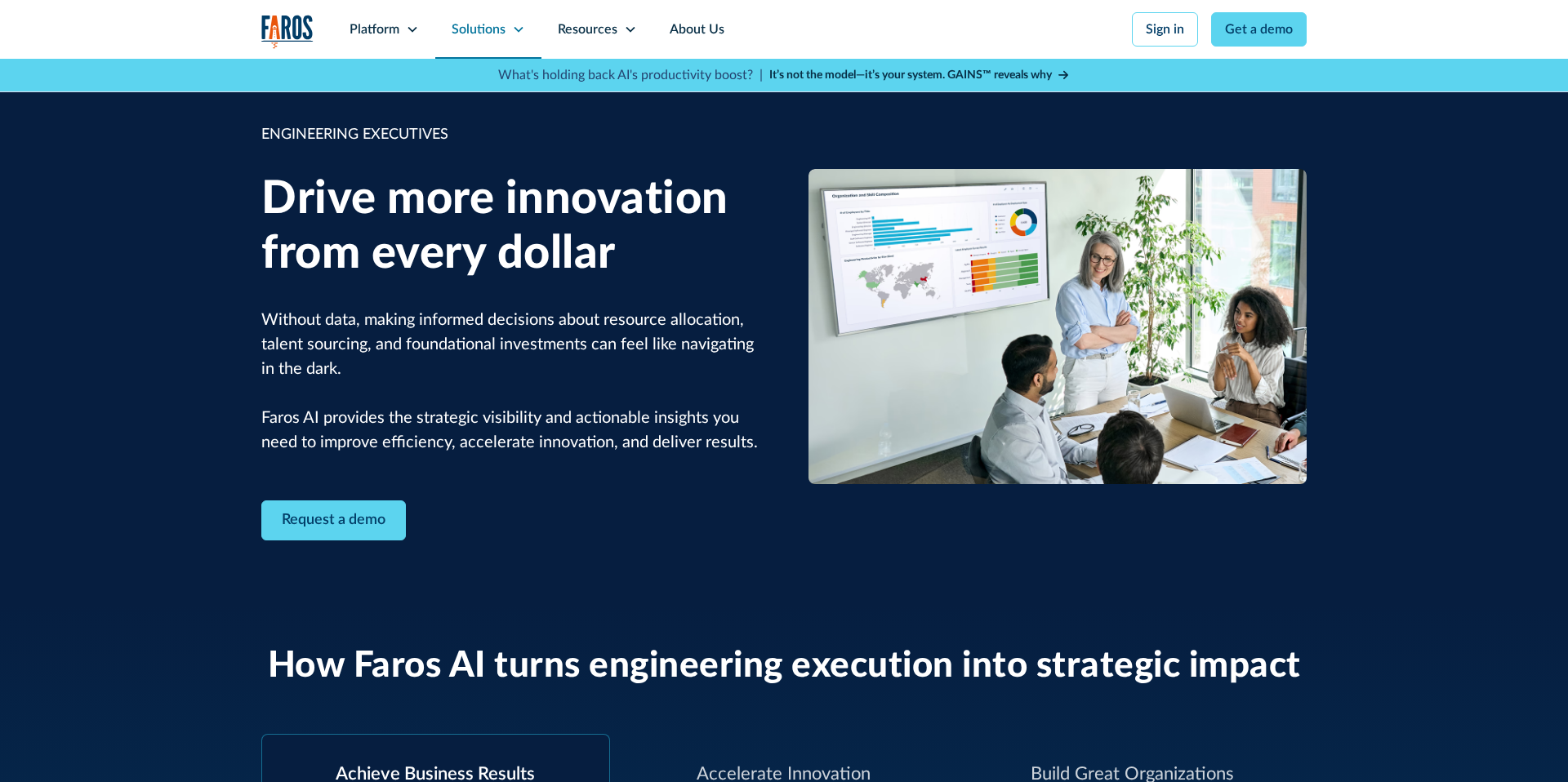
click at [493, 24] on div "Solutions" at bounding box center [479, 30] width 54 height 20
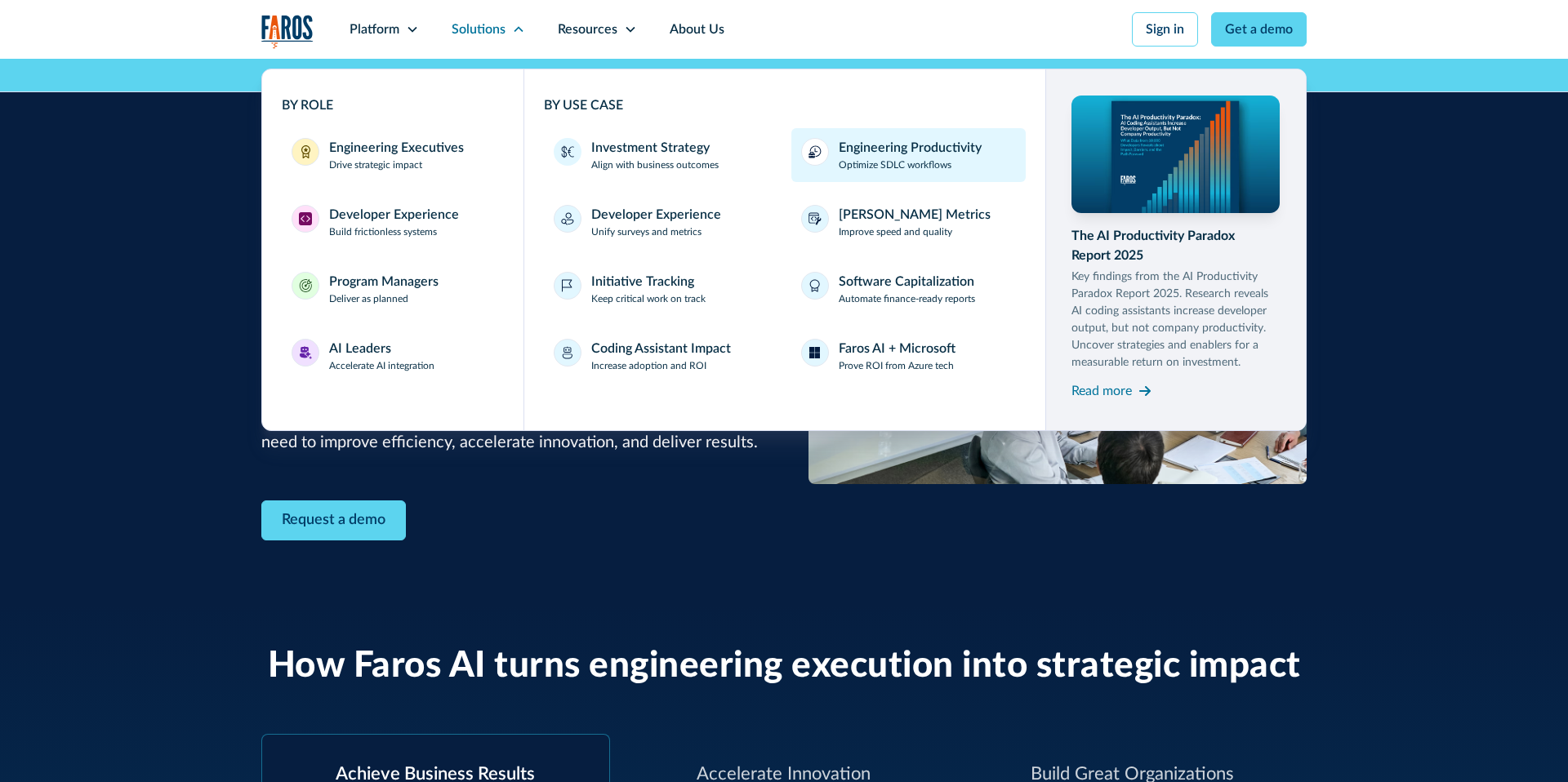
click at [915, 141] on div "Engineering Productivity" at bounding box center [910, 148] width 143 height 20
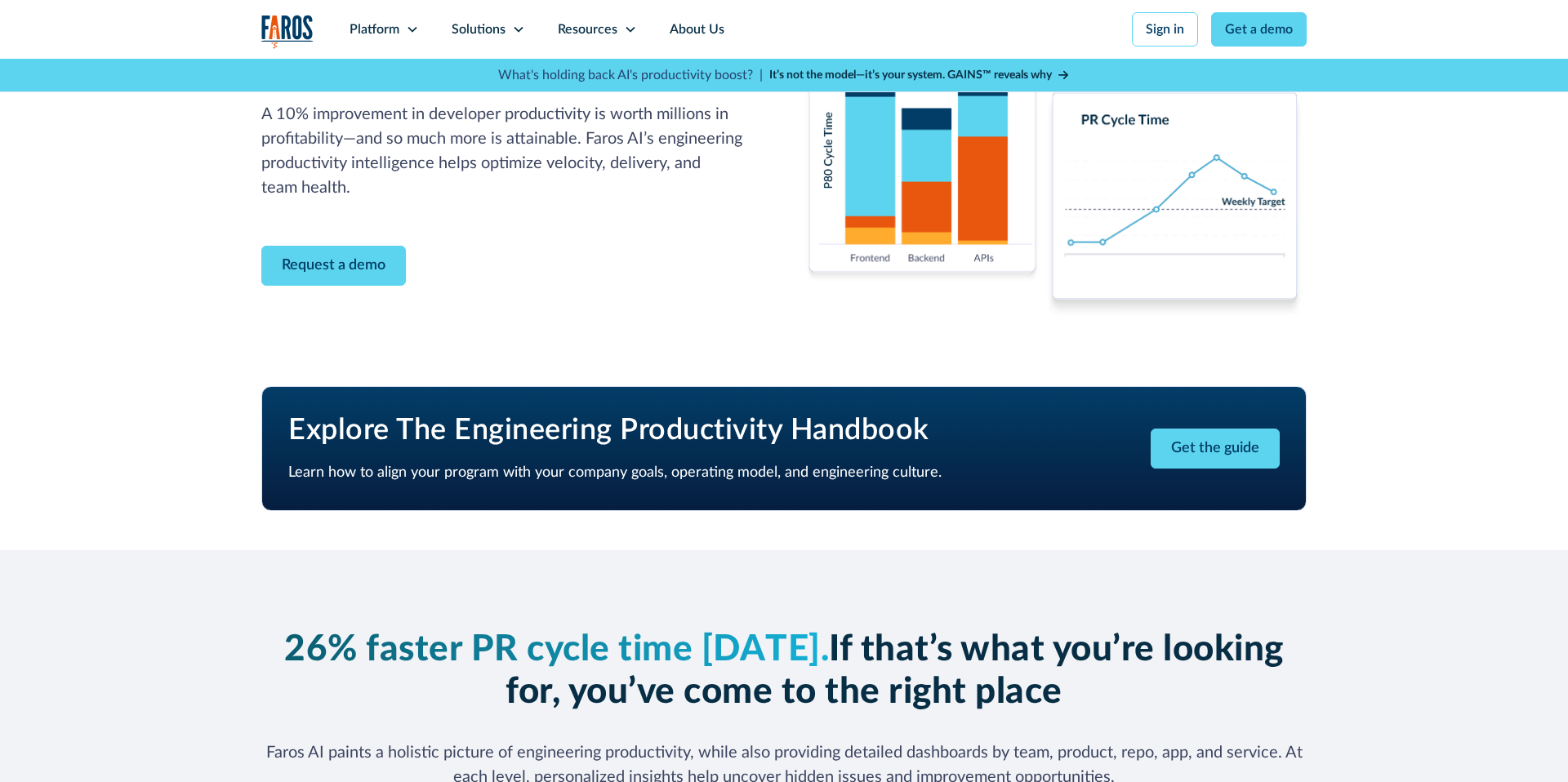
scroll to position [263, 0]
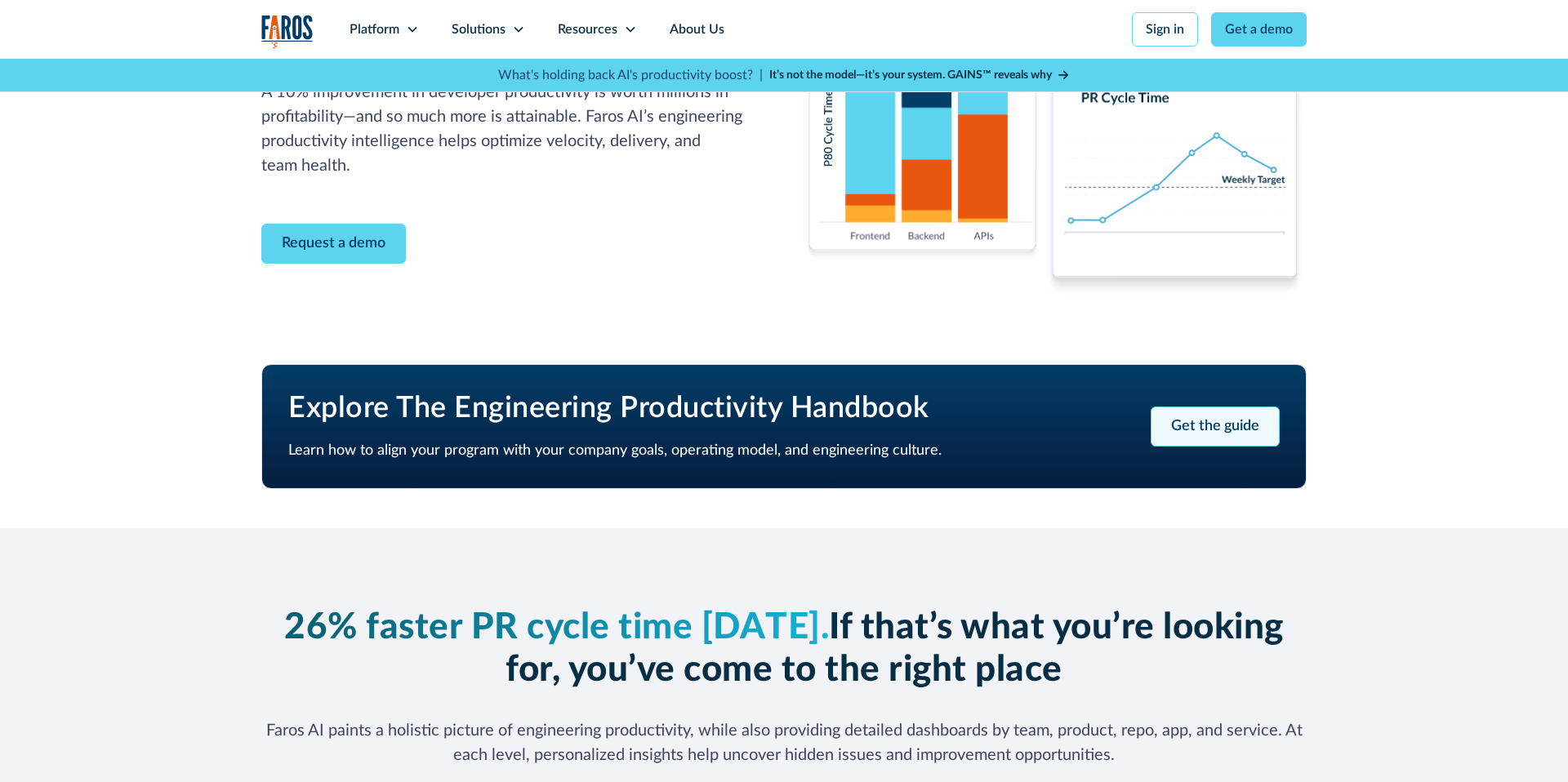
click at [1197, 437] on link "Get the guide" at bounding box center [1215, 426] width 129 height 40
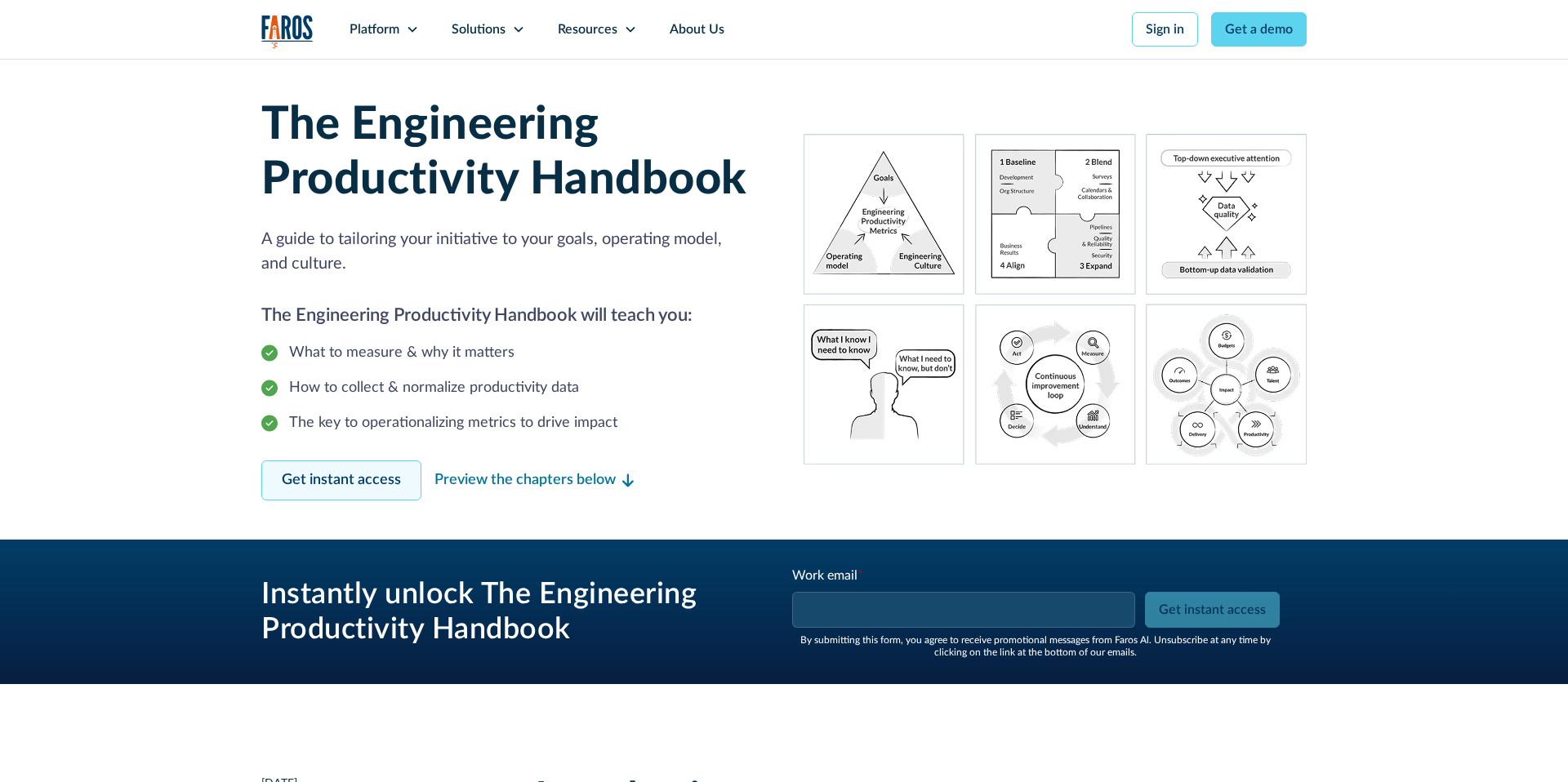
click at [348, 478] on link "Get instant access" at bounding box center [341, 480] width 160 height 40
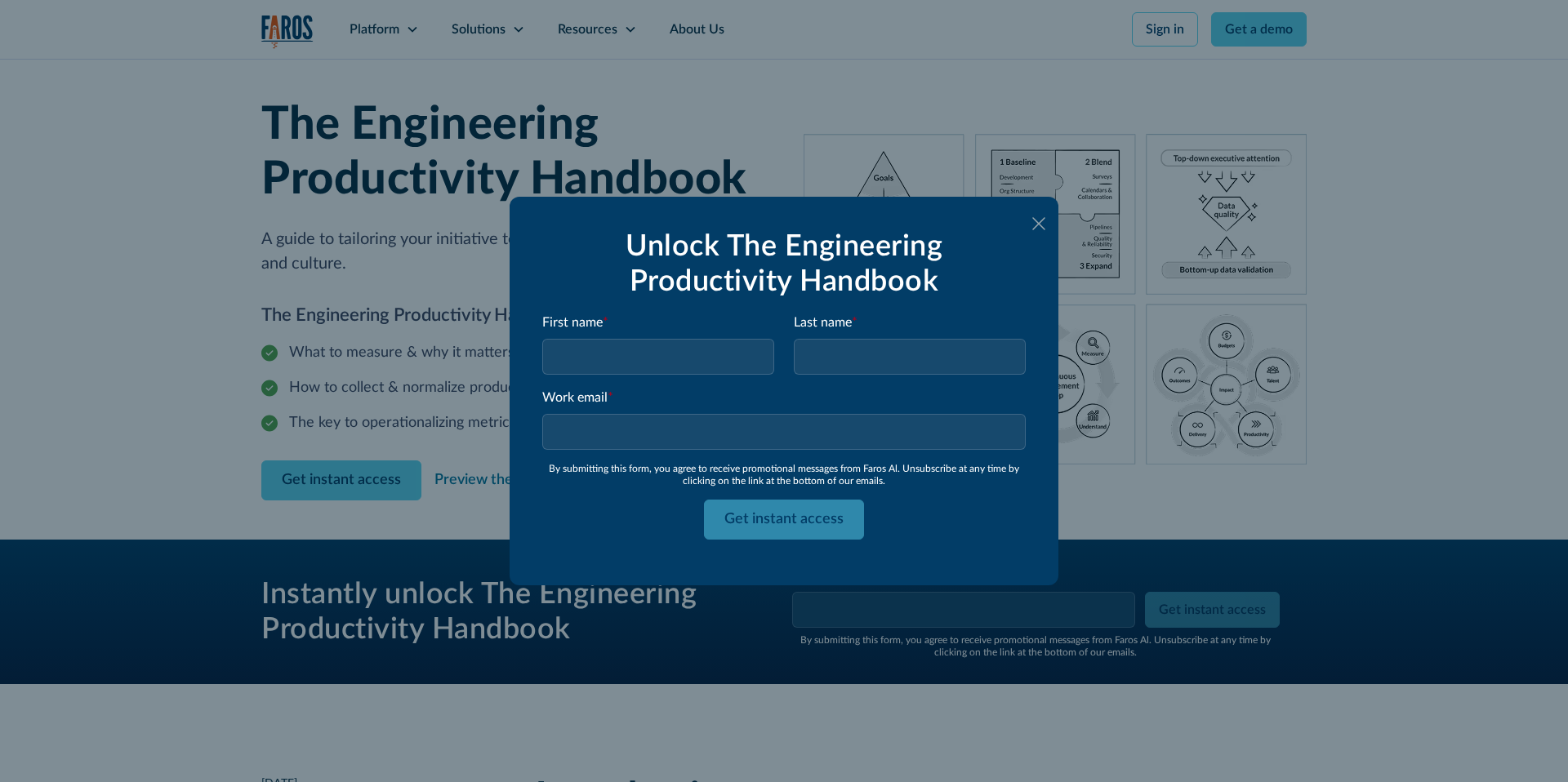
click at [1037, 226] on icon at bounding box center [1039, 224] width 13 height 13
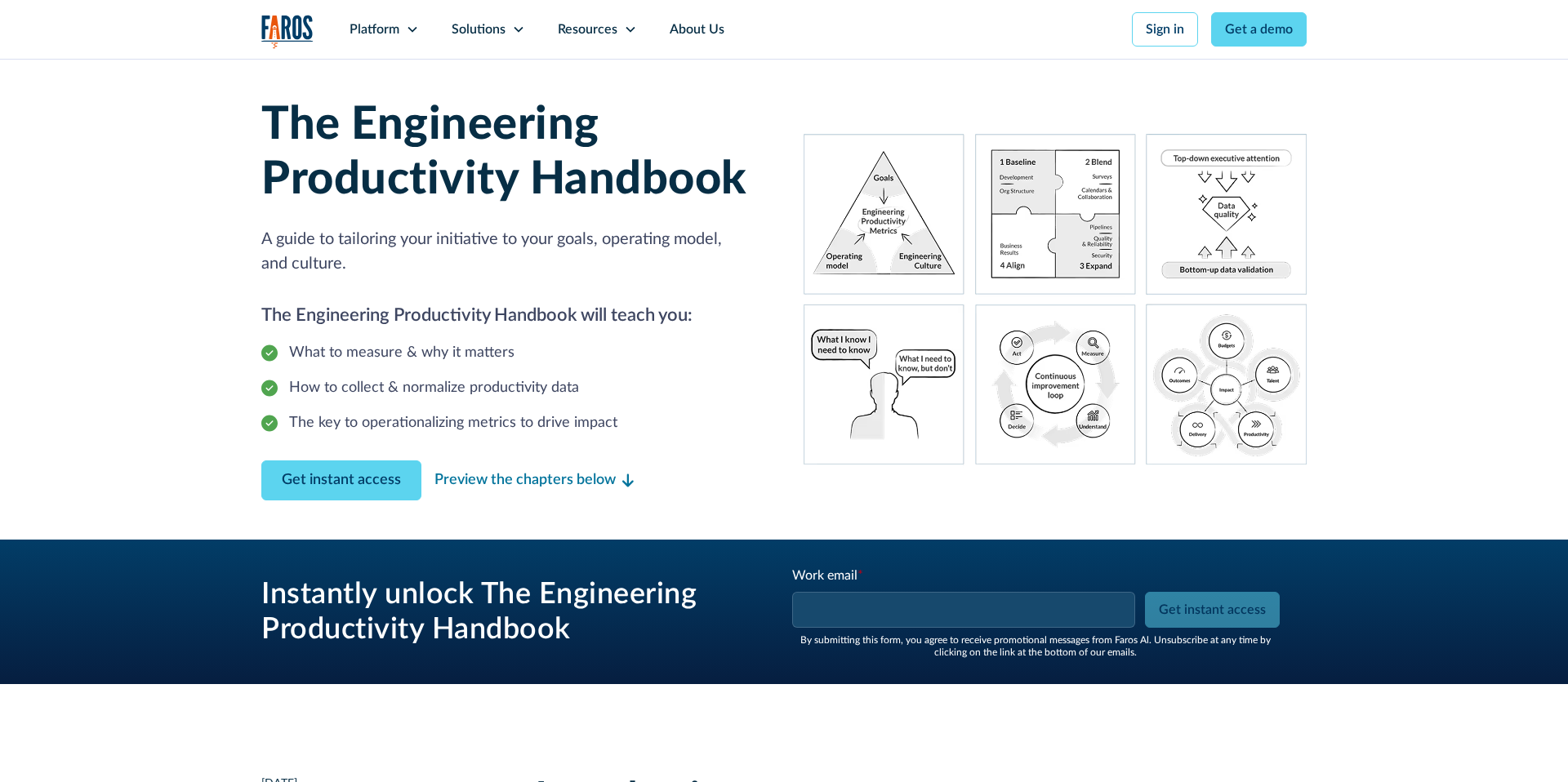
click at [282, 16] on img "home" at bounding box center [287, 31] width 53 height 34
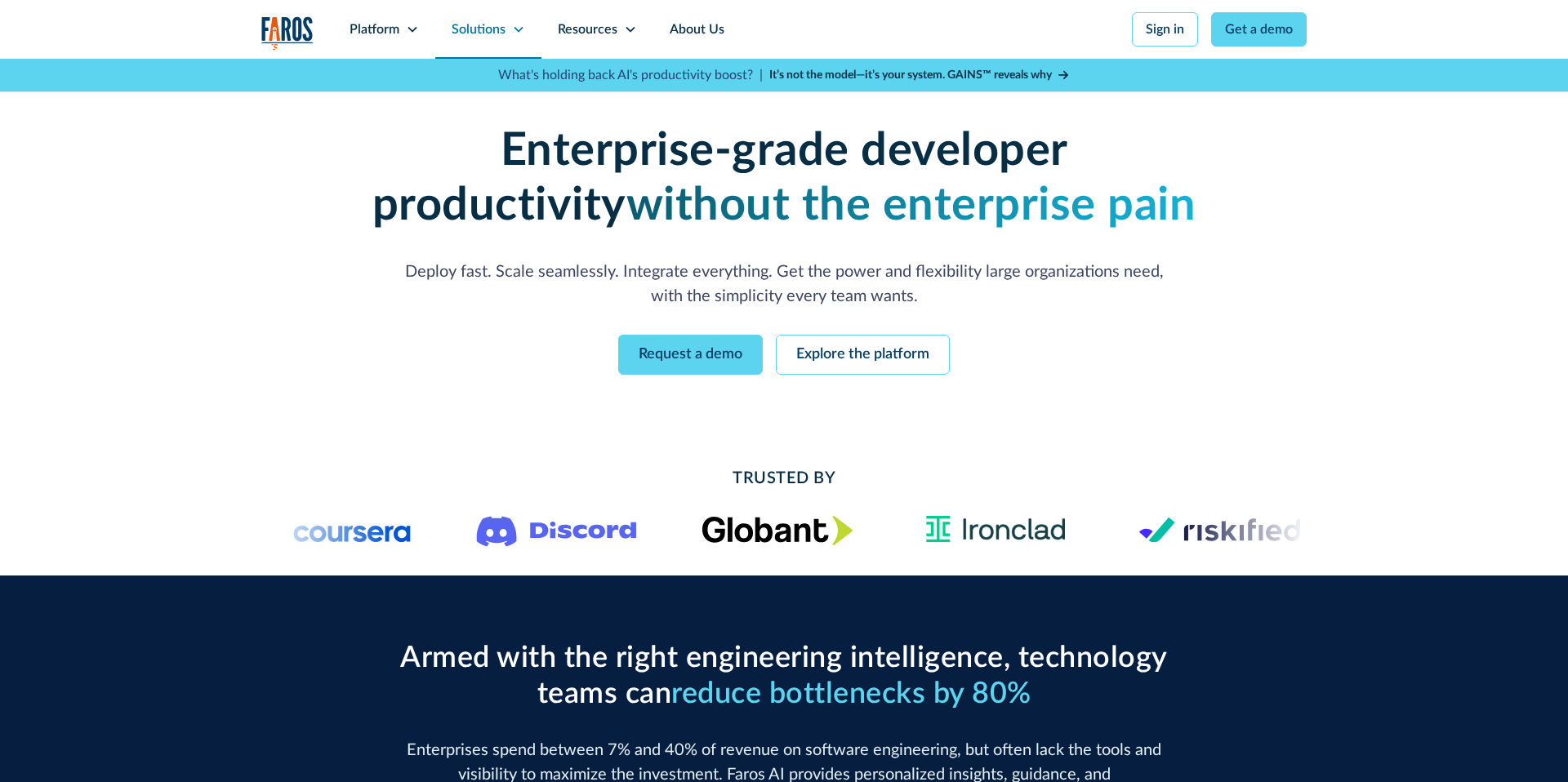
click at [469, 33] on div "Solutions" at bounding box center [479, 30] width 54 height 20
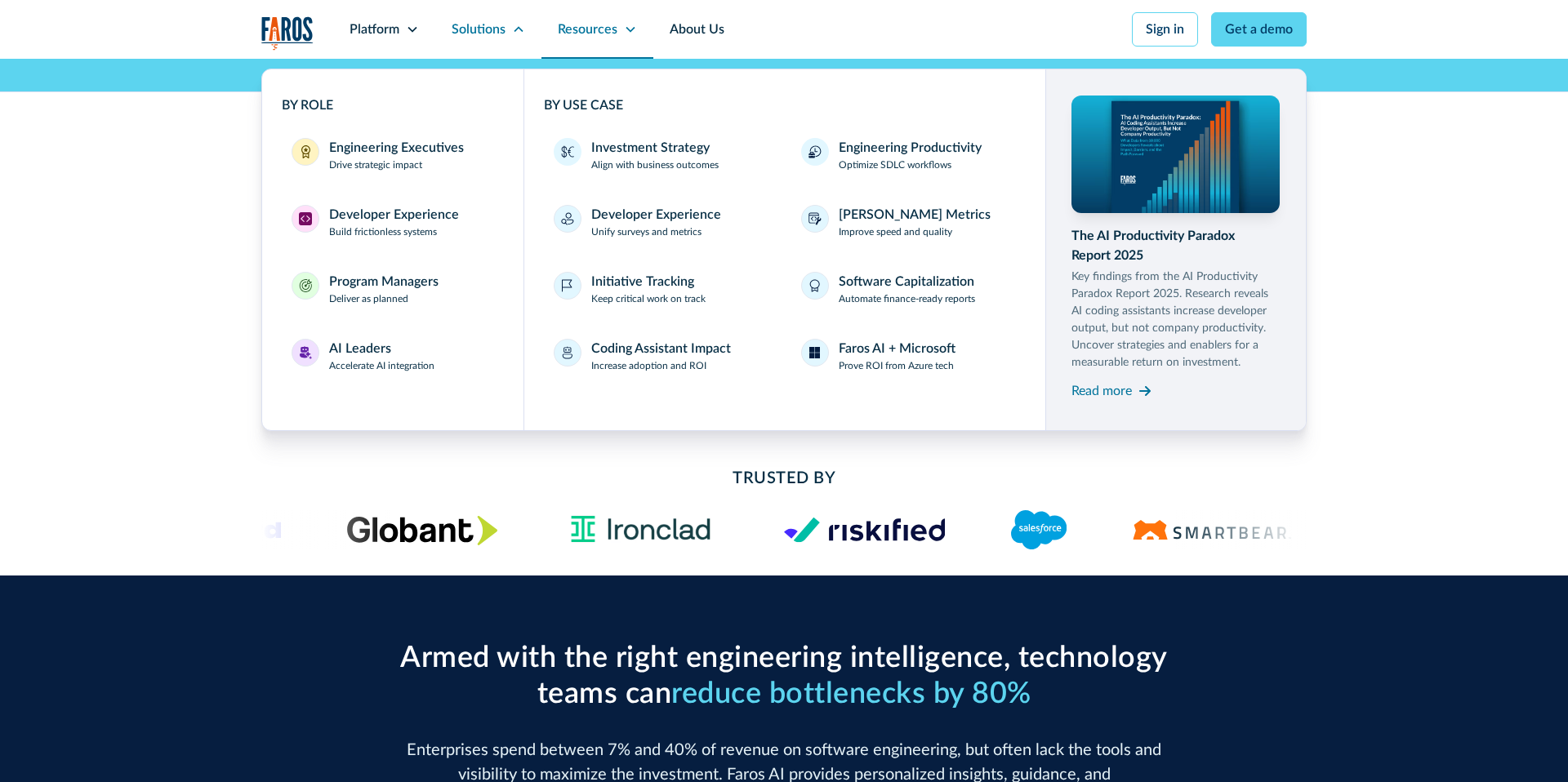
click at [585, 29] on div "Resources" at bounding box center [587, 30] width 60 height 20
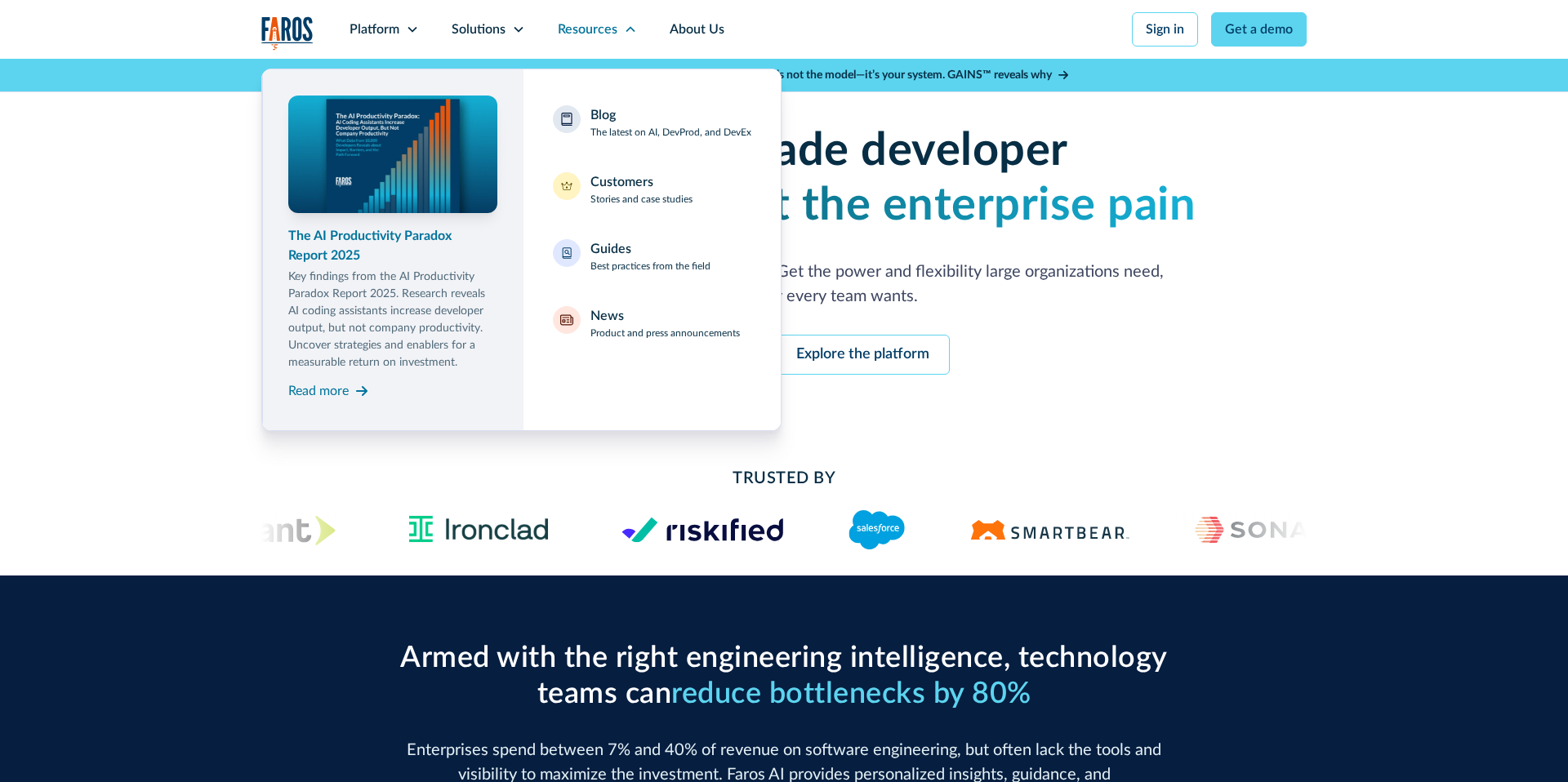
click at [383, 185] on img at bounding box center [393, 153] width 220 height 123
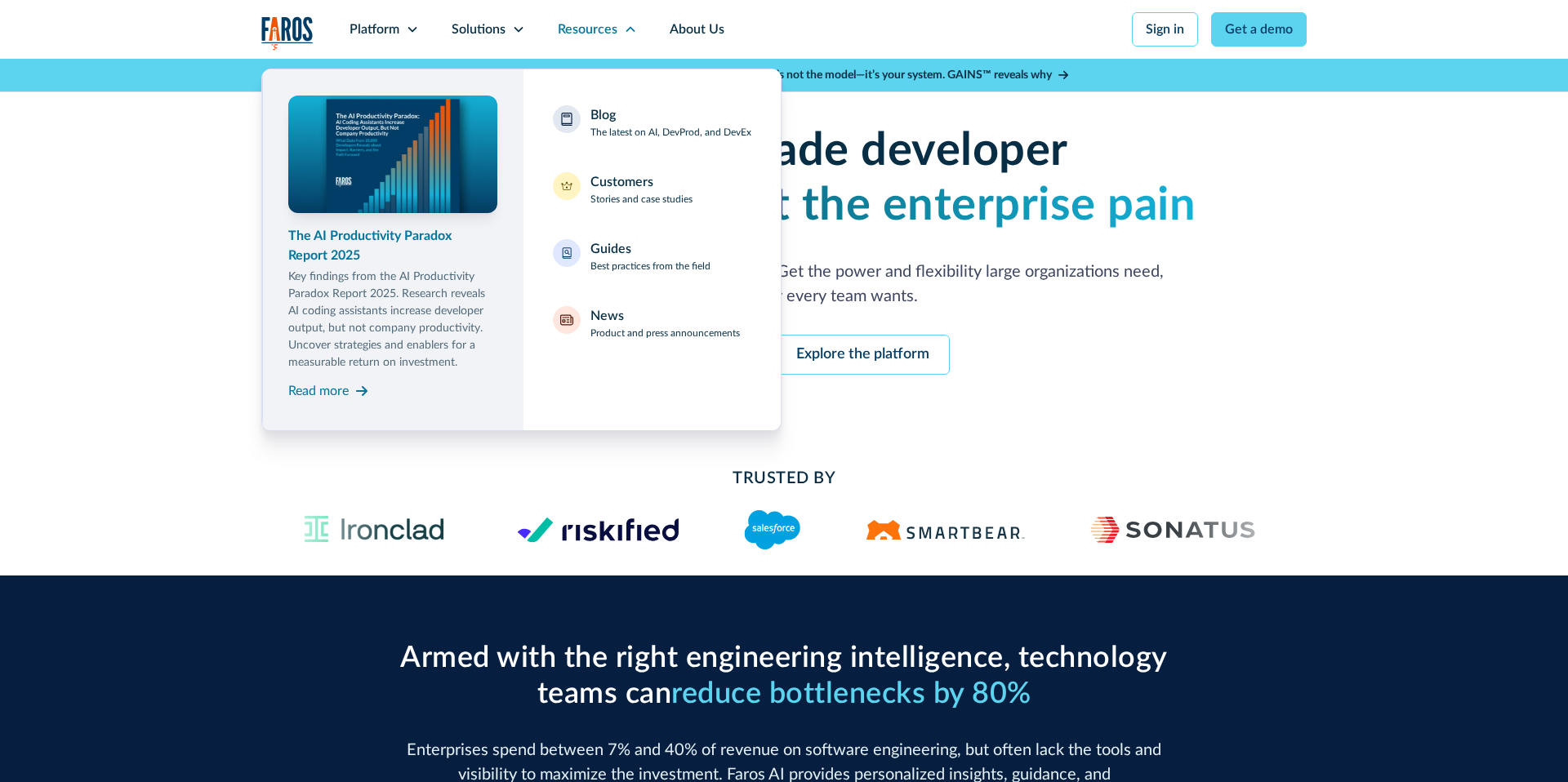
click at [346, 235] on div "The AI Productivity Paradox Report 2025" at bounding box center [392, 246] width 209 height 39
